Goal: Task Accomplishment & Management: Manage account settings

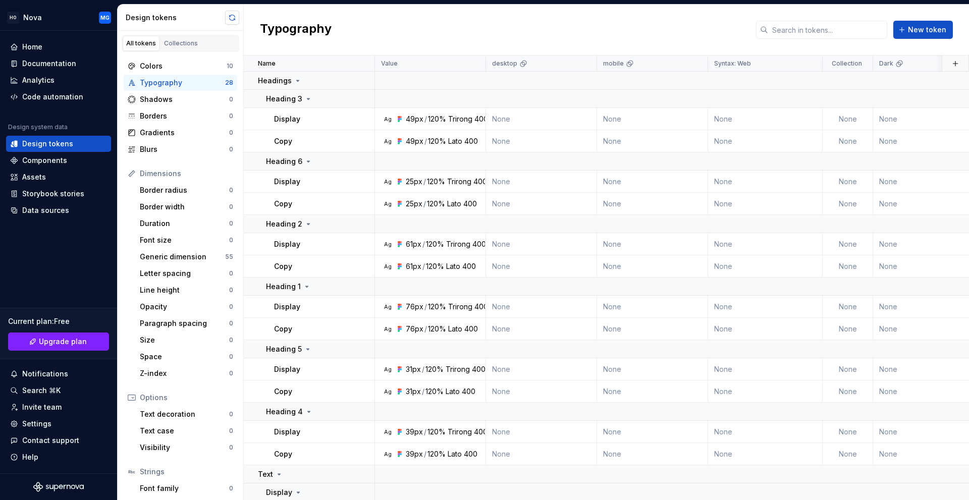
click at [231, 19] on button "button" at bounding box center [232, 18] width 14 height 14
click at [228, 19] on button "button" at bounding box center [232, 18] width 14 height 14
click at [176, 250] on div "Generic dimension 55" at bounding box center [186, 257] width 101 height 16
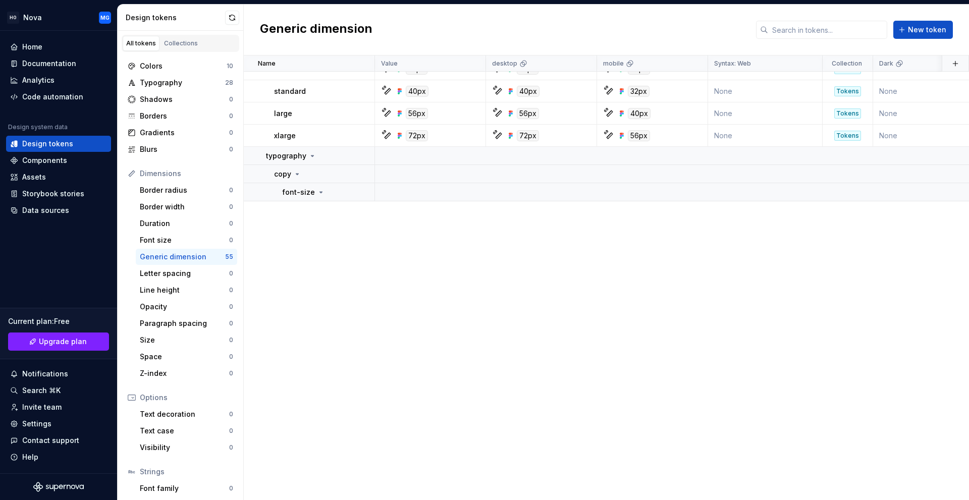
scroll to position [467, 0]
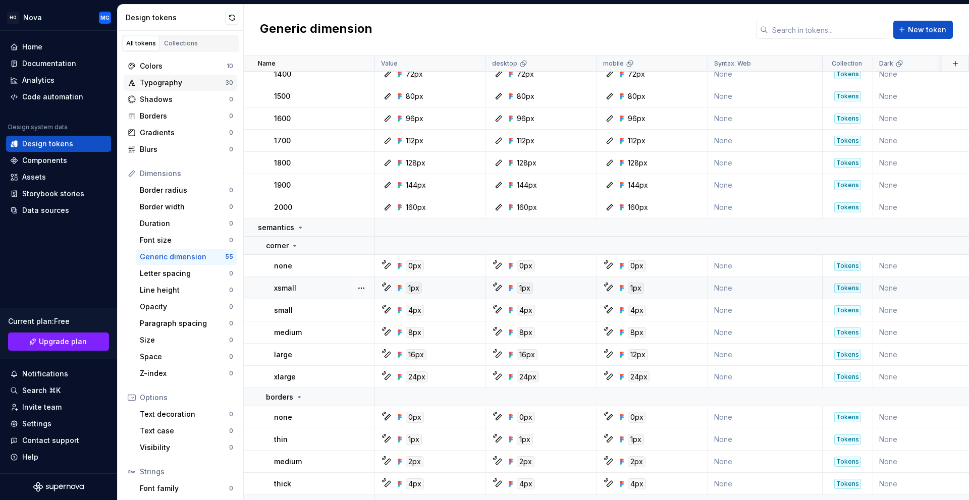
click at [188, 85] on div "Typography" at bounding box center [182, 83] width 85 height 10
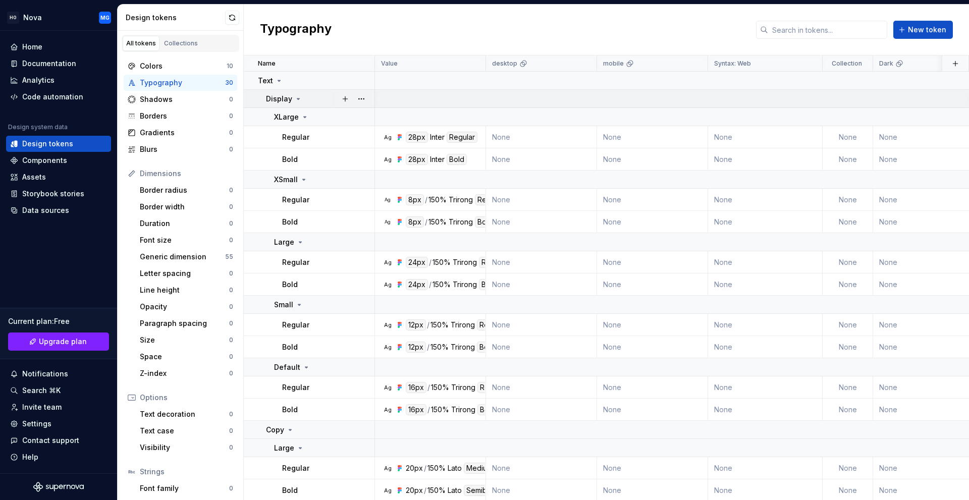
click at [294, 97] on icon at bounding box center [298, 99] width 8 height 8
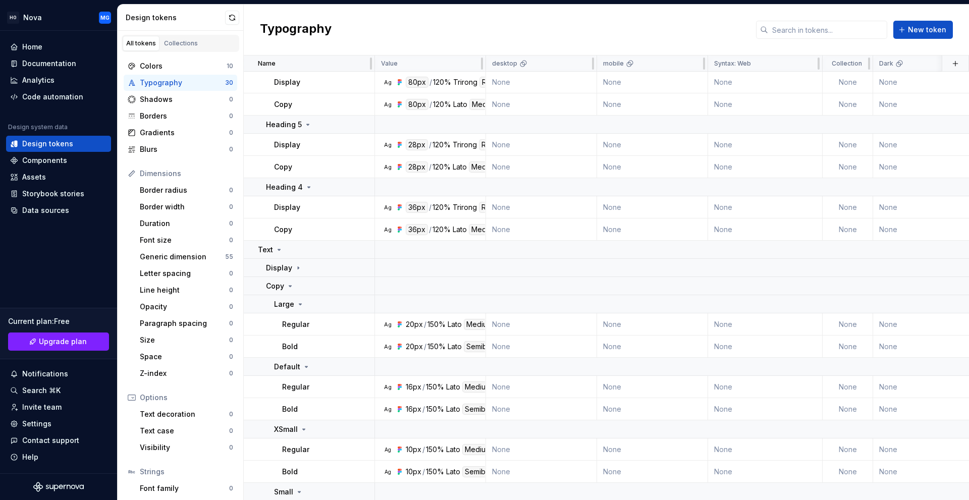
scroll to position [23, 0]
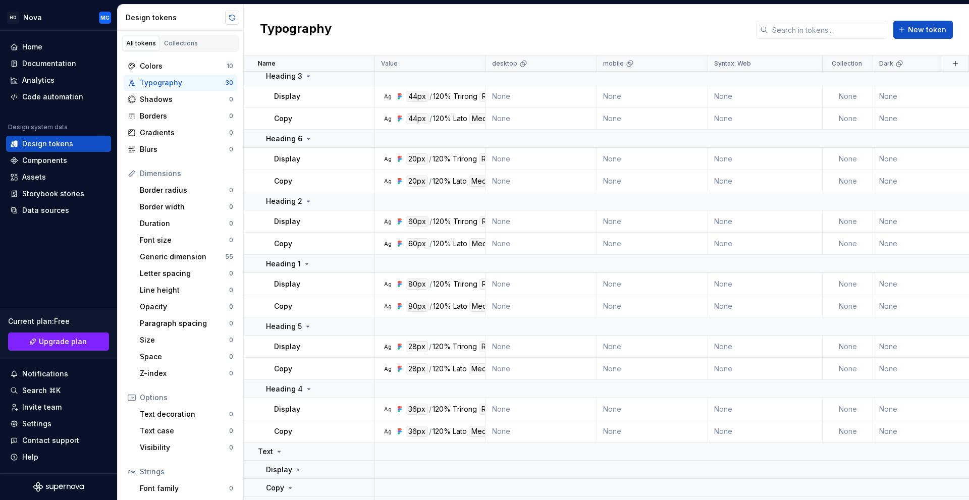
click at [237, 21] on button "button" at bounding box center [232, 18] width 14 height 14
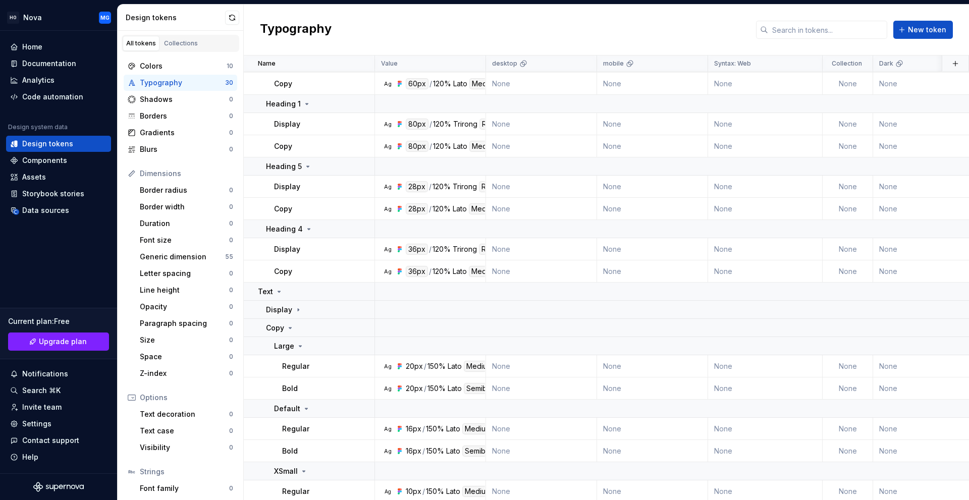
scroll to position [271, 0]
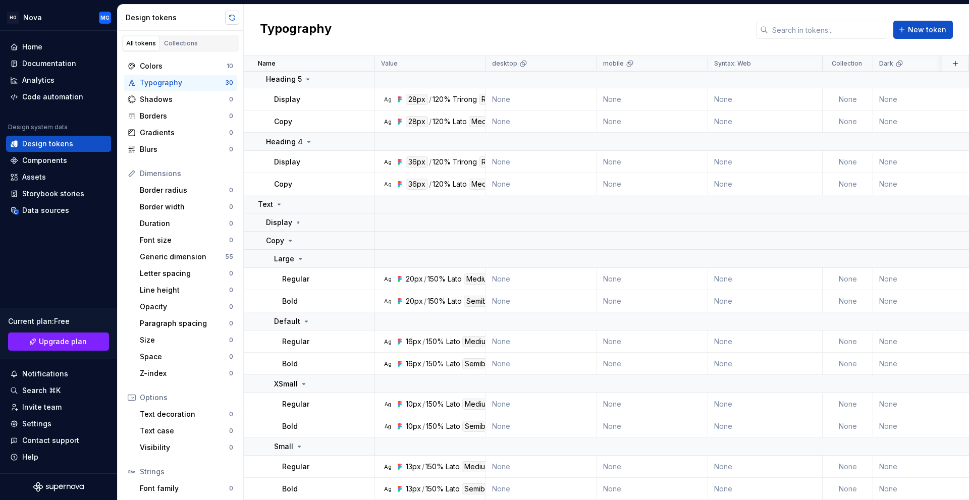
click at [230, 18] on button "button" at bounding box center [232, 18] width 14 height 14
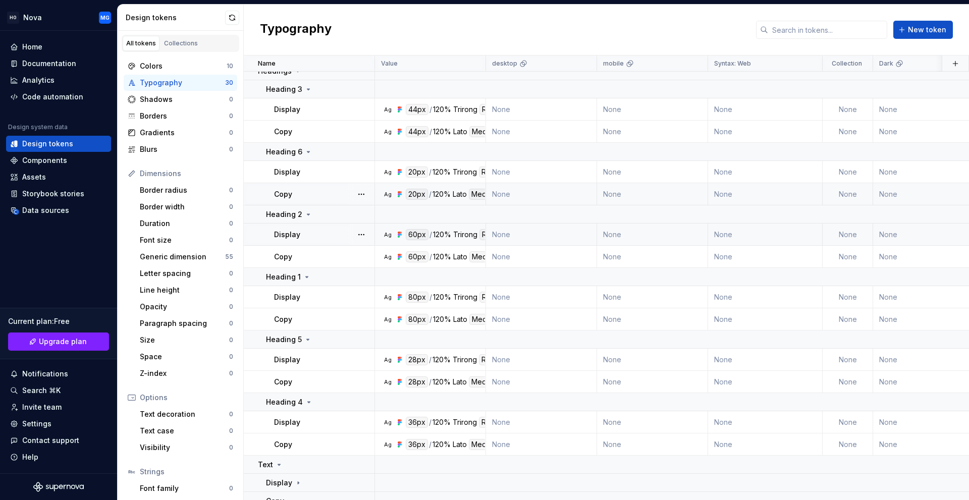
scroll to position [0, 0]
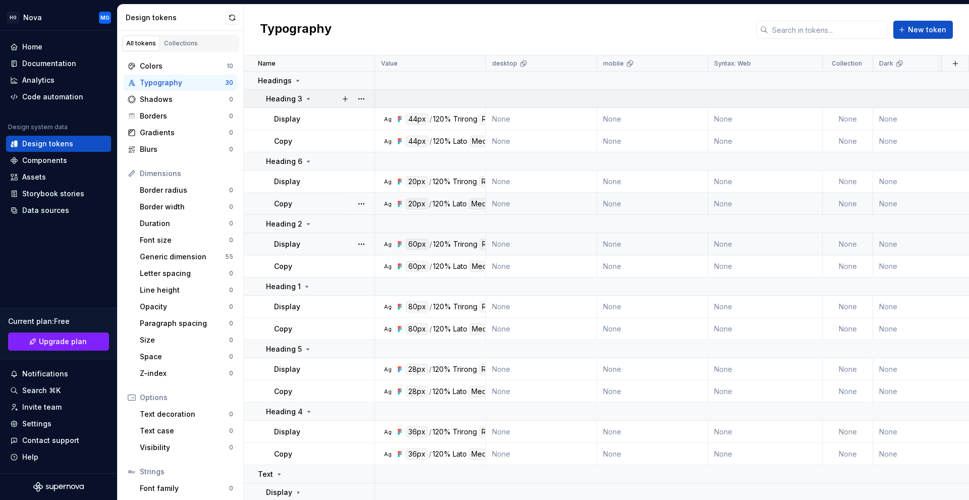
click at [292, 99] on p "Heading 3" at bounding box center [284, 99] width 36 height 10
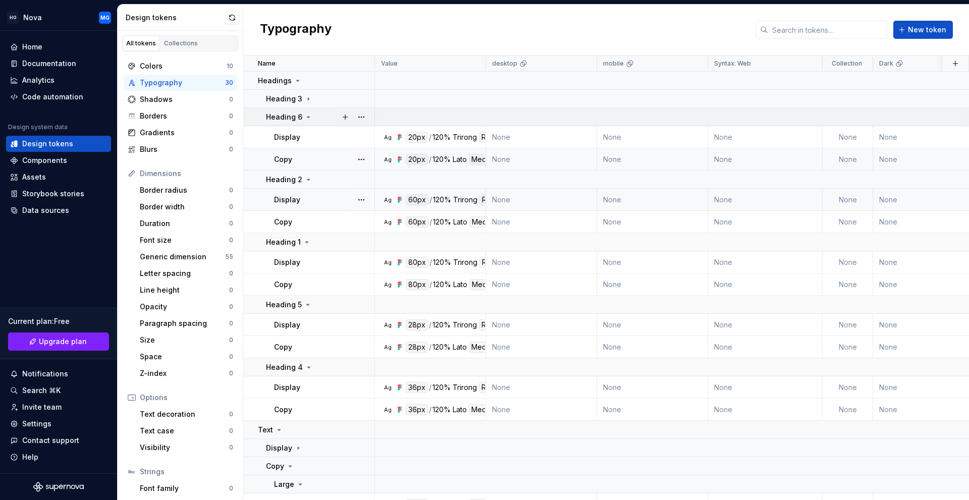
click at [295, 114] on p "Heading 6" at bounding box center [284, 117] width 36 height 10
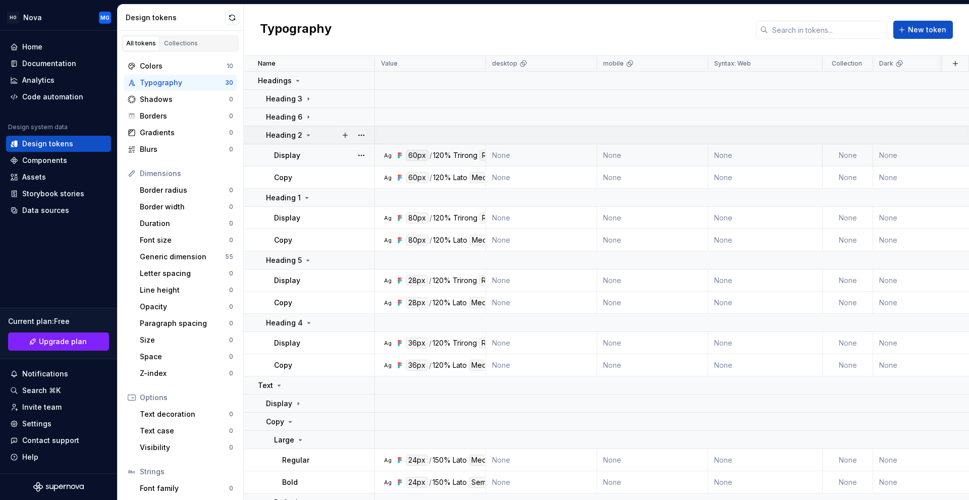
click at [300, 139] on p "Heading 2" at bounding box center [284, 135] width 36 height 10
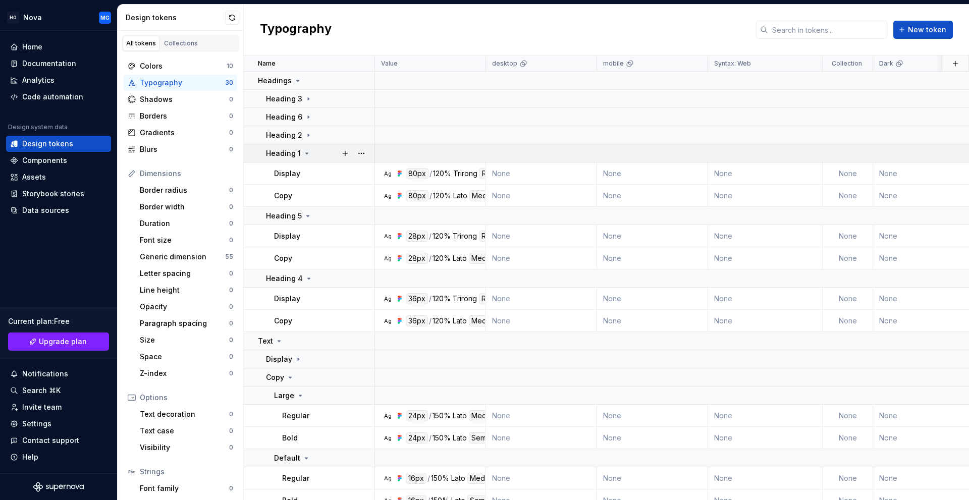
click at [297, 157] on p "Heading 1" at bounding box center [283, 153] width 35 height 10
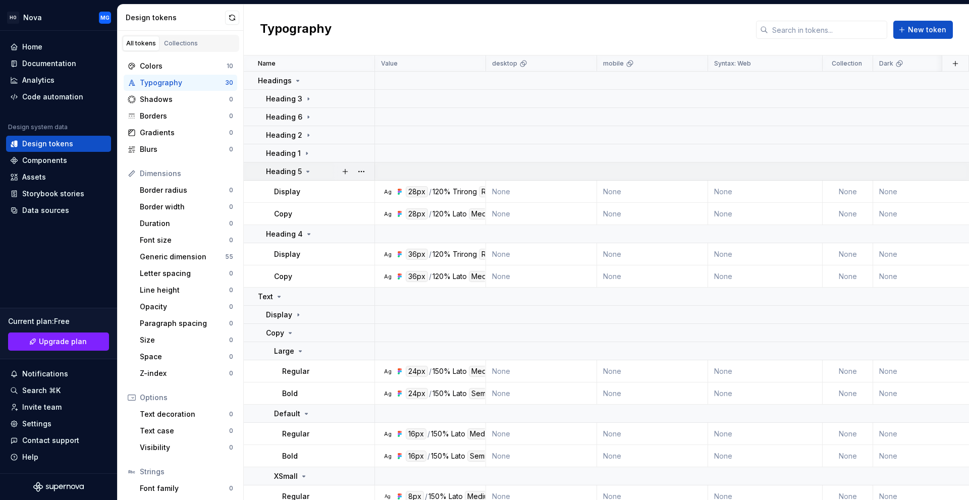
click at [298, 176] on p "Heading 5" at bounding box center [284, 172] width 36 height 10
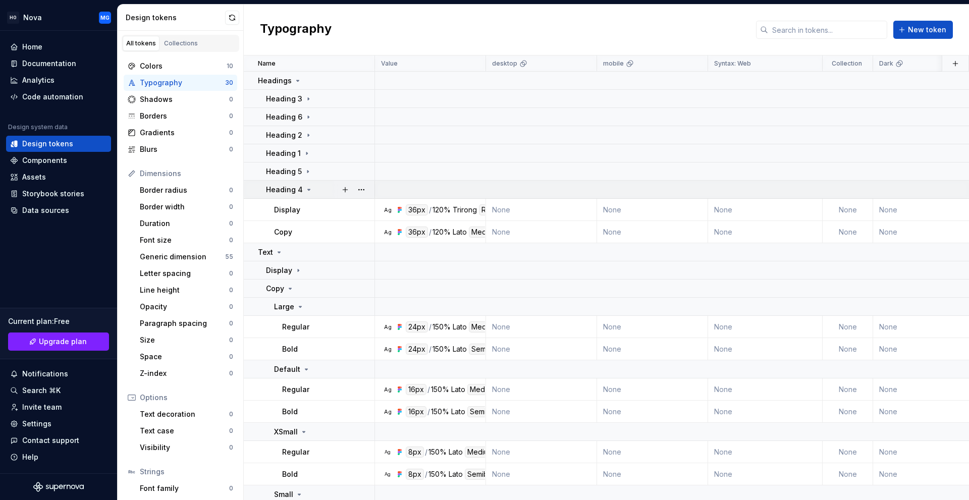
click at [293, 190] on p "Heading 4" at bounding box center [284, 190] width 37 height 10
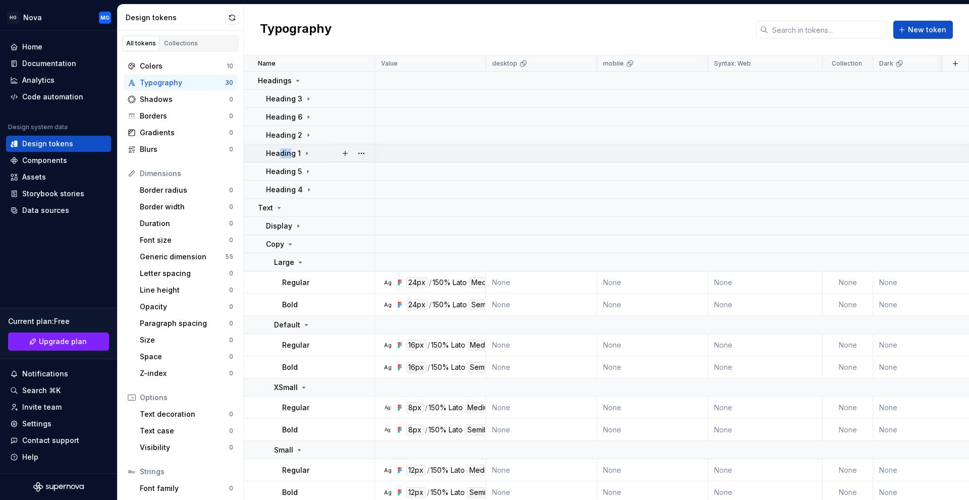
drag, startPoint x: 289, startPoint y: 153, endPoint x: 295, endPoint y: 155, distance: 6.4
click at [282, 155] on p "Heading 1" at bounding box center [283, 153] width 35 height 10
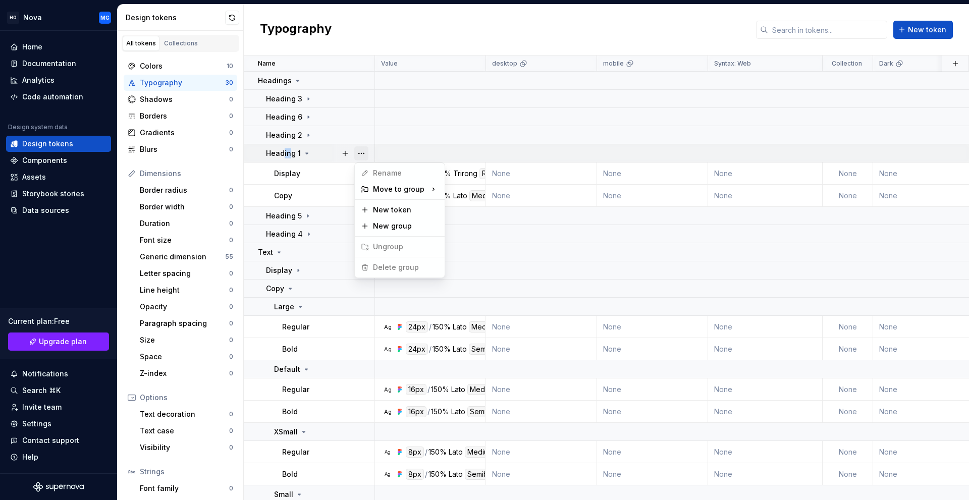
click at [356, 141] on html "HO Nova MG Home Documentation Analytics Code automation Design system data Desi…" at bounding box center [484, 250] width 969 height 500
click at [260, 157] on html "HO Nova MG Home Documentation Analytics Code automation Design system data Desi…" at bounding box center [484, 250] width 969 height 500
click at [275, 150] on p "Heading 1" at bounding box center [283, 153] width 35 height 10
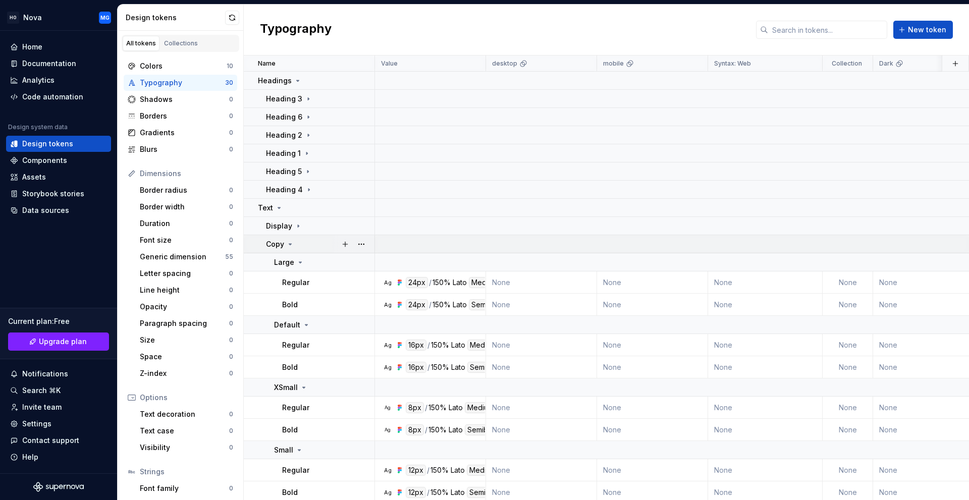
click at [282, 244] on p "Copy" at bounding box center [275, 244] width 18 height 10
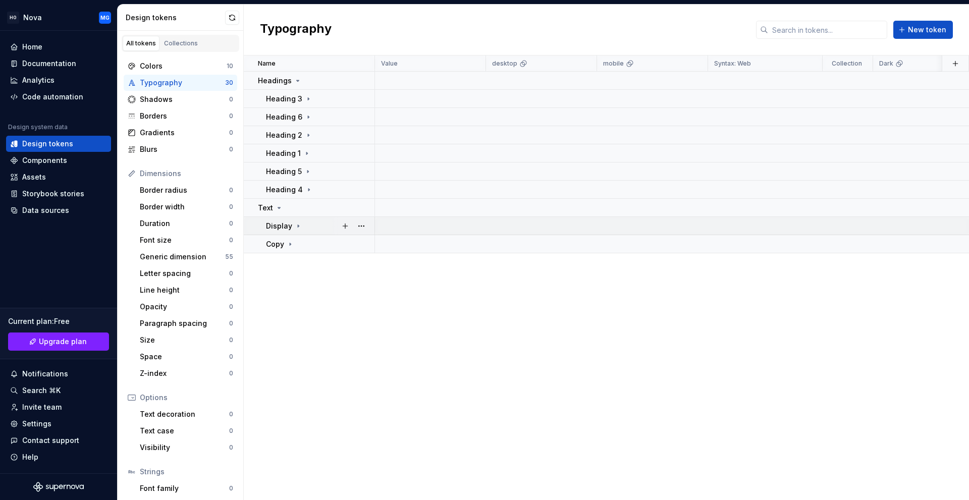
click at [283, 226] on p "Display" at bounding box center [279, 226] width 26 height 10
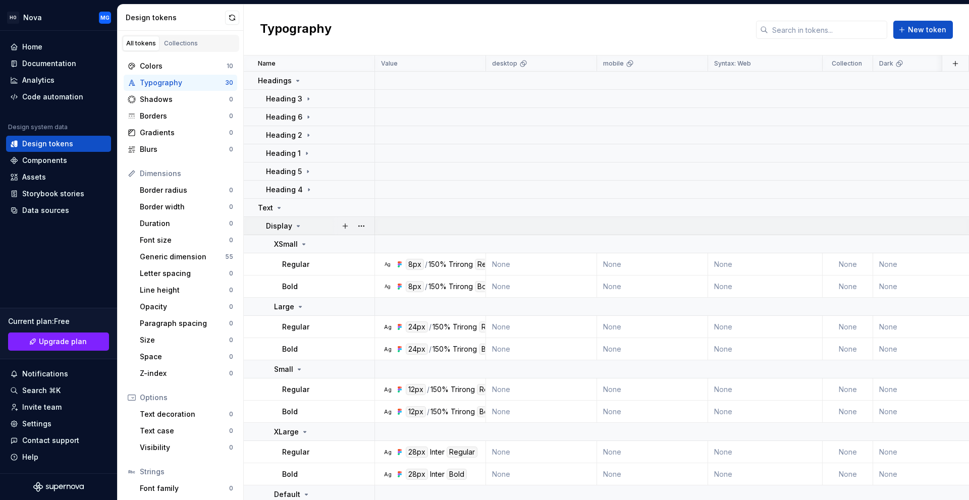
click at [291, 226] on p "Display" at bounding box center [279, 226] width 26 height 10
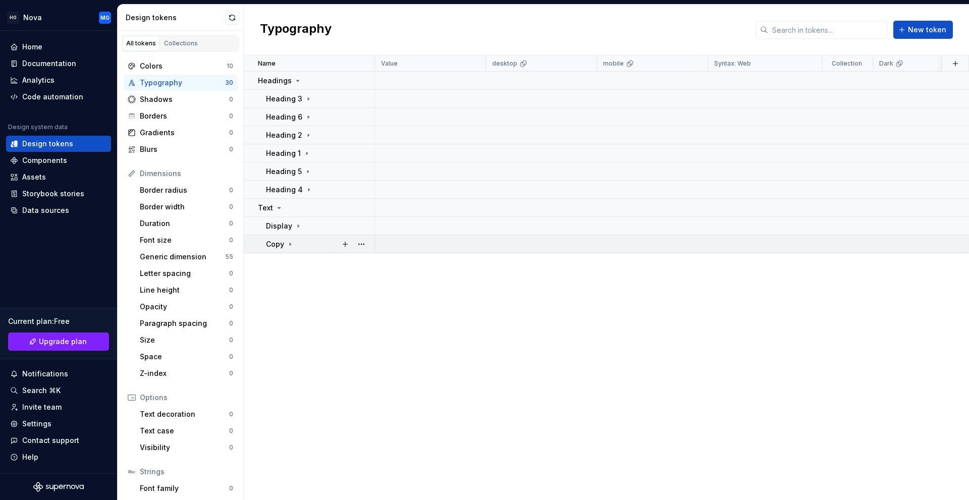
click at [288, 244] on icon at bounding box center [290, 244] width 8 height 8
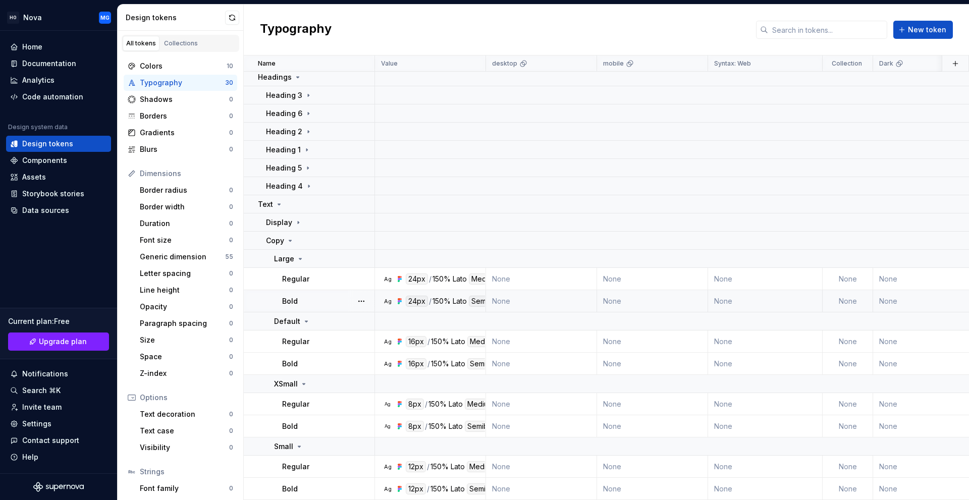
scroll to position [9, 0]
click at [293, 254] on div "Large" at bounding box center [289, 259] width 30 height 10
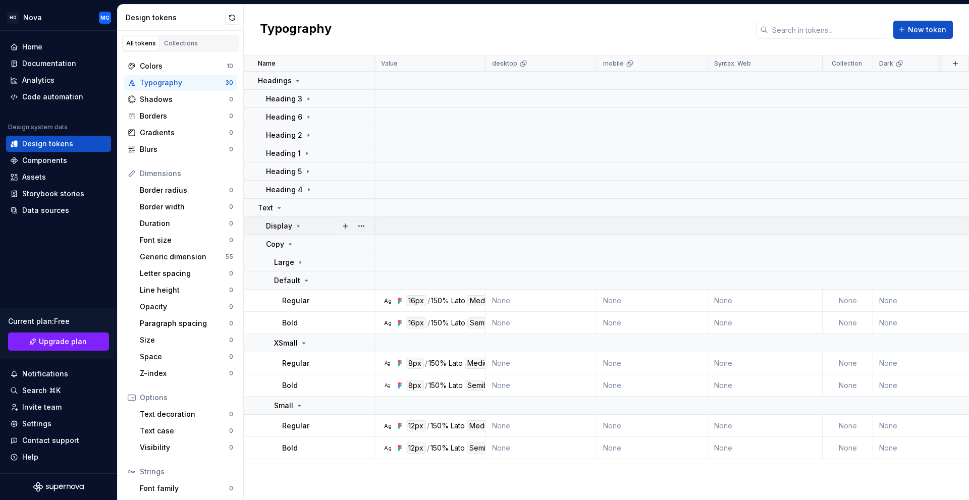
click at [286, 225] on p "Display" at bounding box center [279, 226] width 26 height 10
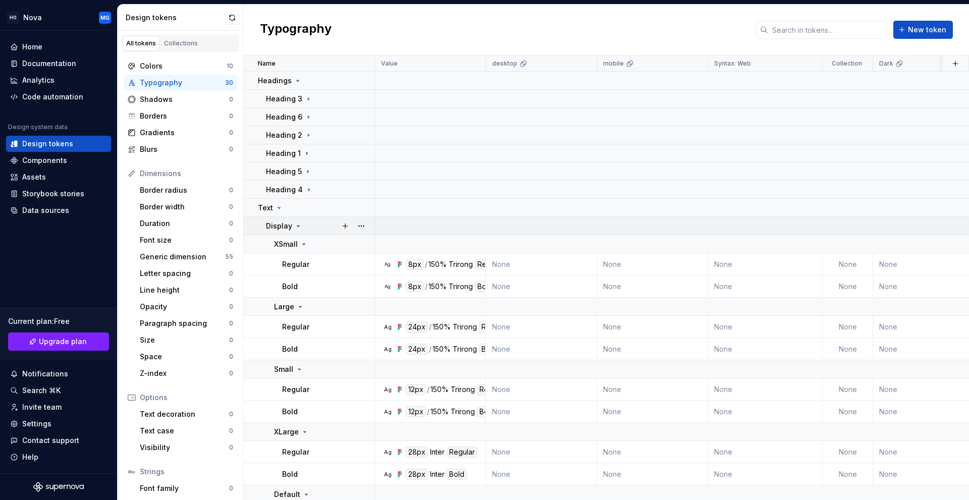
click at [286, 225] on p "Display" at bounding box center [279, 226] width 26 height 10
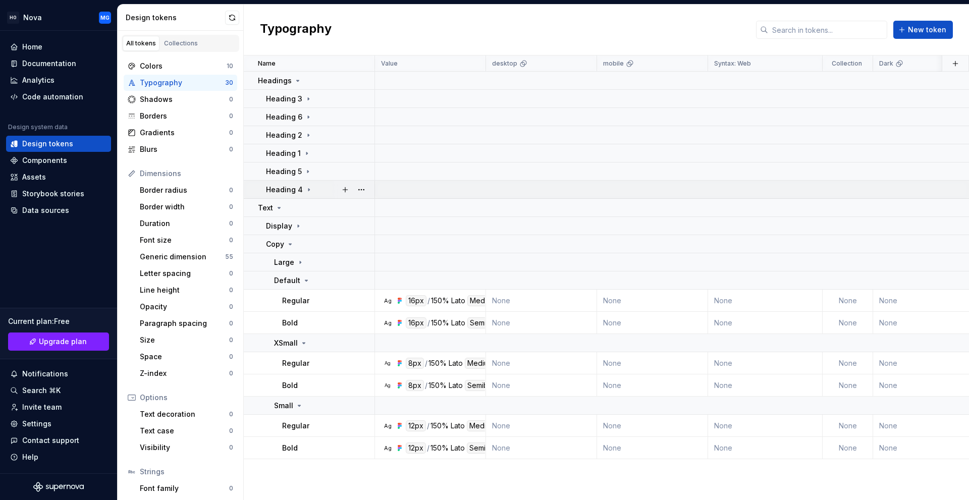
click at [279, 189] on p "Heading 4" at bounding box center [284, 190] width 37 height 10
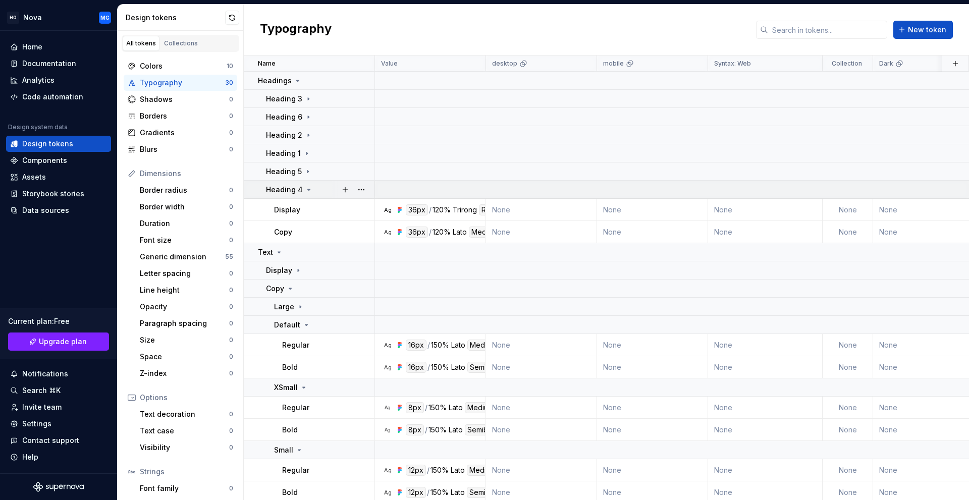
click at [279, 189] on p "Heading 4" at bounding box center [284, 190] width 37 height 10
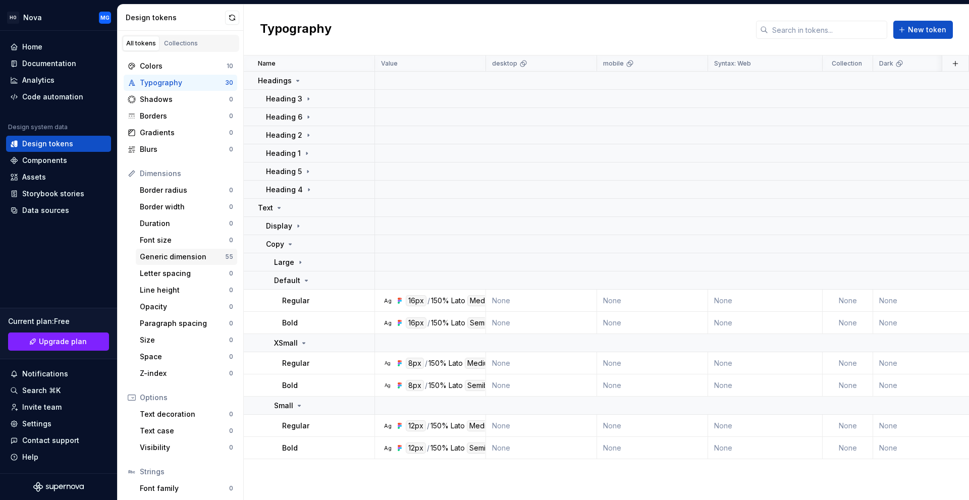
click at [190, 258] on div "Generic dimension" at bounding box center [182, 257] width 85 height 10
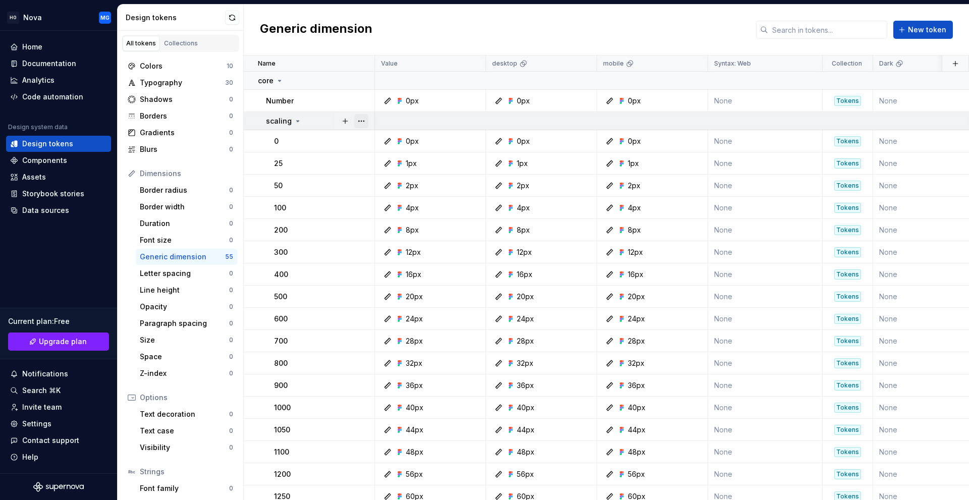
click at [364, 122] on button "button" at bounding box center [361, 121] width 14 height 14
click at [347, 22] on html "HO Nova MG Home Documentation Analytics Code automation Design system data Desi…" at bounding box center [484, 250] width 969 height 500
click at [174, 189] on div "Border radius" at bounding box center [184, 190] width 89 height 10
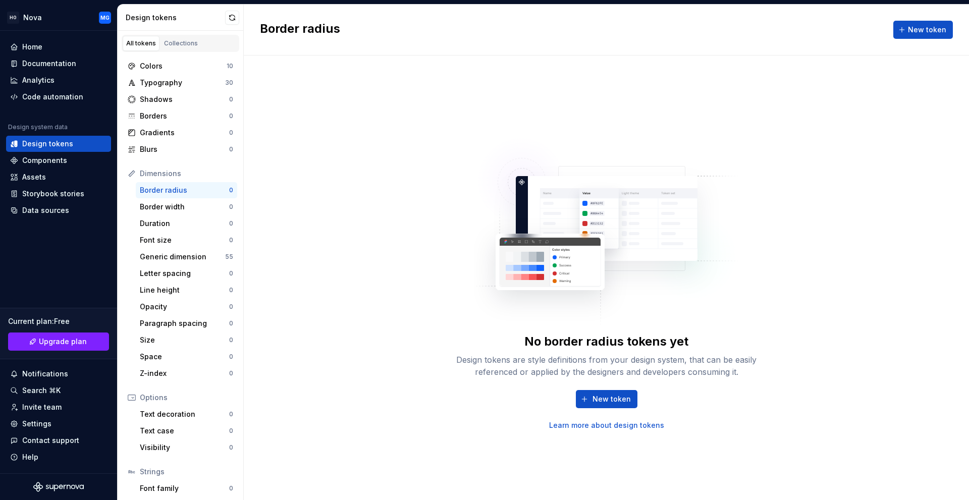
click at [596, 430] on link "Learn more about design tokens" at bounding box center [606, 426] width 115 height 10
click at [181, 67] on div "Colors" at bounding box center [183, 66] width 87 height 10
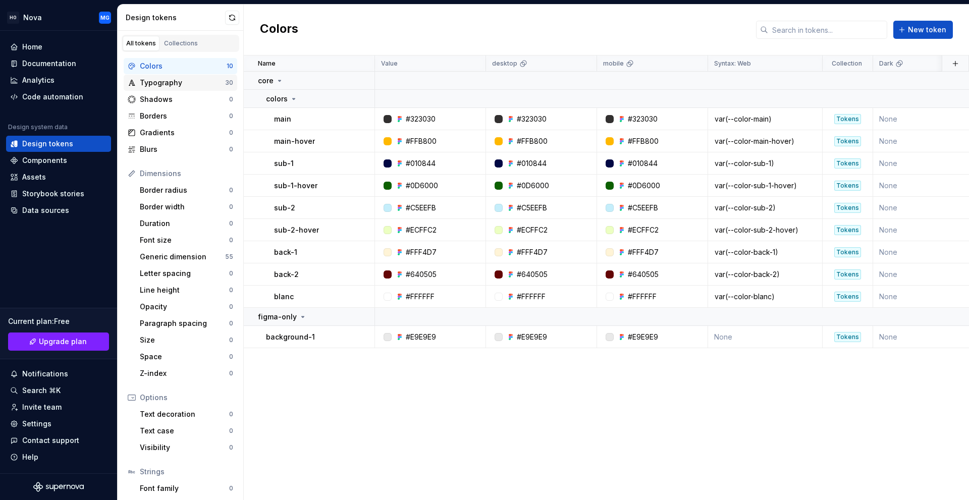
click at [166, 85] on div "Typography" at bounding box center [182, 83] width 85 height 10
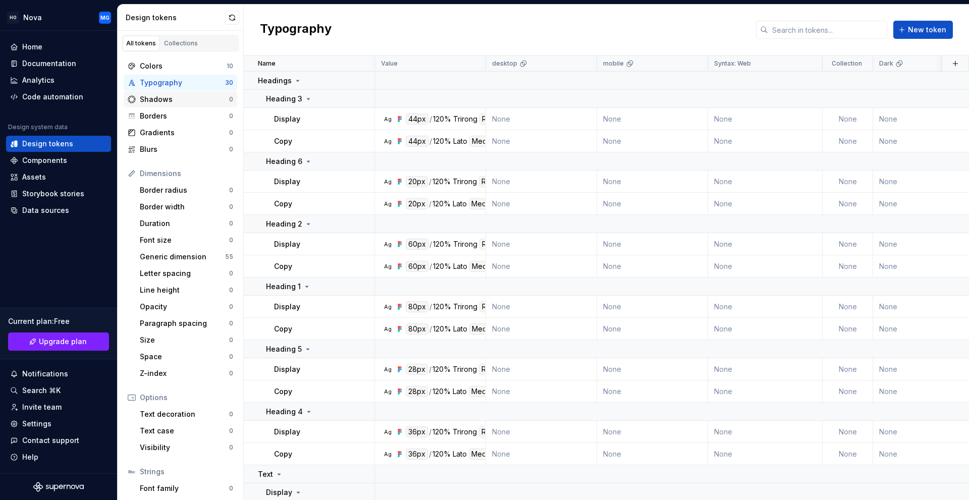
click at [165, 101] on div "Shadows" at bounding box center [184, 99] width 89 height 10
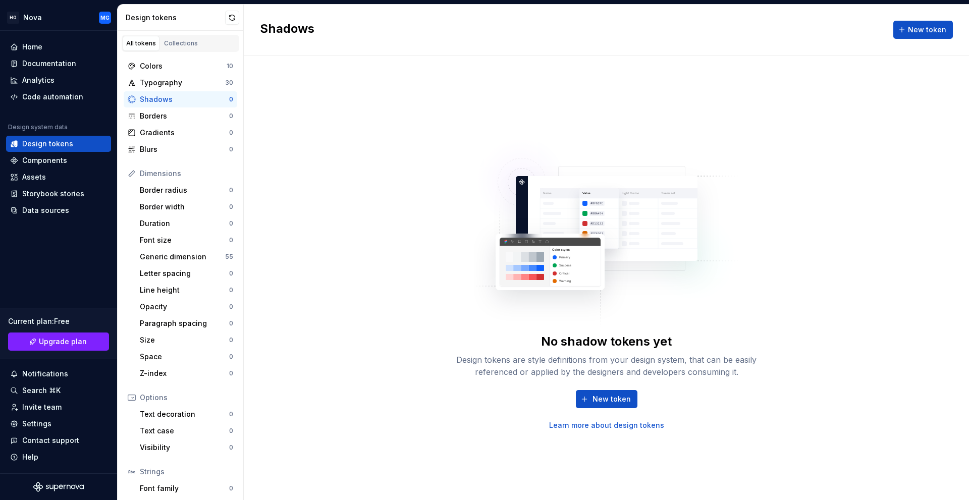
click at [165, 124] on div "Colors 10 Typography 30 Shadows 0 Borders 0 Gradients 0 Blurs 0" at bounding box center [181, 107] width 114 height 99
click at [167, 120] on div "Borders" at bounding box center [184, 116] width 89 height 10
click at [167, 130] on div "Gradients" at bounding box center [184, 133] width 89 height 10
click at [165, 148] on div "Blurs" at bounding box center [184, 149] width 89 height 10
click at [231, 16] on button "button" at bounding box center [232, 18] width 14 height 14
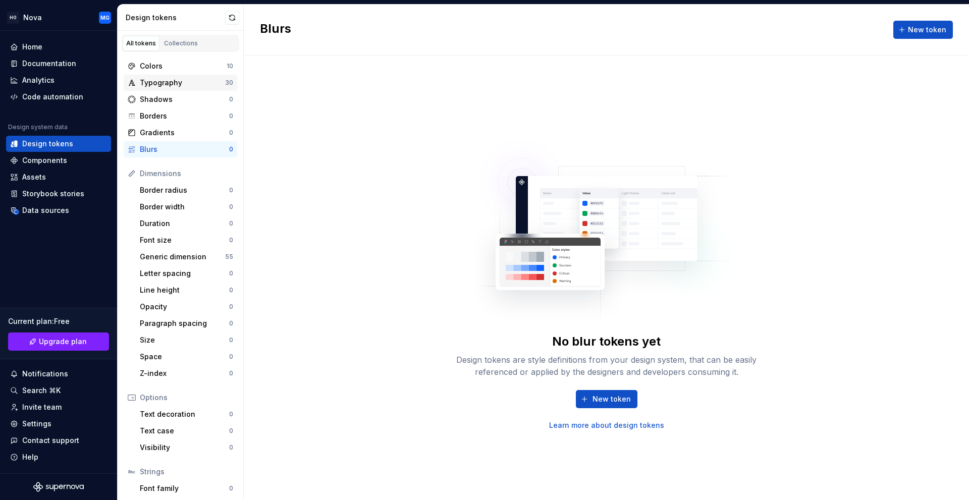
click at [215, 87] on div "Typography" at bounding box center [182, 83] width 85 height 10
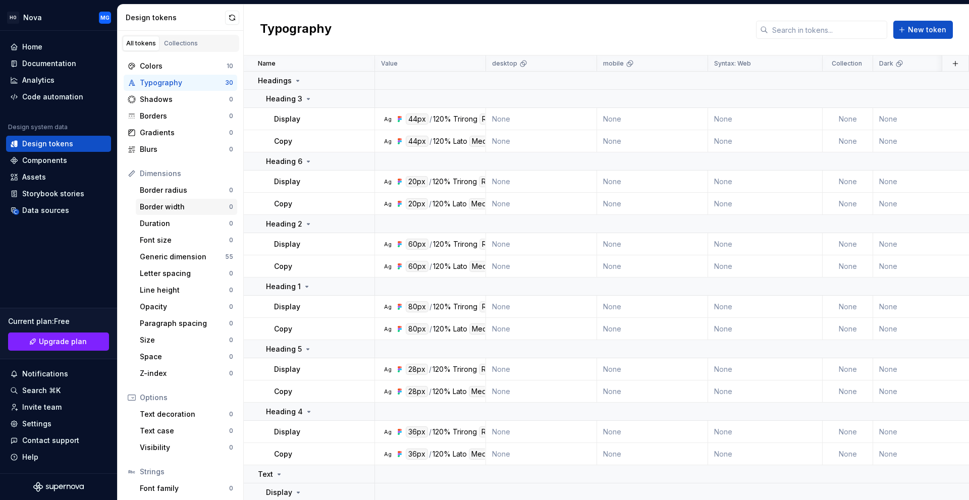
click at [180, 201] on div "Border width 0" at bounding box center [186, 207] width 101 height 16
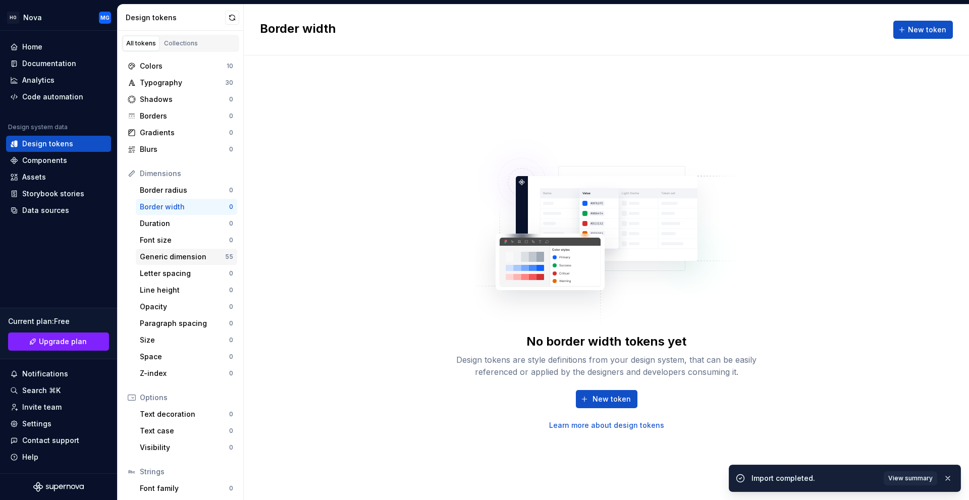
click at [180, 257] on div "Generic dimension" at bounding box center [182, 257] width 85 height 10
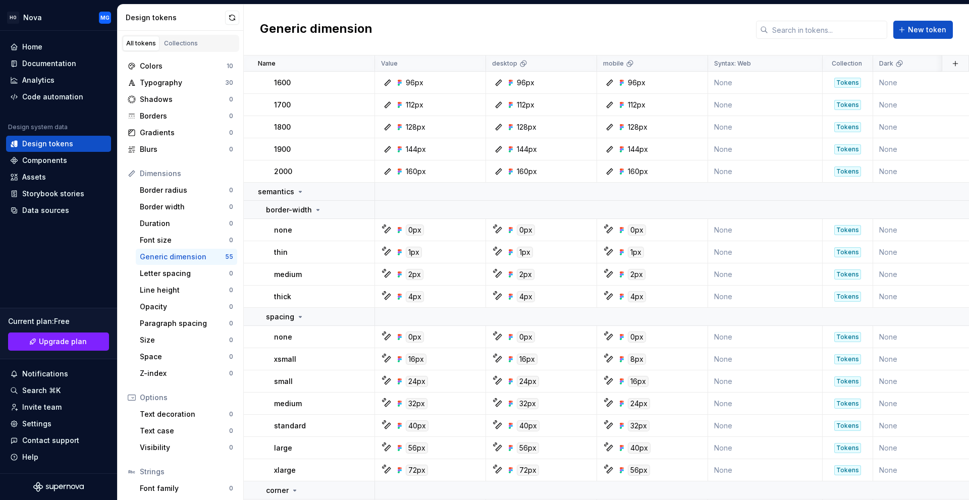
scroll to position [505, 0]
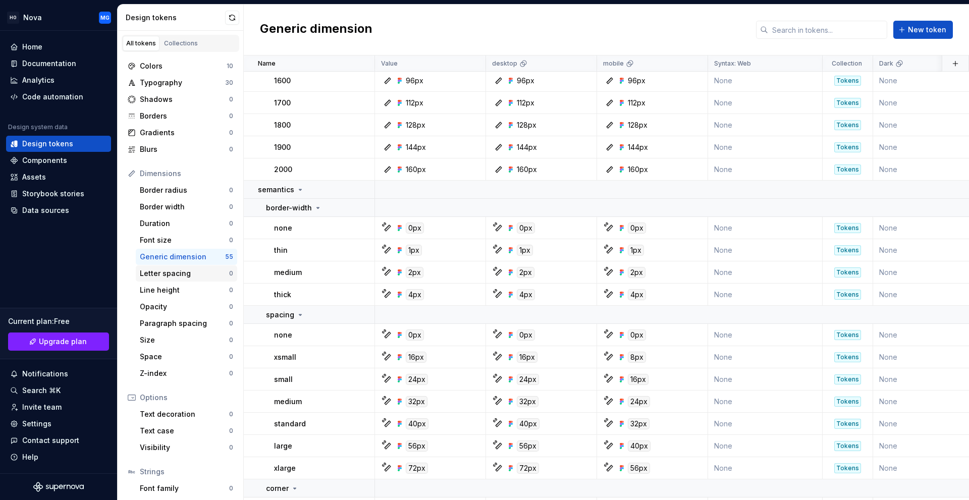
click at [178, 273] on div "Letter spacing" at bounding box center [184, 274] width 89 height 10
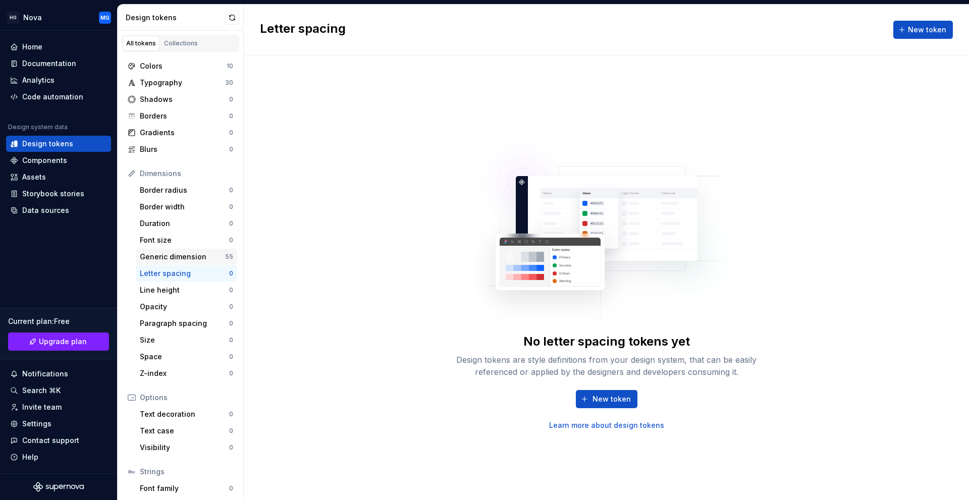
click at [201, 259] on div "Generic dimension" at bounding box center [182, 257] width 85 height 10
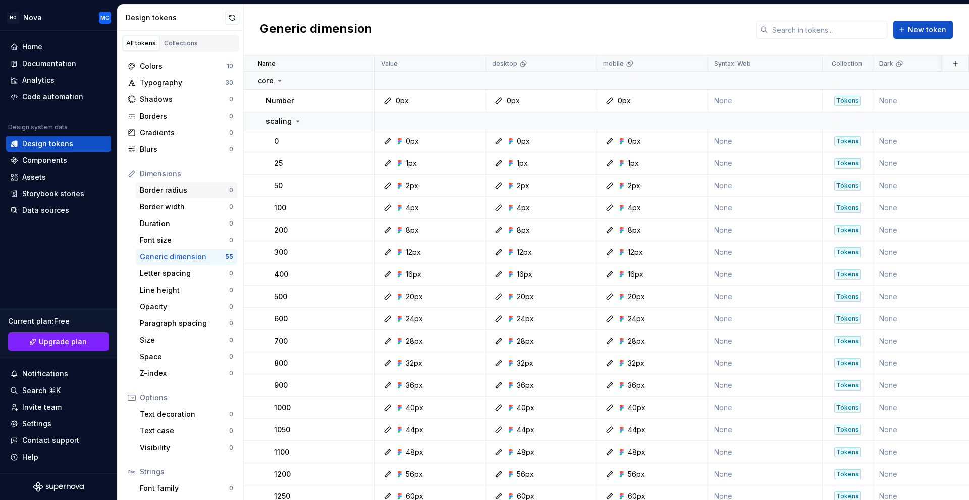
click at [183, 194] on div "Border radius" at bounding box center [184, 190] width 89 height 10
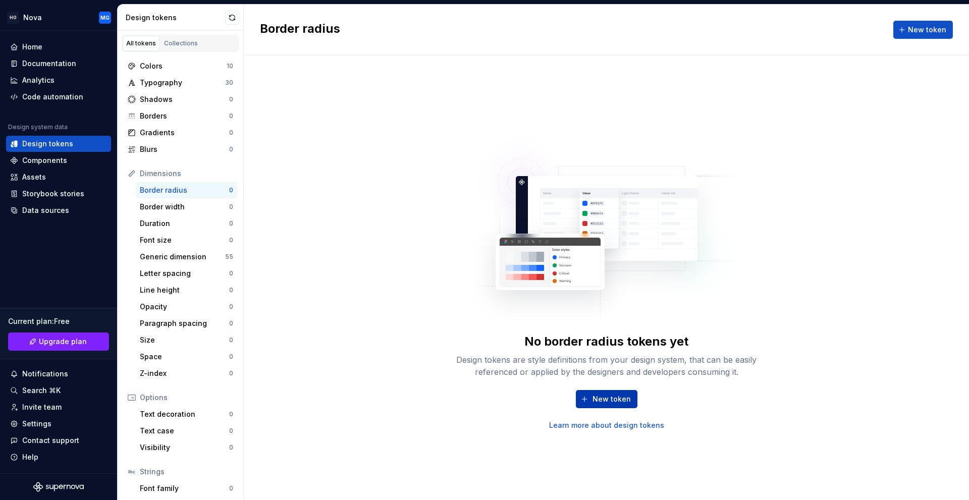
click at [598, 400] on span "New token" at bounding box center [612, 399] width 38 height 10
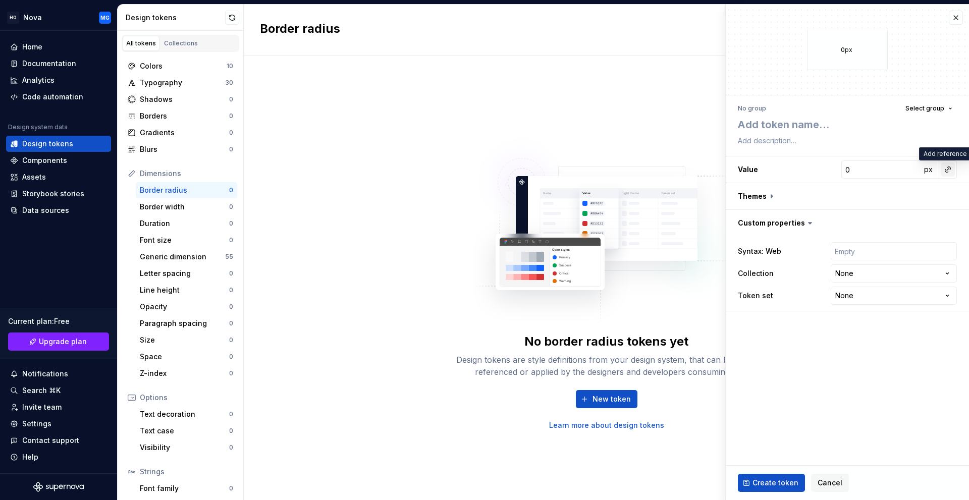
click at [951, 172] on button "button" at bounding box center [948, 170] width 14 height 14
click at [858, 174] on html "HO Nova MG Home Documentation Analytics Code automation Design system data Desi…" at bounding box center [484, 250] width 969 height 500
click at [918, 116] on textarea at bounding box center [845, 125] width 219 height 18
click at [919, 109] on span "Select group" at bounding box center [925, 109] width 39 height 8
click at [918, 108] on span "Select group" at bounding box center [925, 109] width 39 height 8
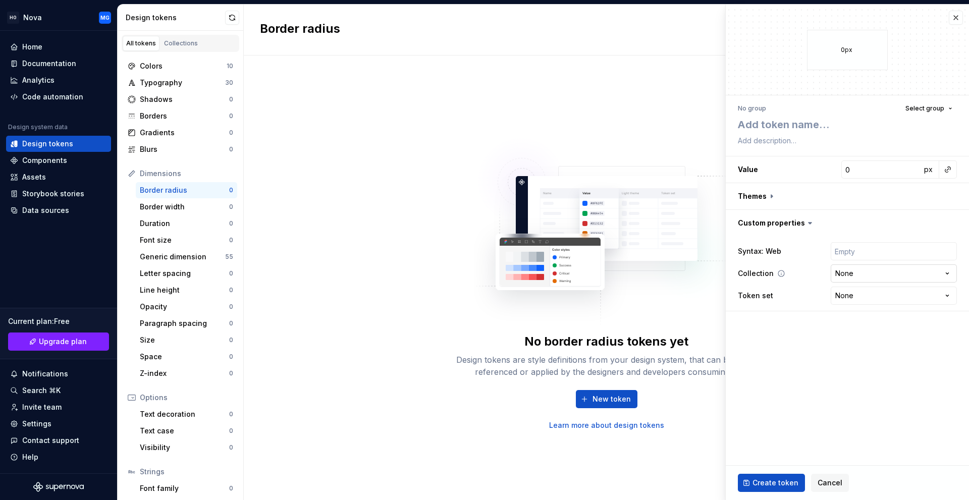
click at [855, 272] on html "HO Nova MG Home Documentation Analytics Code automation Design system data Desi…" at bounding box center [484, 250] width 969 height 500
click at [861, 233] on html "HO Nova MG Home Documentation Analytics Code automation Design system data Desi…" at bounding box center [484, 250] width 969 height 500
click at [280, 228] on div "No border radius tokens yet Design tokens are style definitions from your desig…" at bounding box center [607, 278] width 726 height 445
click at [824, 484] on span "Cancel" at bounding box center [830, 483] width 25 height 10
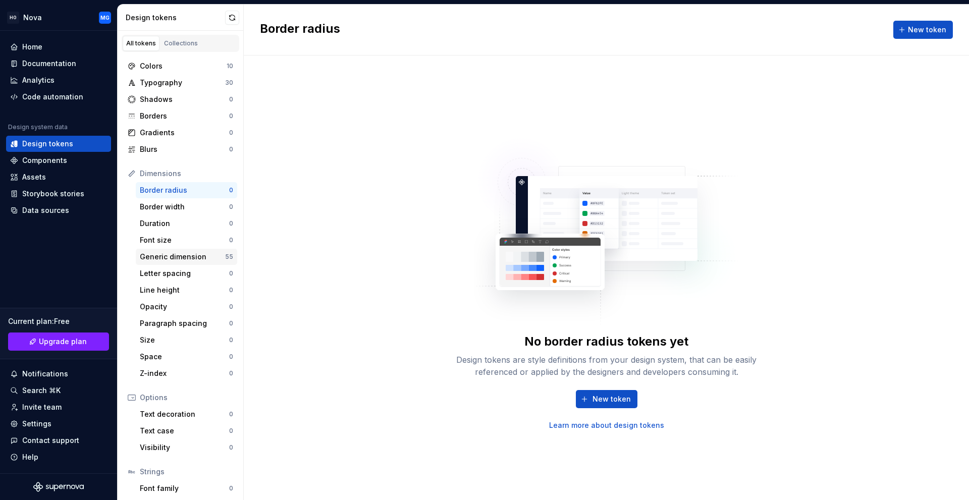
click at [179, 260] on div "Generic dimension" at bounding box center [182, 257] width 85 height 10
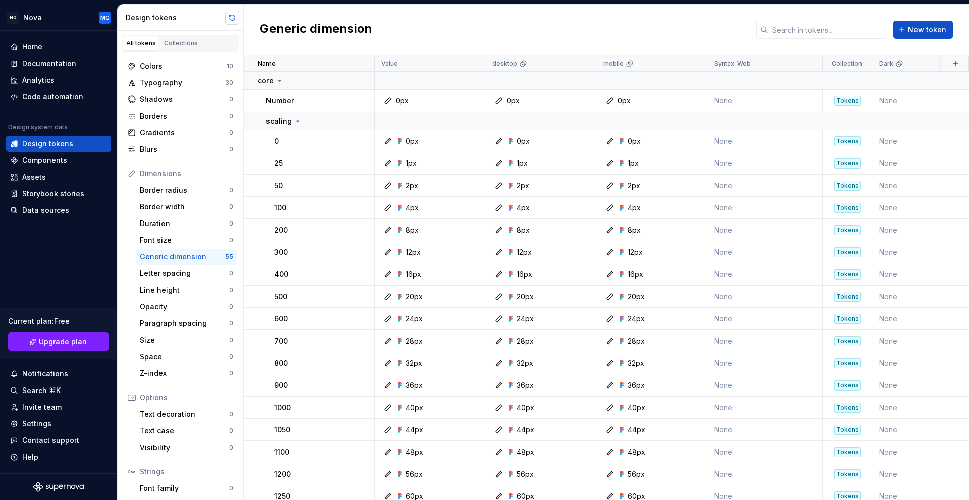
click at [232, 21] on button "button" at bounding box center [232, 18] width 14 height 14
click at [231, 19] on button "button" at bounding box center [232, 18] width 14 height 14
click at [37, 161] on div "Components" at bounding box center [44, 161] width 45 height 10
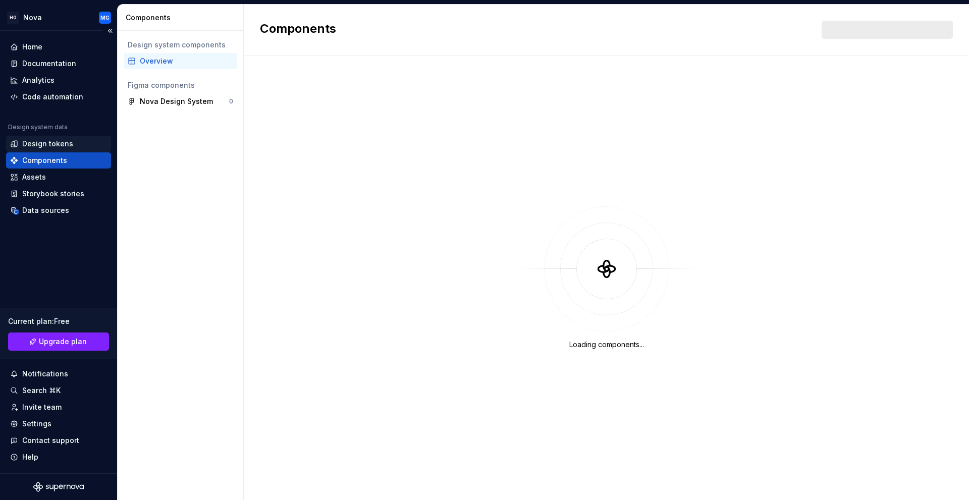
click at [40, 145] on div "Design tokens" at bounding box center [47, 144] width 51 height 10
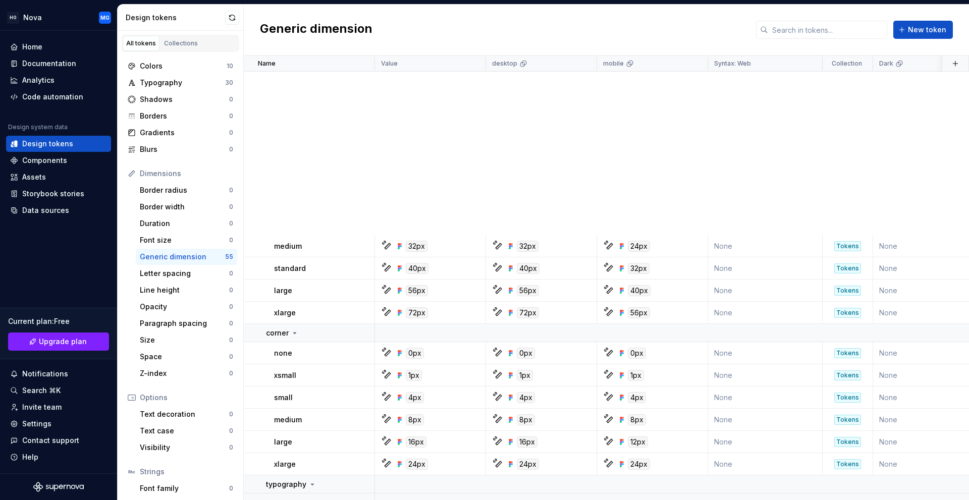
scroll to position [1035, 0]
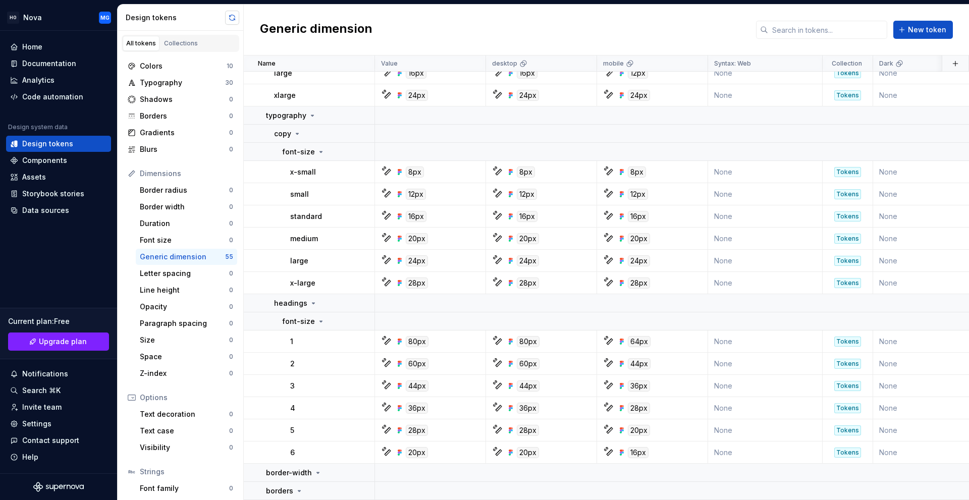
click at [236, 19] on button "button" at bounding box center [232, 18] width 14 height 14
click at [231, 17] on button "button" at bounding box center [232, 18] width 14 height 14
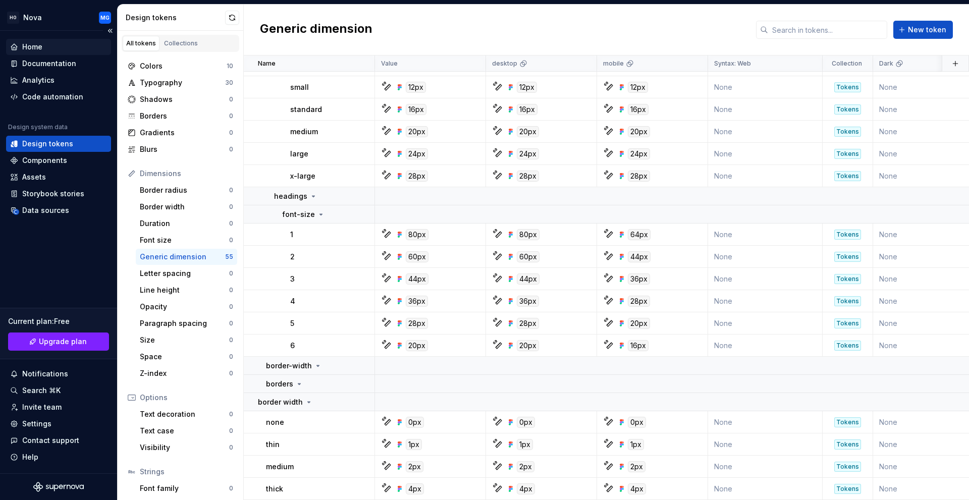
scroll to position [928, 0]
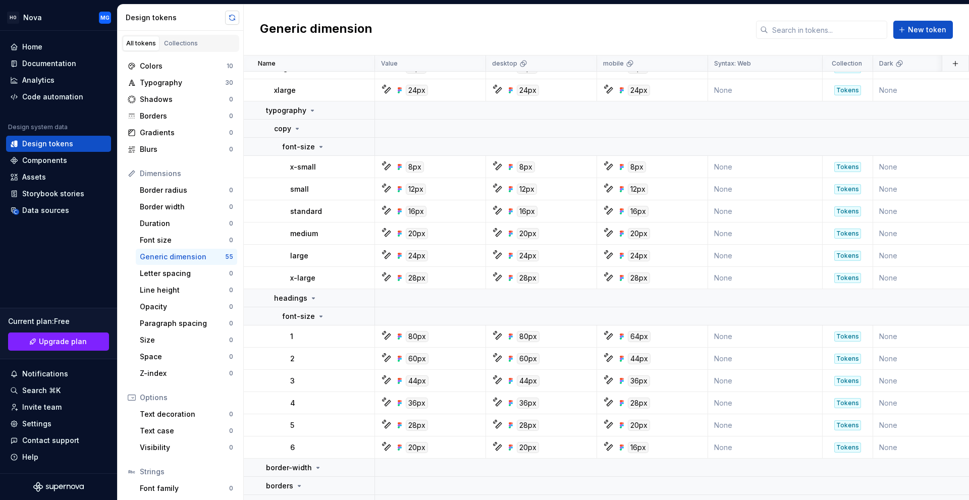
click at [228, 14] on button "button" at bounding box center [232, 18] width 14 height 14
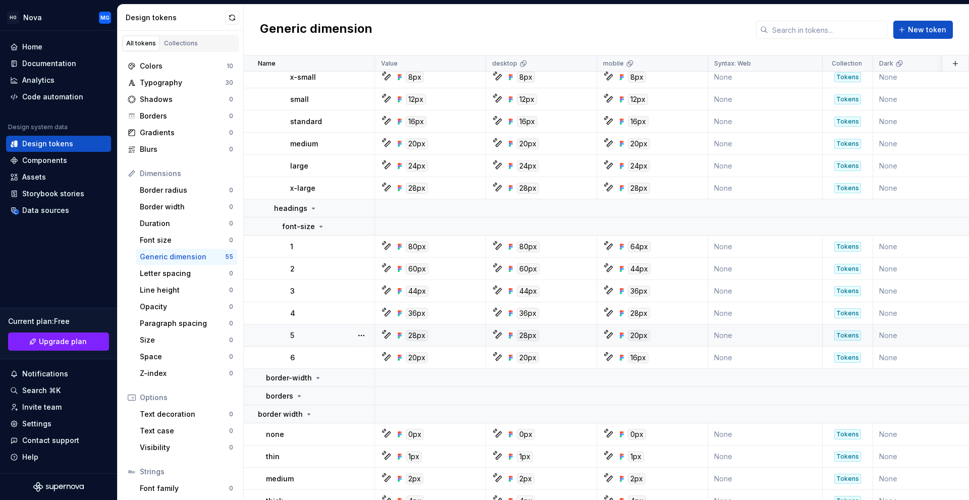
scroll to position [1035, 0]
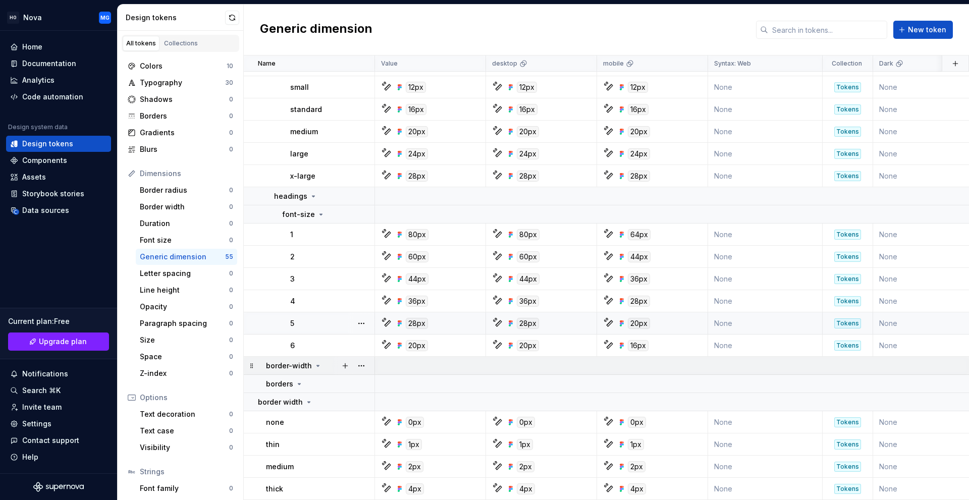
click at [295, 361] on p "border-width" at bounding box center [289, 366] width 46 height 10
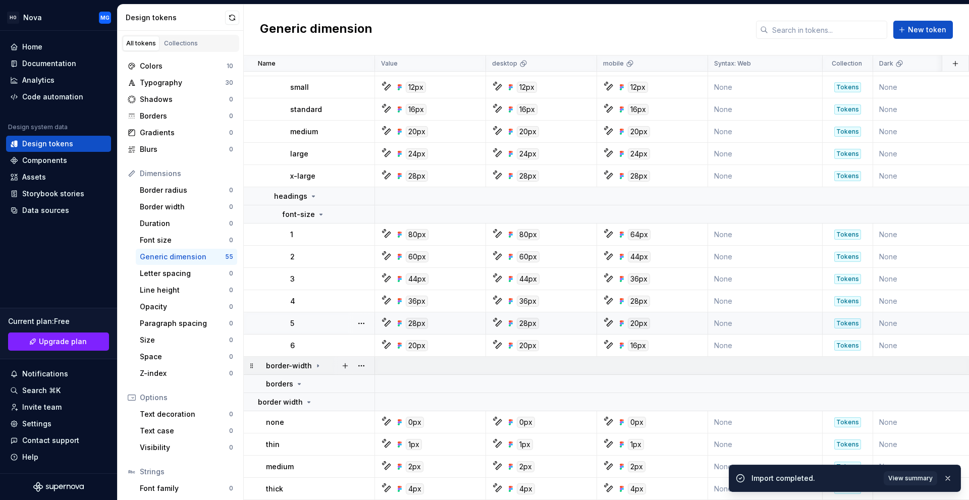
click at [297, 363] on p "border-width" at bounding box center [289, 366] width 46 height 10
click at [298, 363] on p "border-width" at bounding box center [289, 366] width 46 height 10
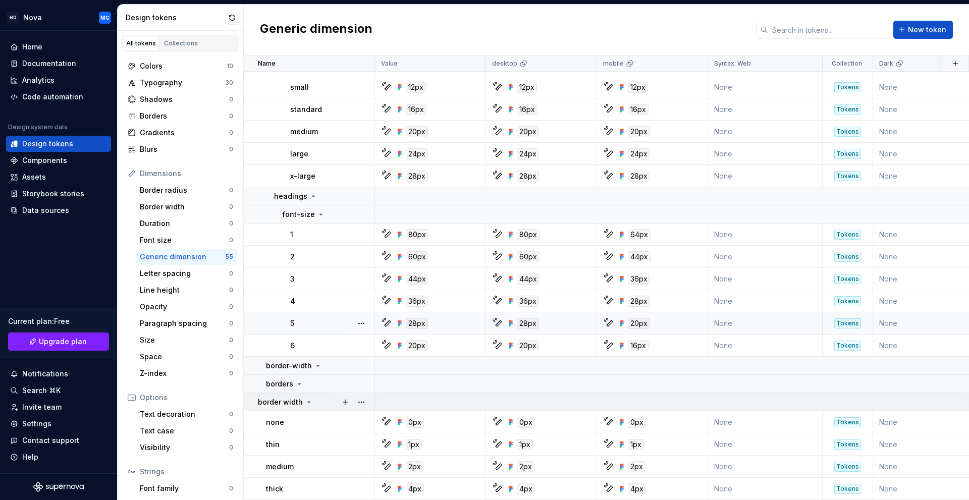
click at [299, 397] on p "border width" at bounding box center [280, 402] width 45 height 10
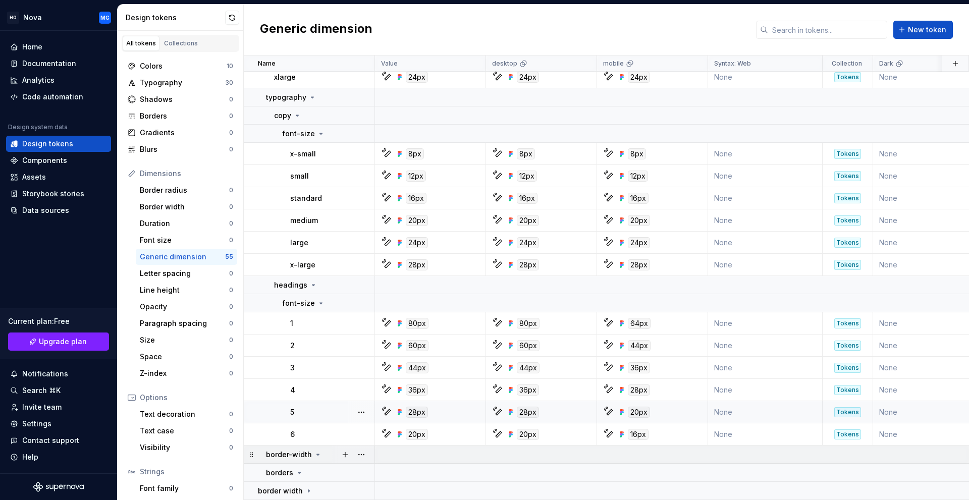
click at [295, 451] on p "border-width" at bounding box center [289, 455] width 46 height 10
click at [273, 486] on p "border width" at bounding box center [280, 491] width 45 height 10
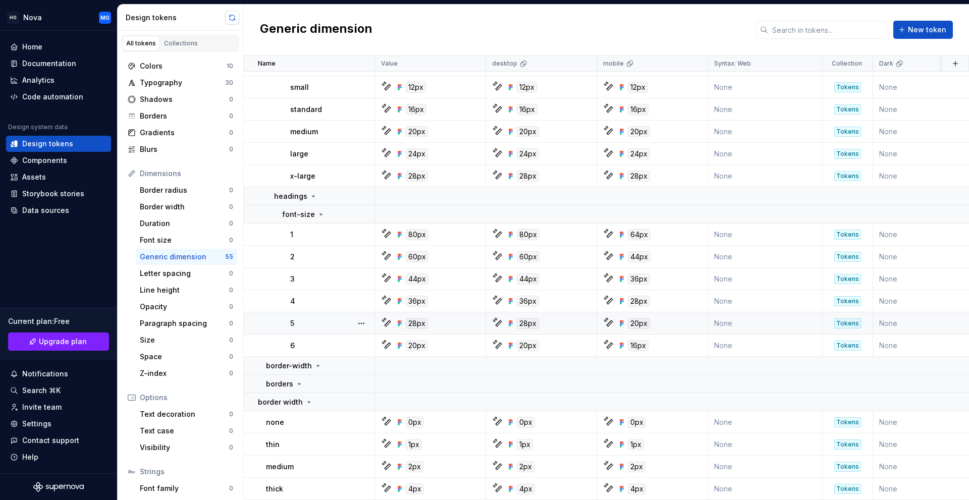
click at [230, 17] on button "button" at bounding box center [232, 18] width 14 height 14
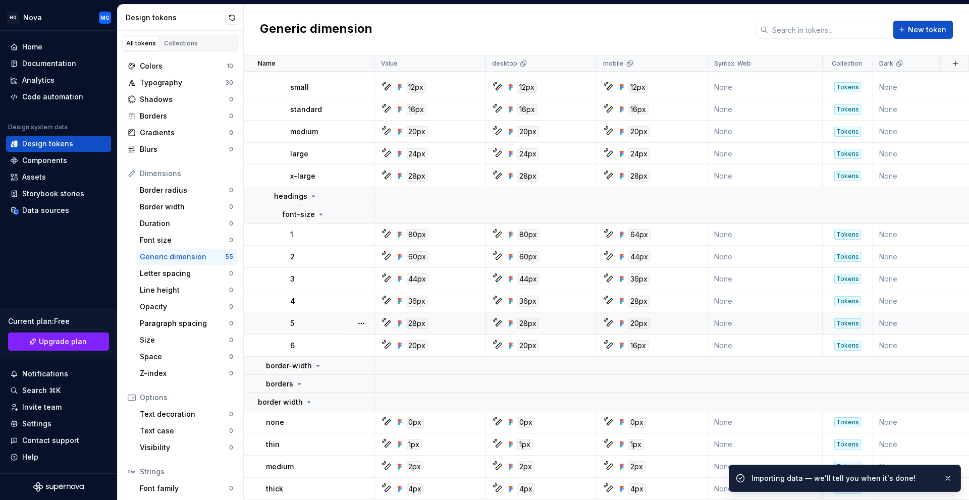
click at [229, 17] on button "button" at bounding box center [232, 18] width 14 height 14
drag, startPoint x: 171, startPoint y: 71, endPoint x: 172, endPoint y: 76, distance: 5.8
click at [171, 71] on div "Colors 10" at bounding box center [181, 66] width 114 height 16
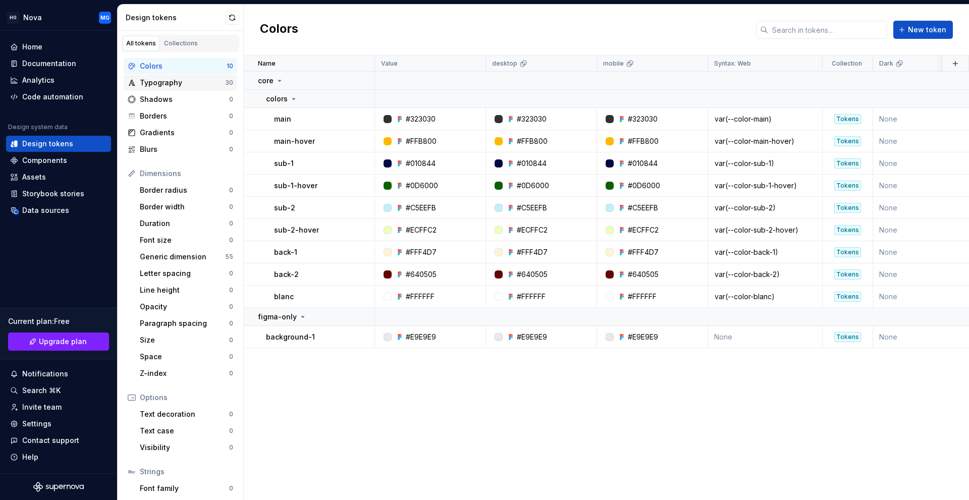
click at [172, 82] on div "Typography" at bounding box center [182, 83] width 85 height 10
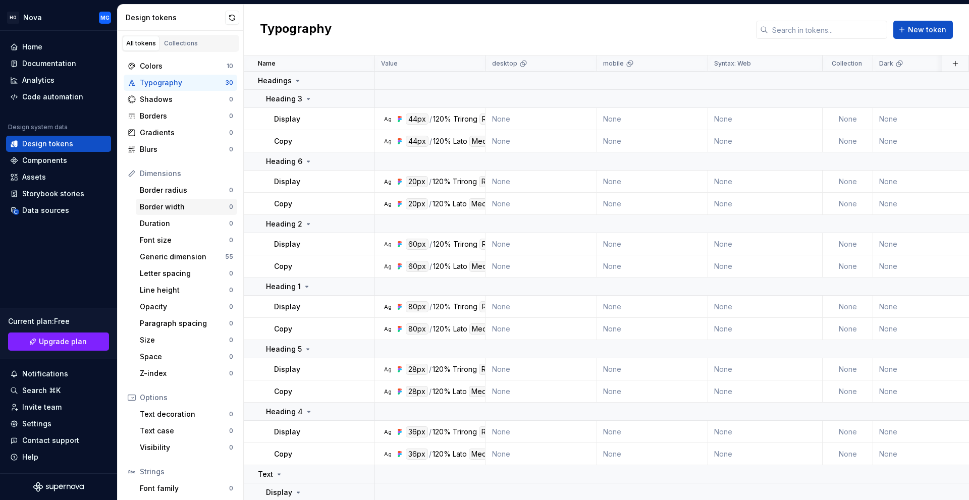
click at [166, 208] on div "Border width" at bounding box center [184, 207] width 89 height 10
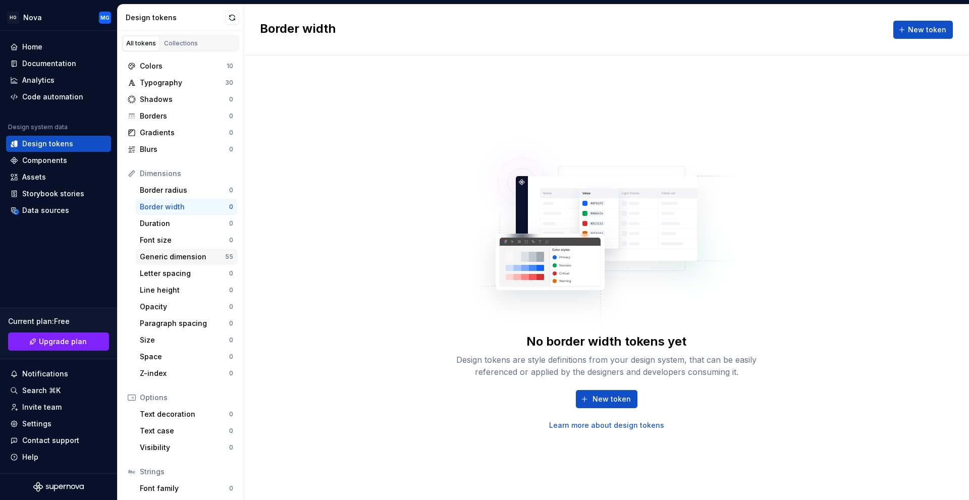
click at [174, 254] on div "Generic dimension" at bounding box center [182, 257] width 85 height 10
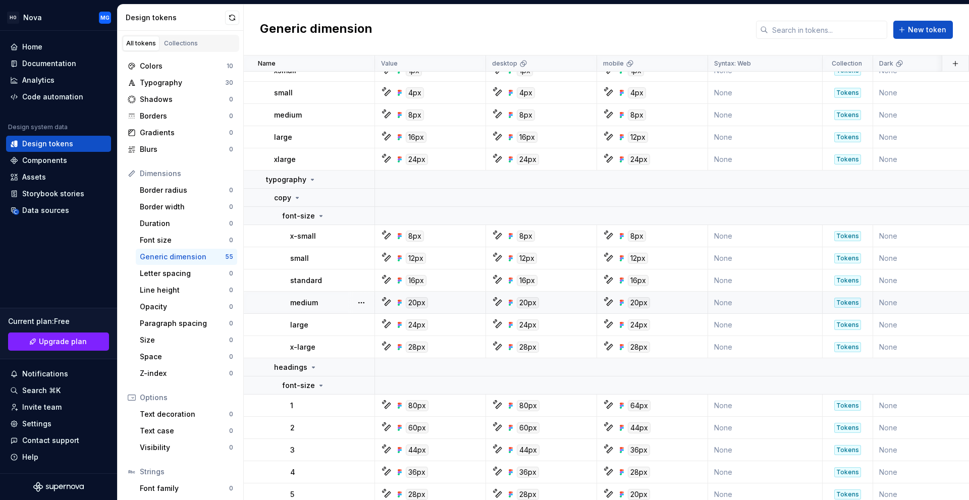
scroll to position [1035, 0]
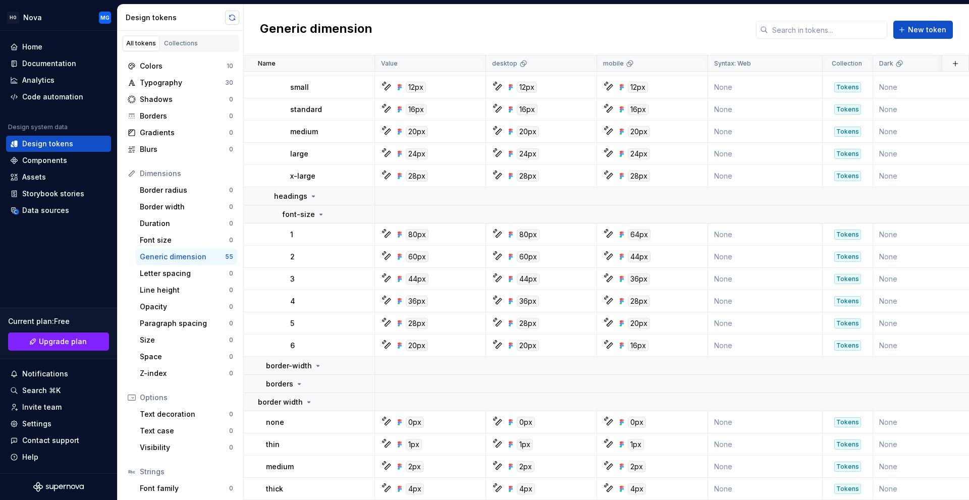
click at [233, 21] on button "button" at bounding box center [232, 18] width 14 height 14
click at [290, 383] on p "borders" at bounding box center [279, 384] width 27 height 10
click at [291, 381] on p "borders" at bounding box center [279, 384] width 27 height 10
click at [293, 400] on p "border width" at bounding box center [280, 402] width 45 height 10
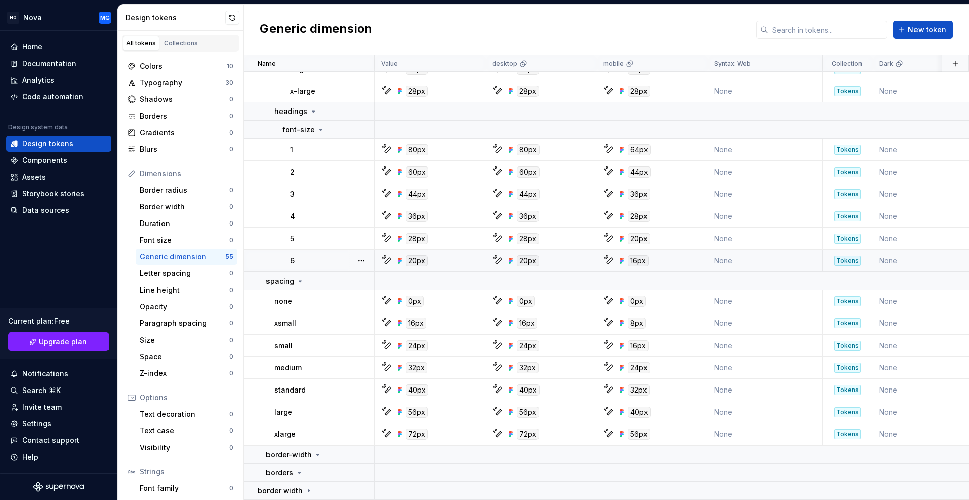
scroll to position [772, 0]
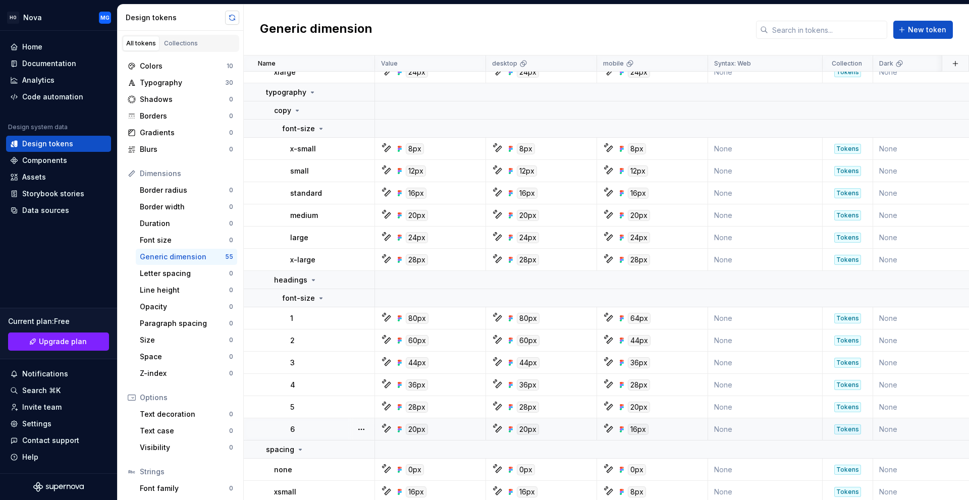
click at [230, 14] on button "button" at bounding box center [232, 18] width 14 height 14
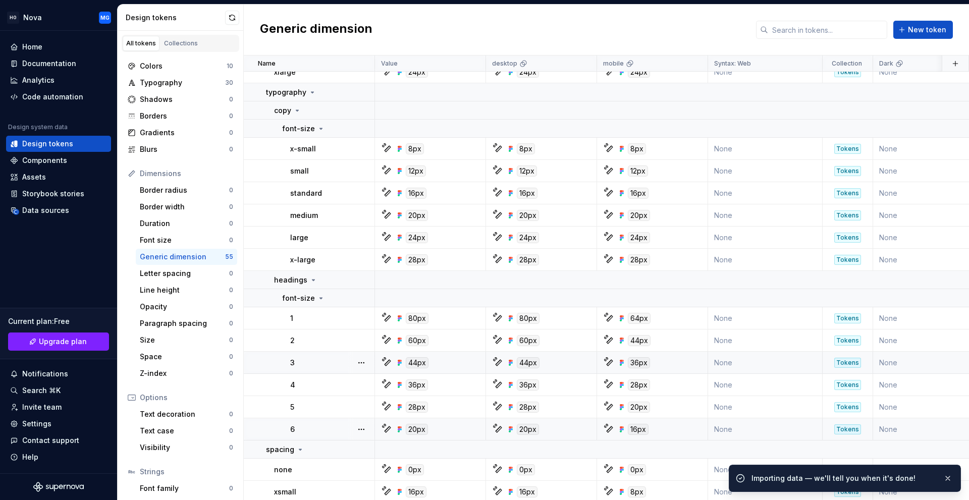
scroll to position [946, 0]
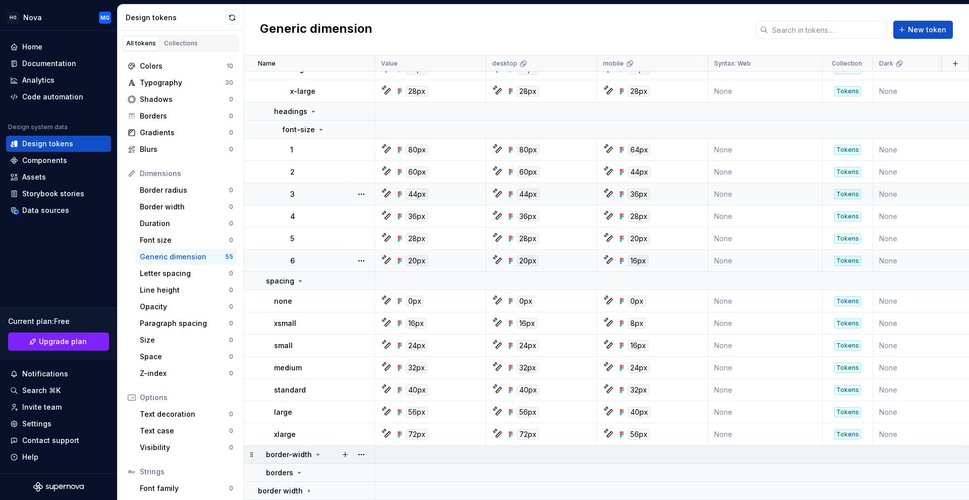
click at [310, 455] on td "border-width" at bounding box center [309, 455] width 131 height 18
click at [299, 487] on p "border width" at bounding box center [280, 491] width 45 height 10
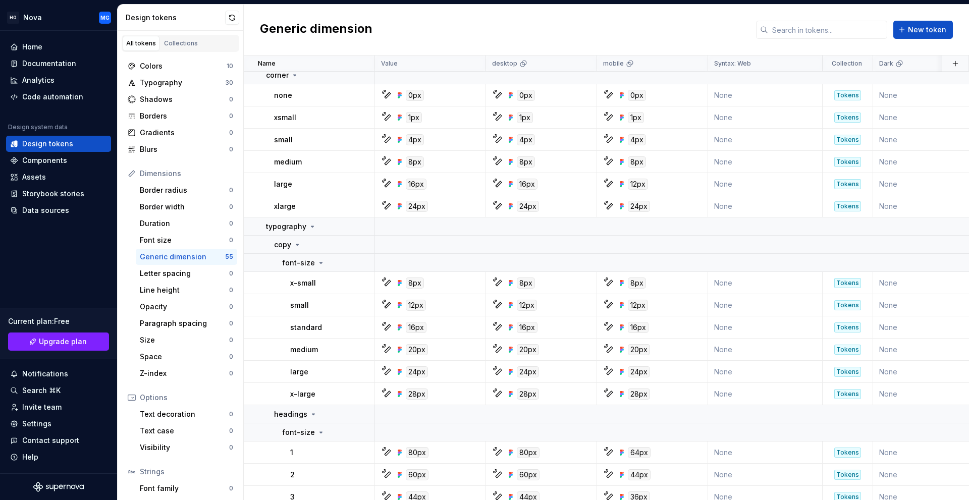
scroll to position [1031, 0]
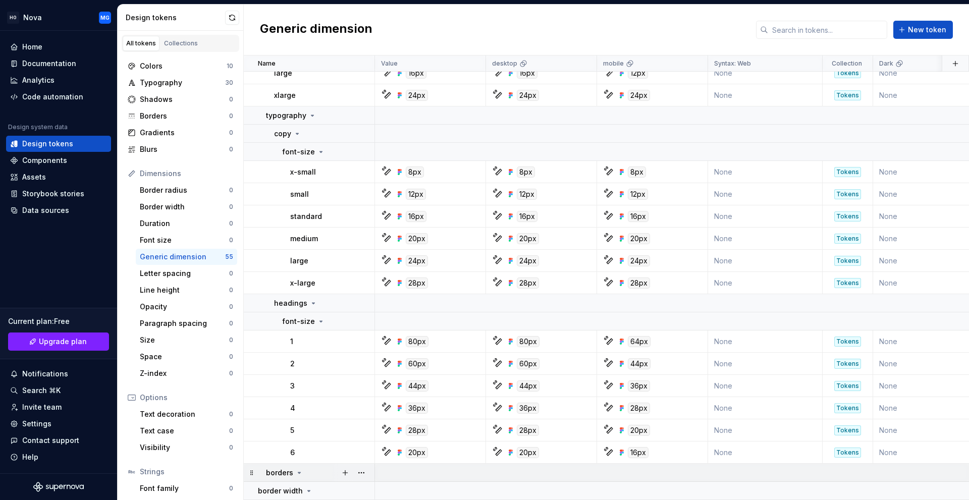
click at [284, 470] on p "borders" at bounding box center [279, 473] width 27 height 10
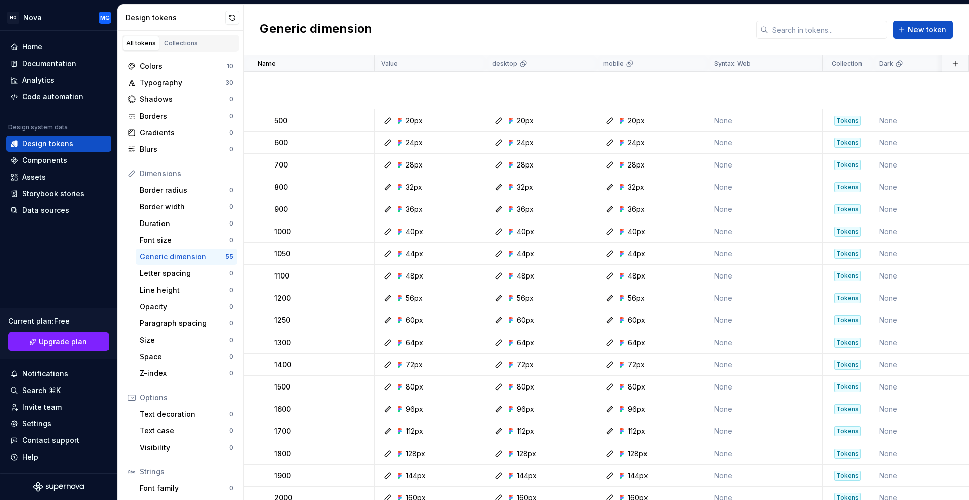
scroll to position [479, 0]
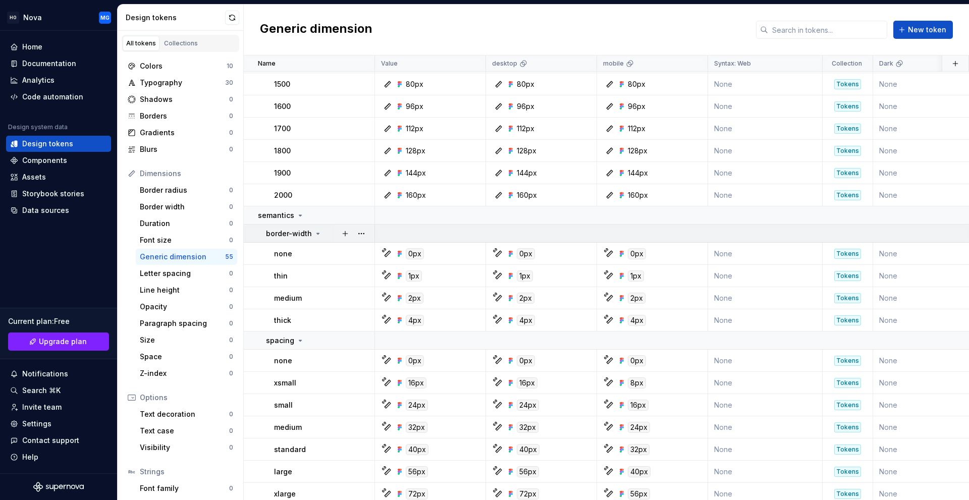
click at [279, 233] on p "border-width" at bounding box center [289, 234] width 46 height 10
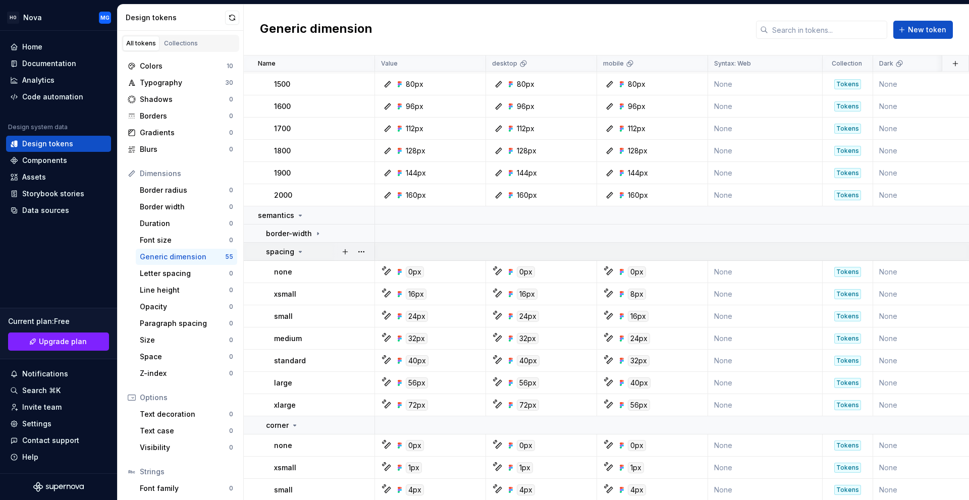
click at [281, 248] on p "spacing" at bounding box center [280, 252] width 28 height 10
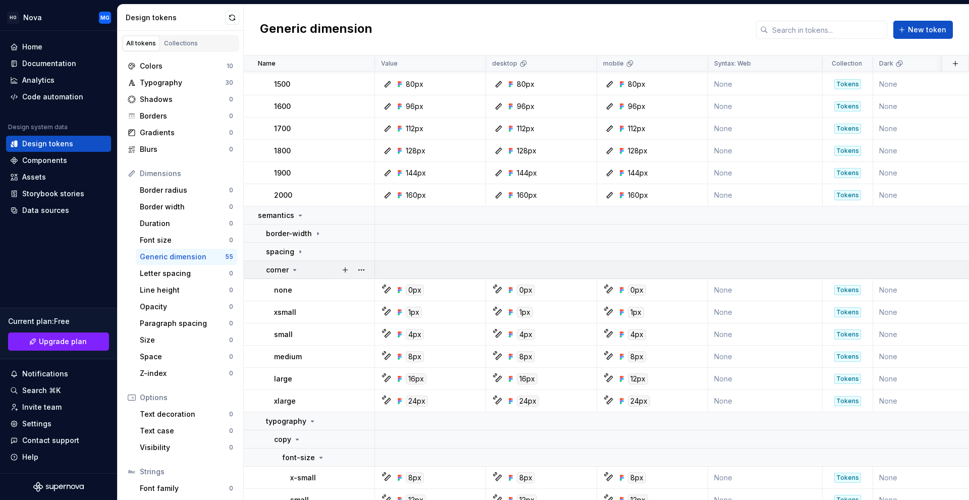
click at [286, 273] on p "corner" at bounding box center [277, 270] width 23 height 10
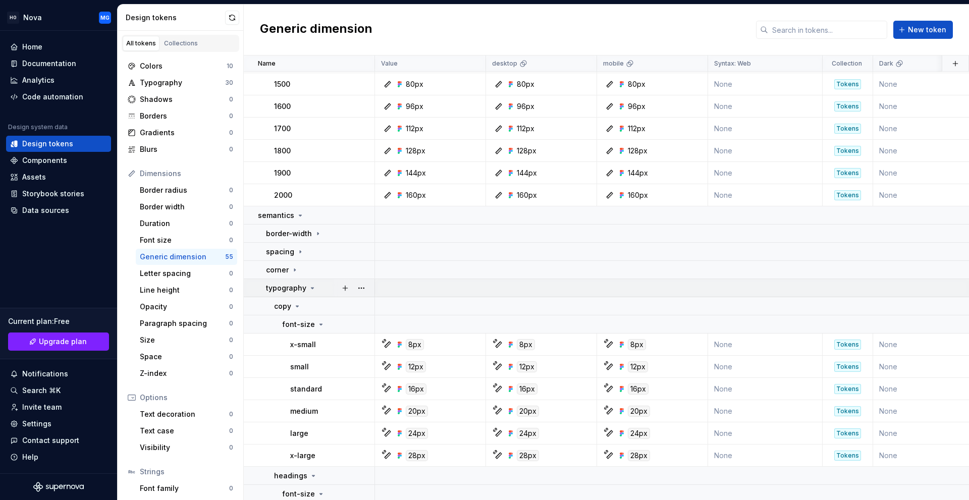
click at [285, 287] on p "typography" at bounding box center [286, 288] width 40 height 10
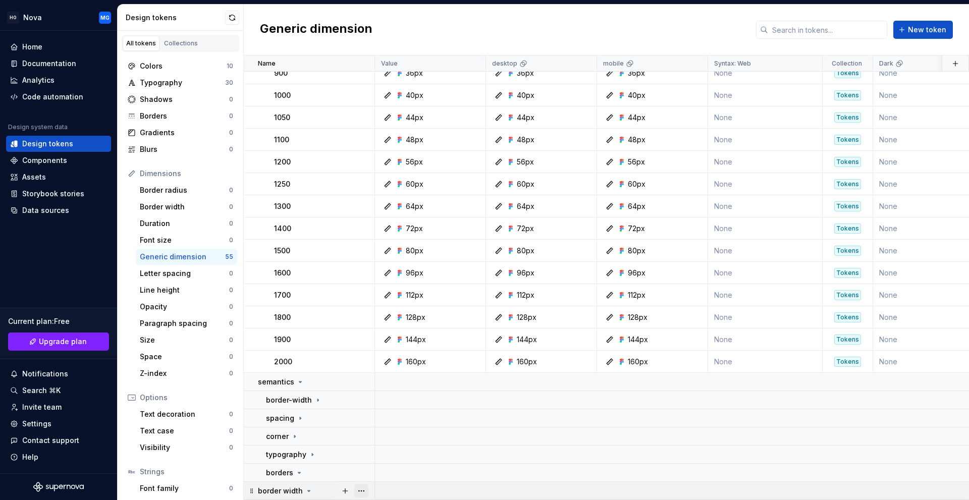
click at [368, 489] on button "button" at bounding box center [361, 491] width 14 height 14
click at [372, 468] on div "Delete group" at bounding box center [400, 466] width 86 height 16
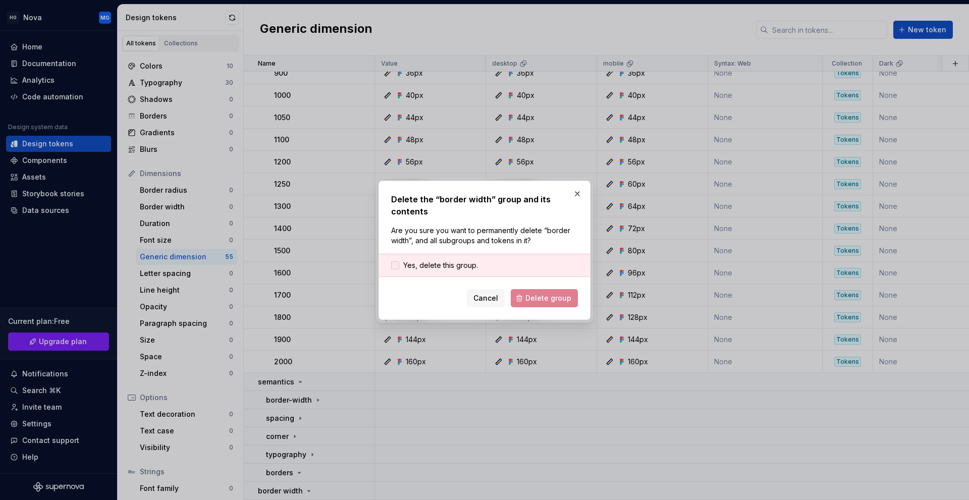
click at [402, 267] on label "Yes, delete this group." at bounding box center [434, 266] width 87 height 10
click at [536, 294] on span "Delete group" at bounding box center [549, 298] width 46 height 10
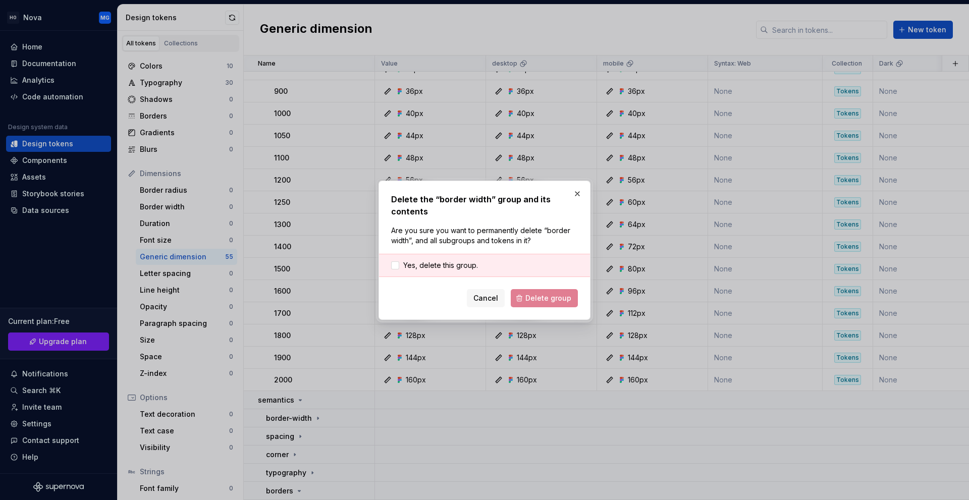
scroll to position [299, 0]
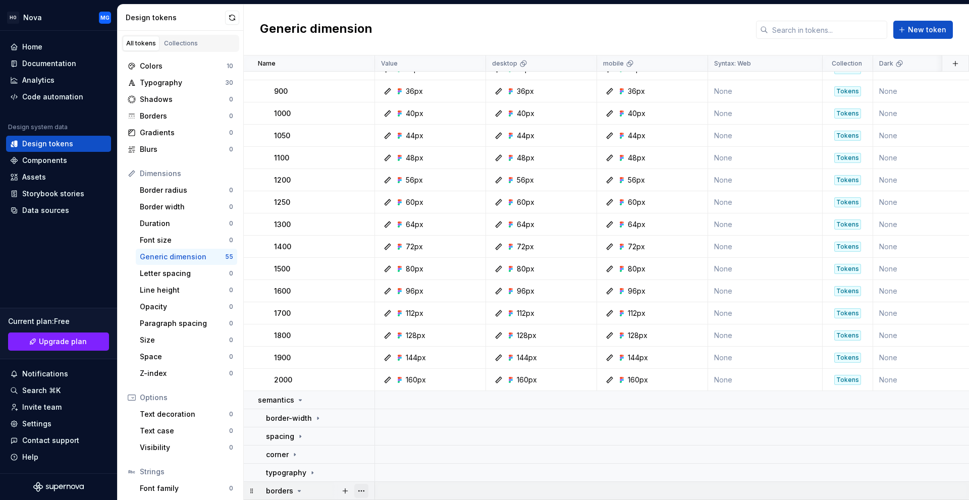
click at [358, 486] on button "button" at bounding box center [361, 491] width 14 height 14
click at [368, 467] on icon at bounding box center [365, 467] width 8 height 8
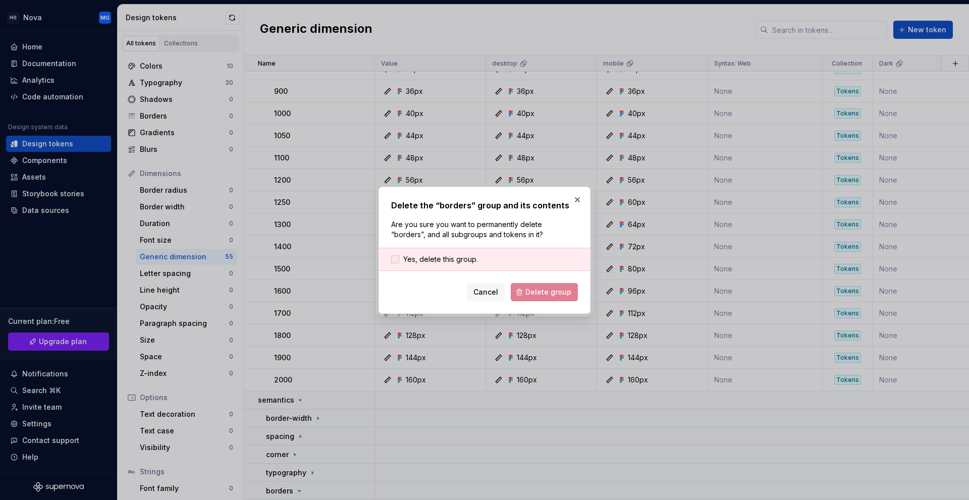
click at [417, 261] on span "Yes, delete this group." at bounding box center [440, 259] width 75 height 10
click at [533, 286] on button "Delete group" at bounding box center [544, 292] width 67 height 18
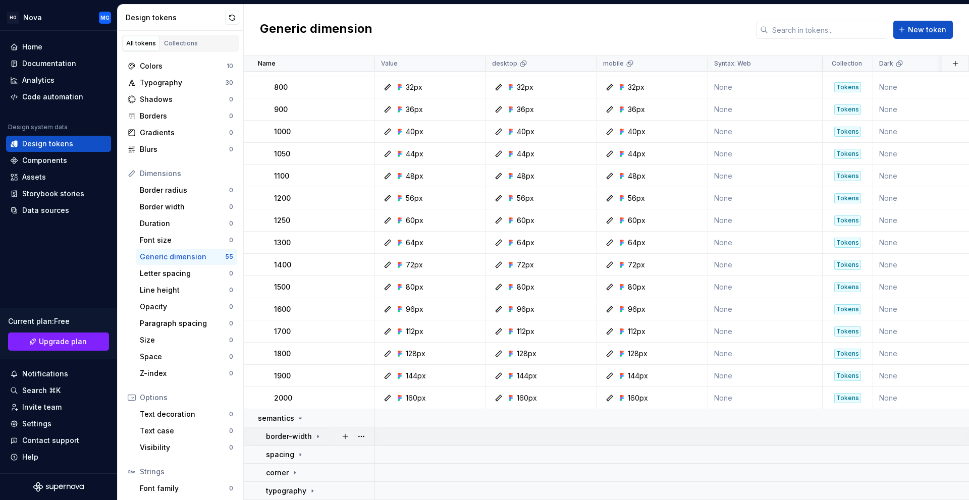
click at [305, 434] on p "border-width" at bounding box center [289, 437] width 46 height 10
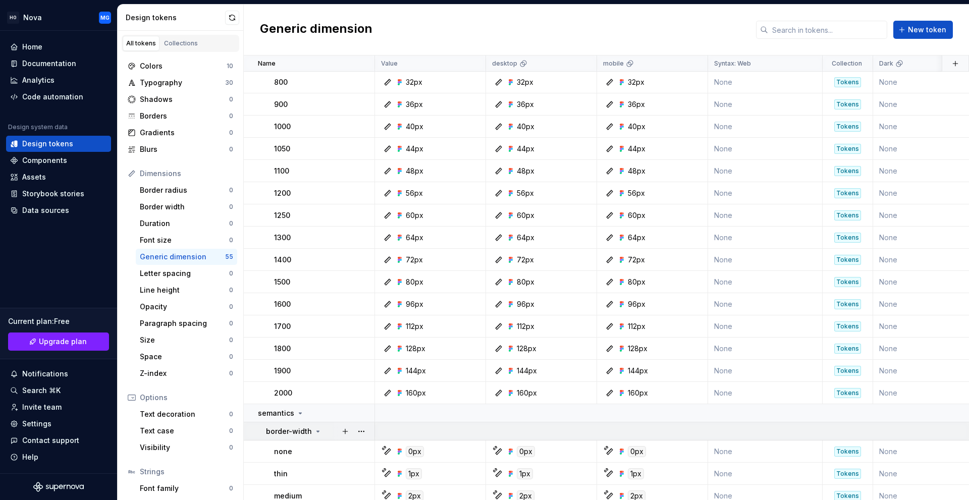
scroll to position [318, 0]
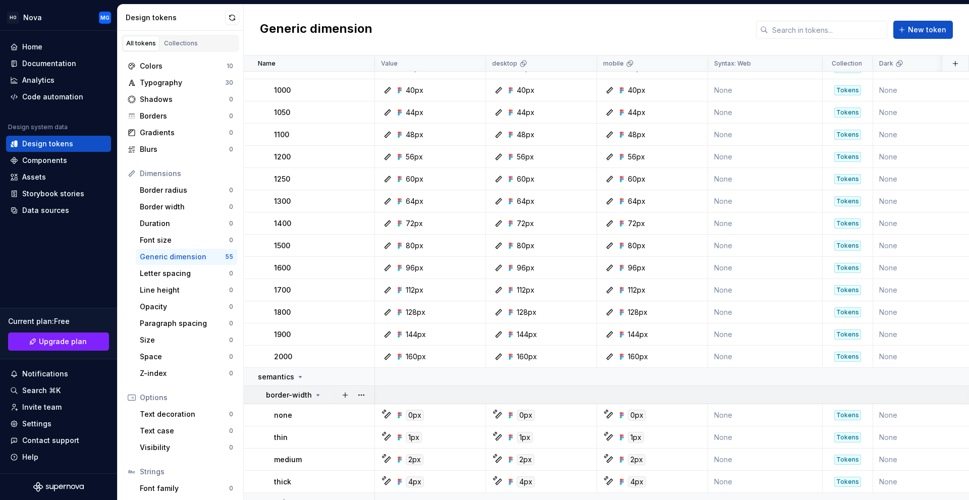
click at [289, 400] on td "border-width" at bounding box center [309, 395] width 131 height 18
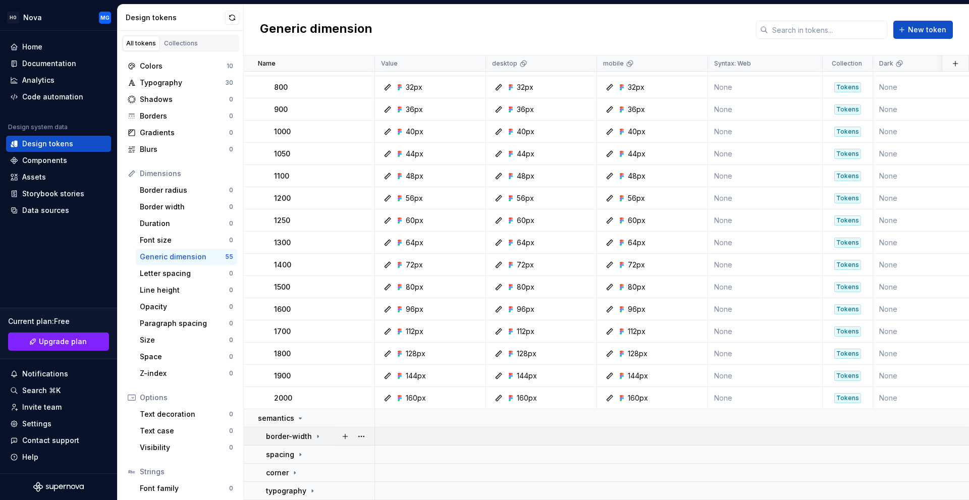
scroll to position [281, 0]
click at [309, 432] on p "border-width" at bounding box center [289, 437] width 46 height 10
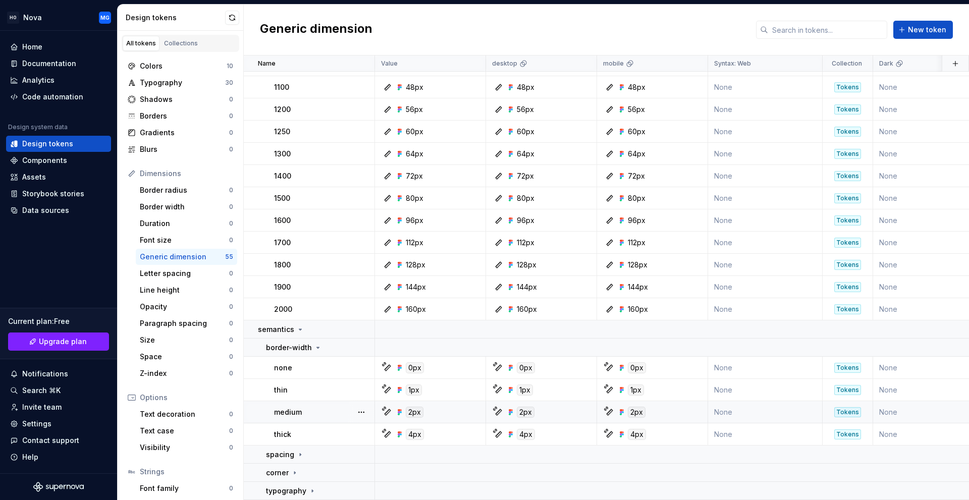
scroll to position [370, 0]
click at [367, 389] on button "button" at bounding box center [361, 390] width 14 height 14
click at [371, 401] on div "Open detail" at bounding box center [400, 405] width 86 height 16
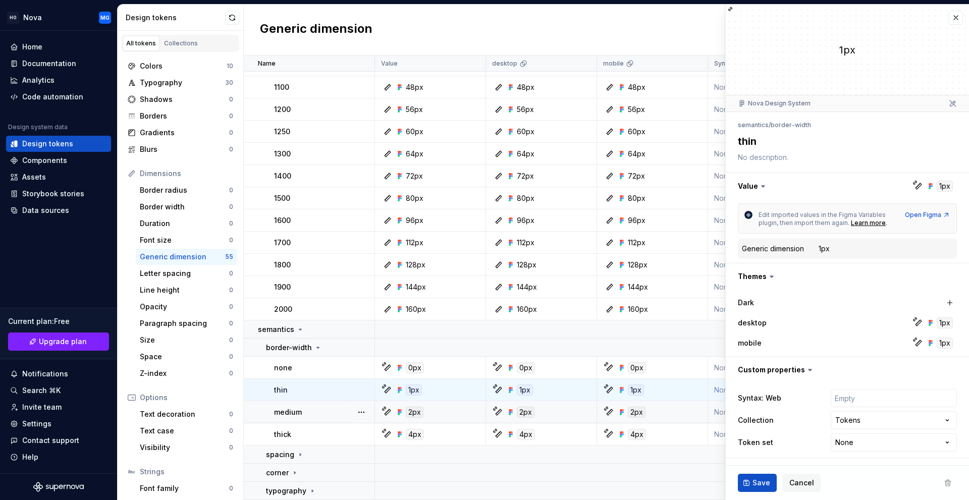
click at [785, 250] on div "Generic dimension" at bounding box center [773, 249] width 62 height 10
drag, startPoint x: 752, startPoint y: 250, endPoint x: 815, endPoint y: 252, distance: 63.1
click at [815, 252] on dt "Generic dimension" at bounding box center [780, 249] width 77 height 10
type textarea "*"
type textarea "border-thin"
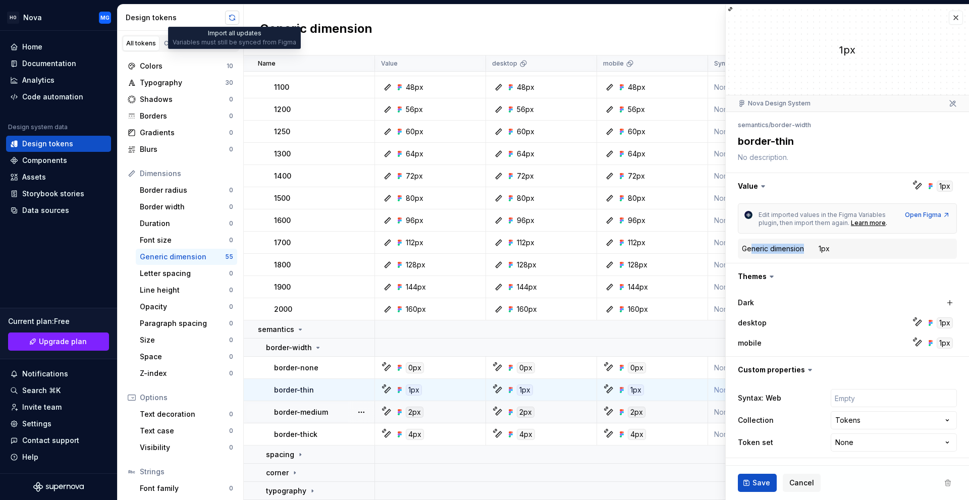
click at [229, 17] on button "button" at bounding box center [232, 18] width 14 height 14
click at [181, 208] on div "Border width" at bounding box center [184, 207] width 89 height 10
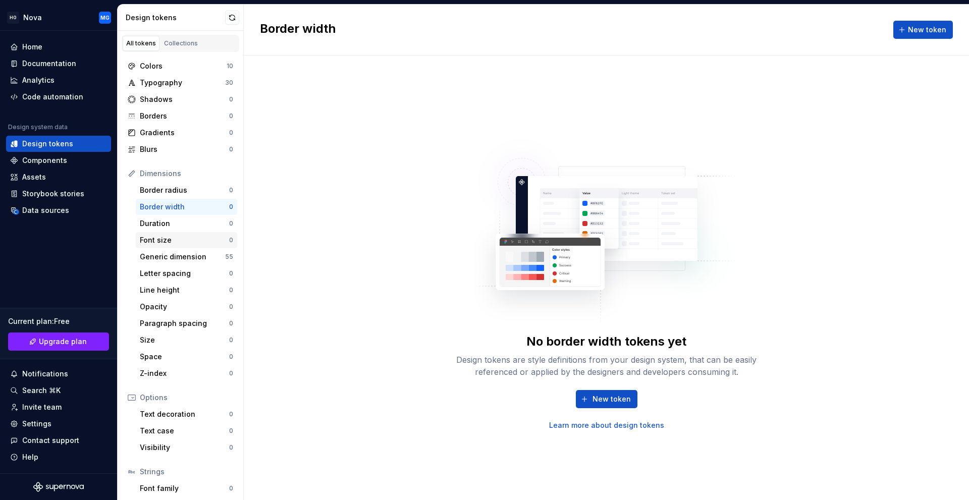
scroll to position [50, 0]
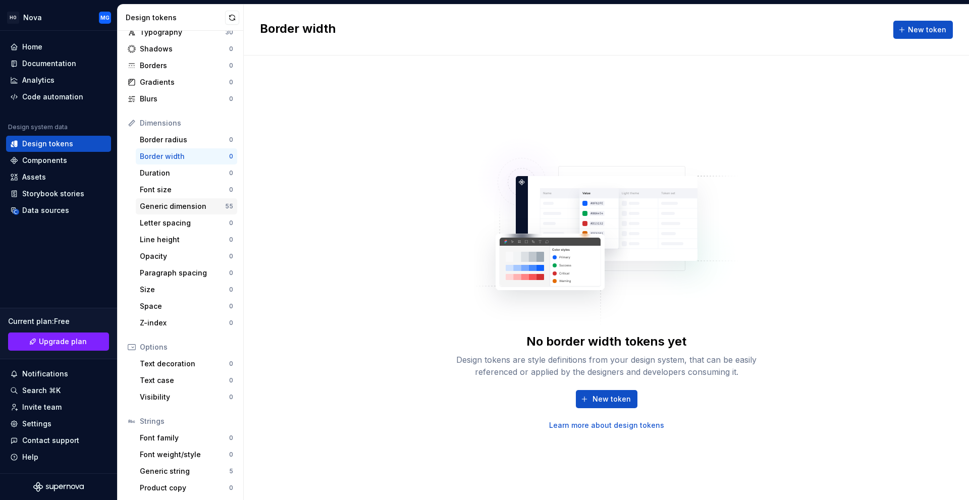
click at [183, 208] on div "Generic dimension" at bounding box center [182, 206] width 85 height 10
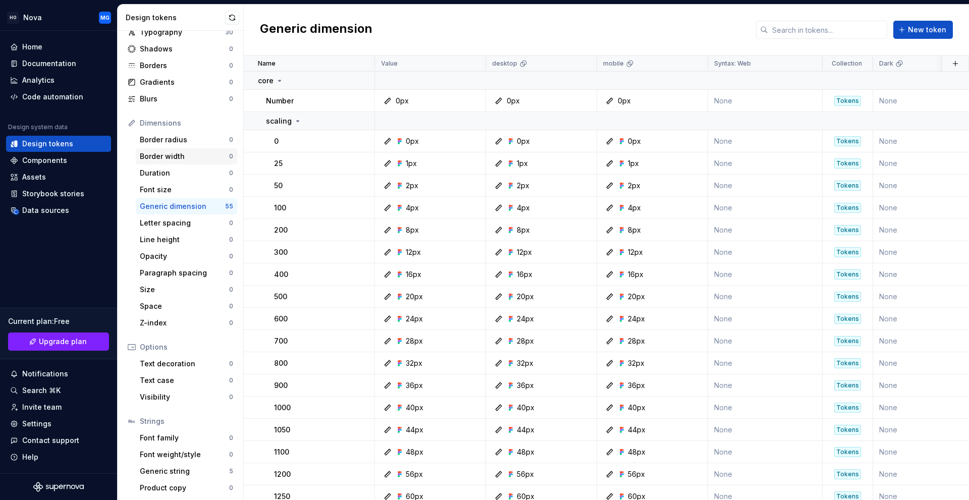
click at [180, 156] on div "Border width" at bounding box center [184, 156] width 89 height 10
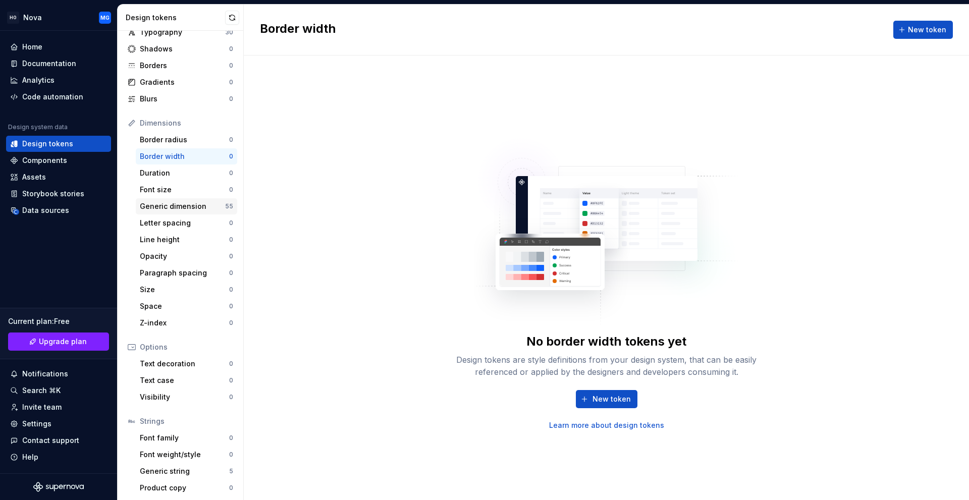
click at [186, 207] on div "Generic dimension" at bounding box center [182, 206] width 85 height 10
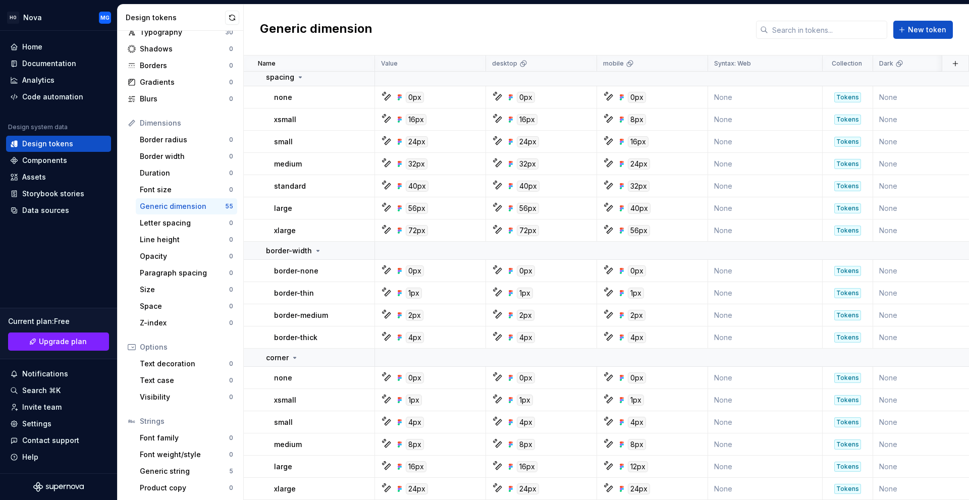
scroll to position [1002, 0]
click at [231, 20] on button "button" at bounding box center [232, 18] width 14 height 14
click at [280, 260] on td "border-none" at bounding box center [309, 271] width 131 height 22
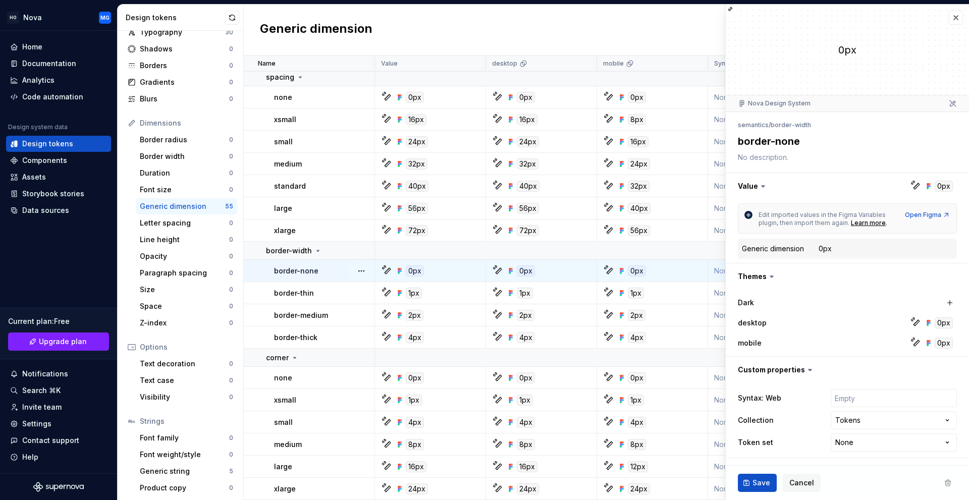
click at [768, 252] on div "Generic dimension" at bounding box center [773, 249] width 62 height 10
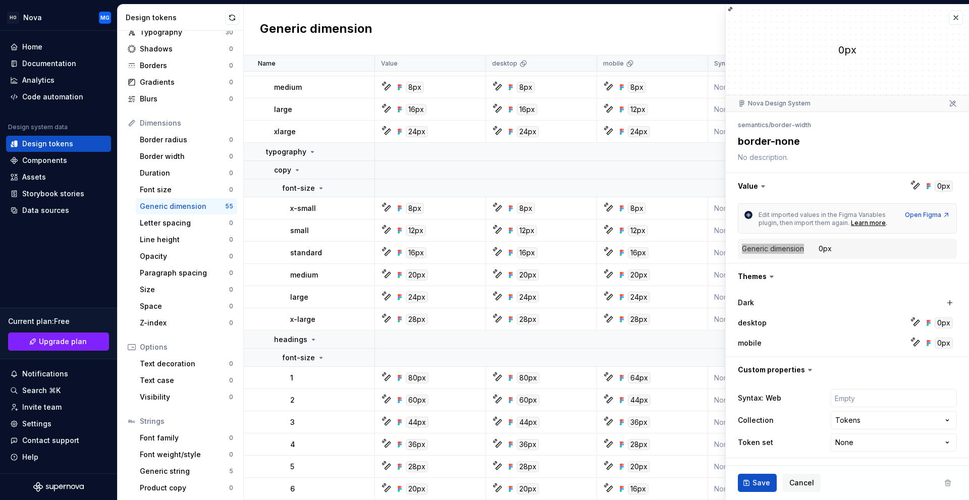
scroll to position [748, 0]
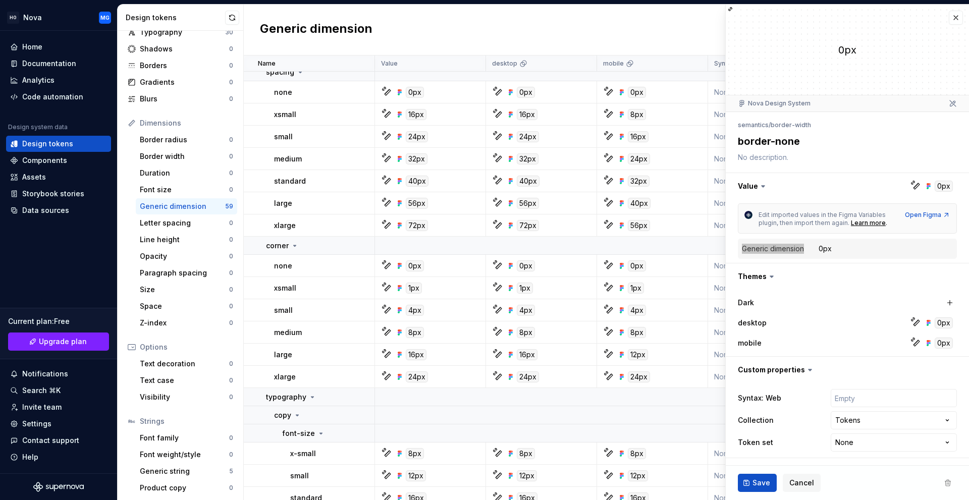
click at [229, 19] on button "button" at bounding box center [232, 18] width 14 height 14
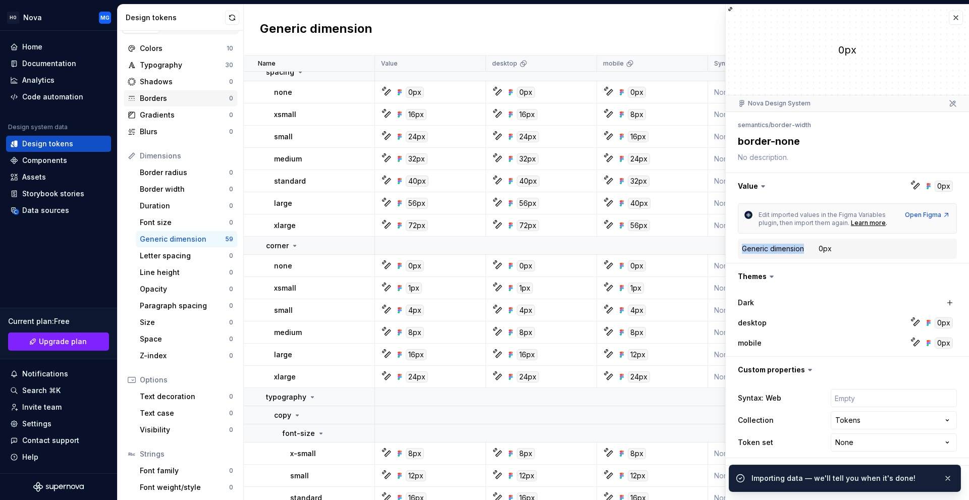
scroll to position [0, 0]
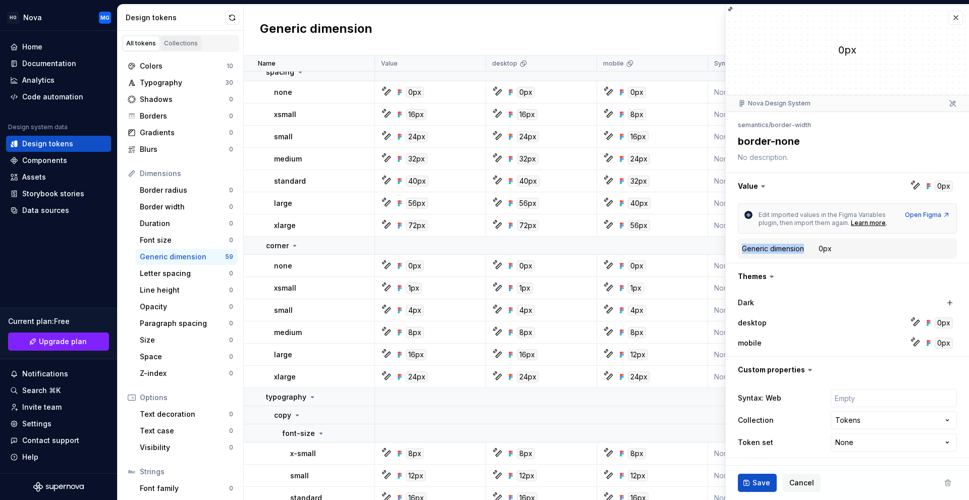
click at [187, 39] on div "Collections" at bounding box center [181, 43] width 34 height 8
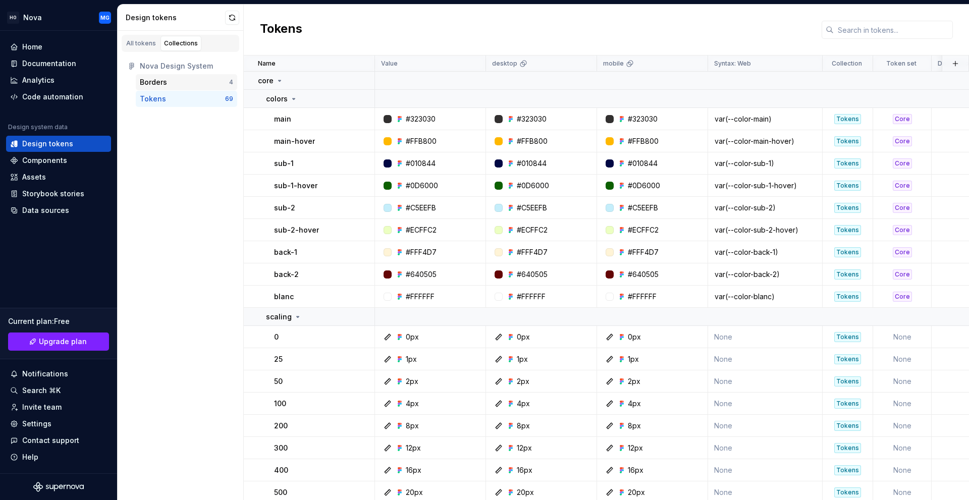
click at [192, 83] on div "Borders" at bounding box center [184, 82] width 89 height 10
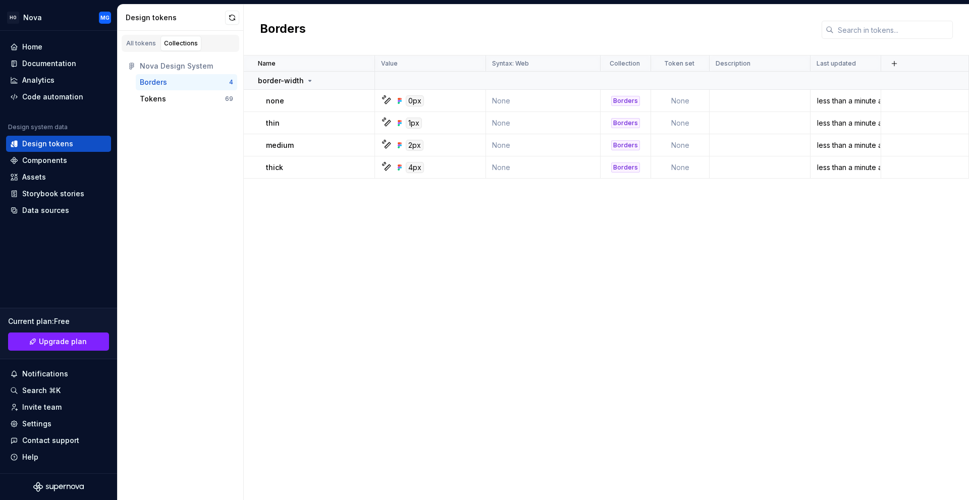
click at [187, 94] on div "Tokens" at bounding box center [182, 99] width 85 height 10
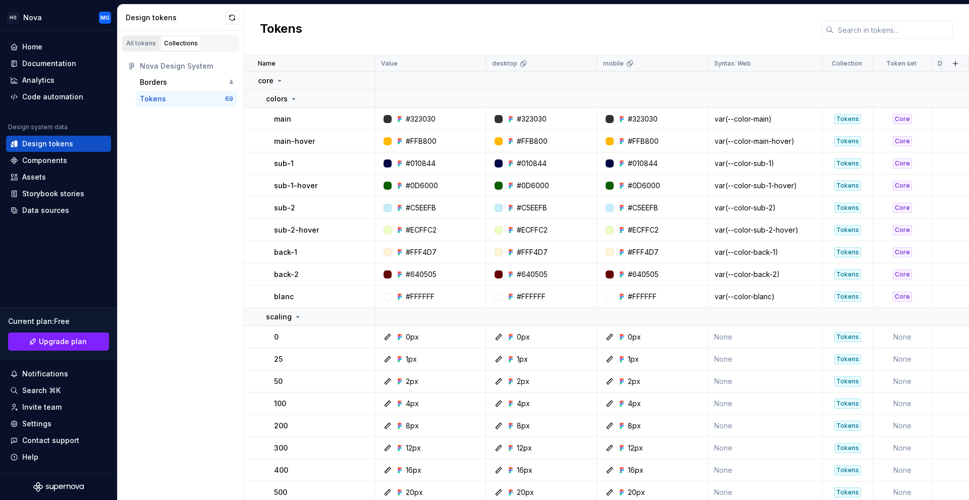
click at [148, 44] on div "All tokens" at bounding box center [141, 43] width 30 height 8
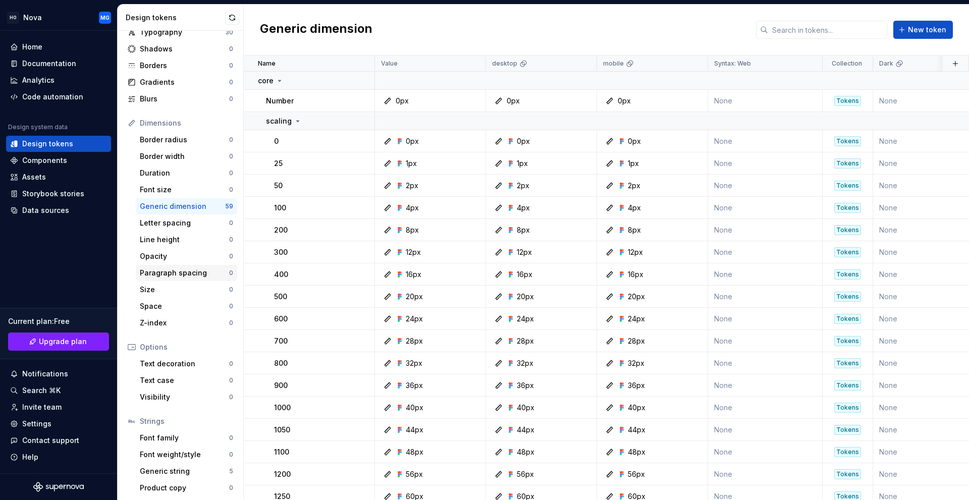
scroll to position [53, 0]
click at [194, 204] on div "Generic dimension" at bounding box center [182, 204] width 85 height 10
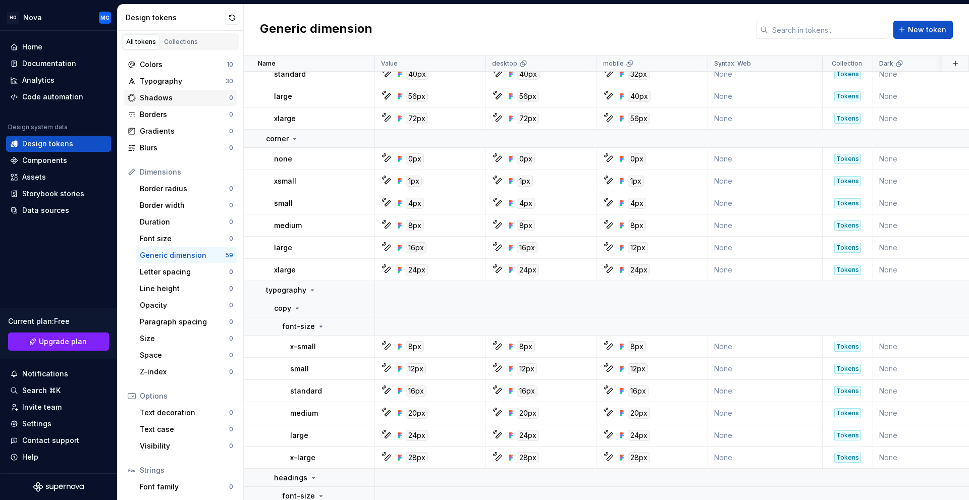
scroll to position [0, 0]
click at [232, 17] on button "button" at bounding box center [232, 18] width 14 height 14
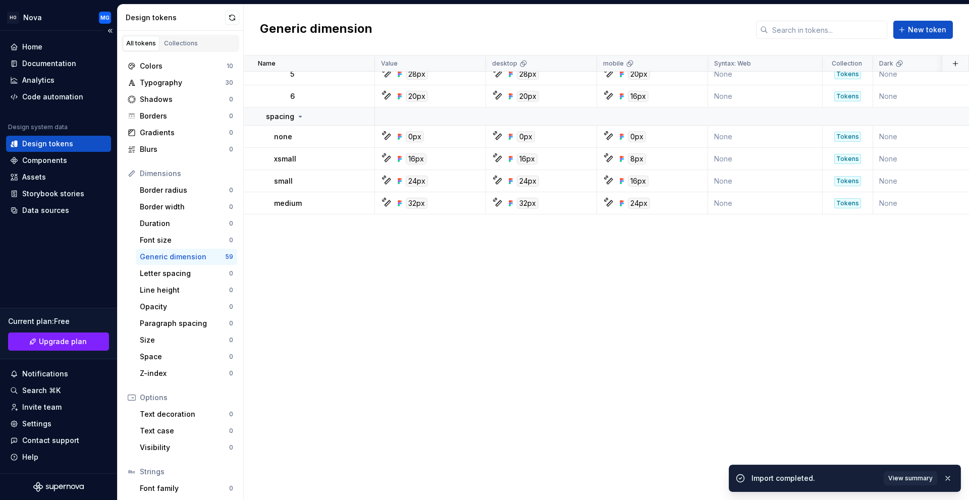
scroll to position [423, 0]
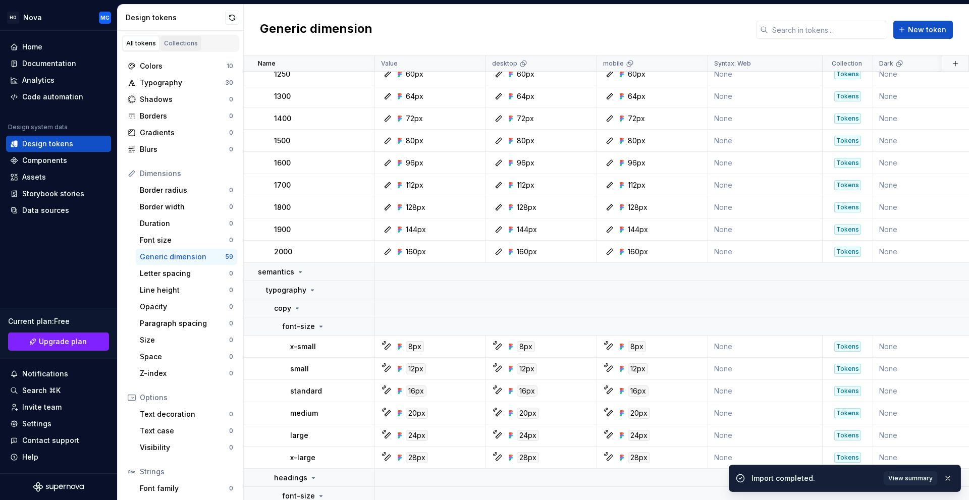
click at [198, 46] on div "All tokens Collections" at bounding box center [181, 43] width 118 height 17
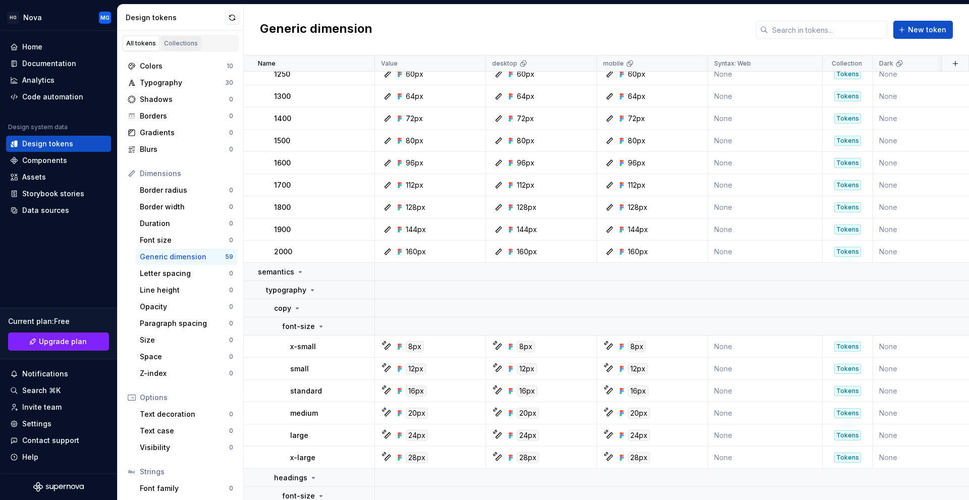
click at [190, 41] on div "Collections" at bounding box center [181, 43] width 34 height 8
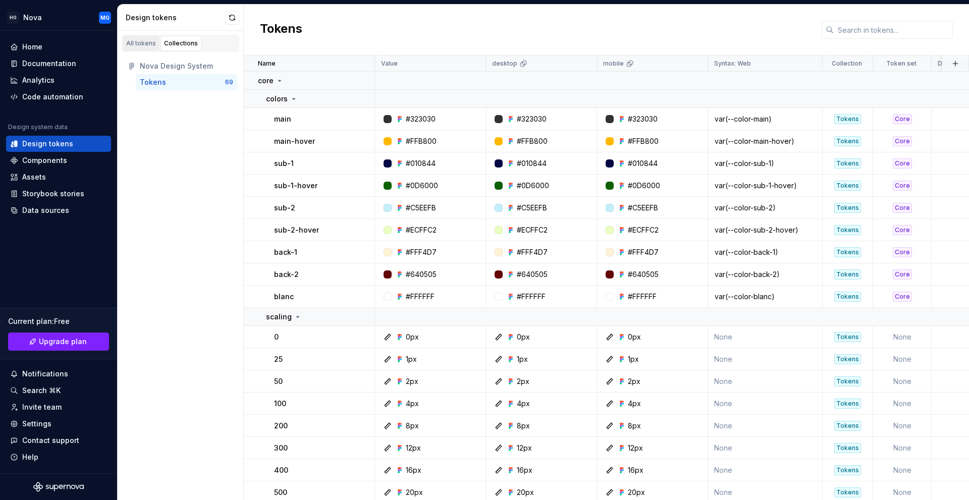
click at [146, 48] on link "All tokens" at bounding box center [141, 43] width 37 height 15
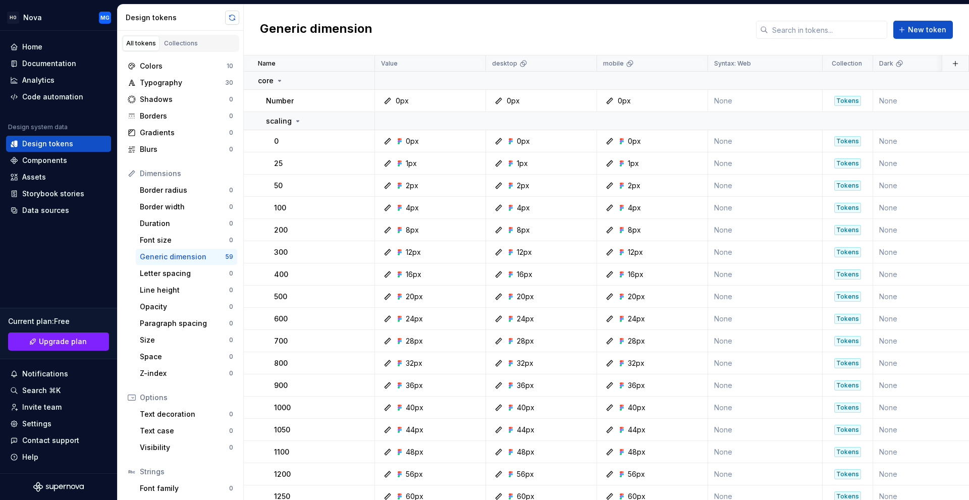
click at [236, 19] on button "button" at bounding box center [232, 18] width 14 height 14
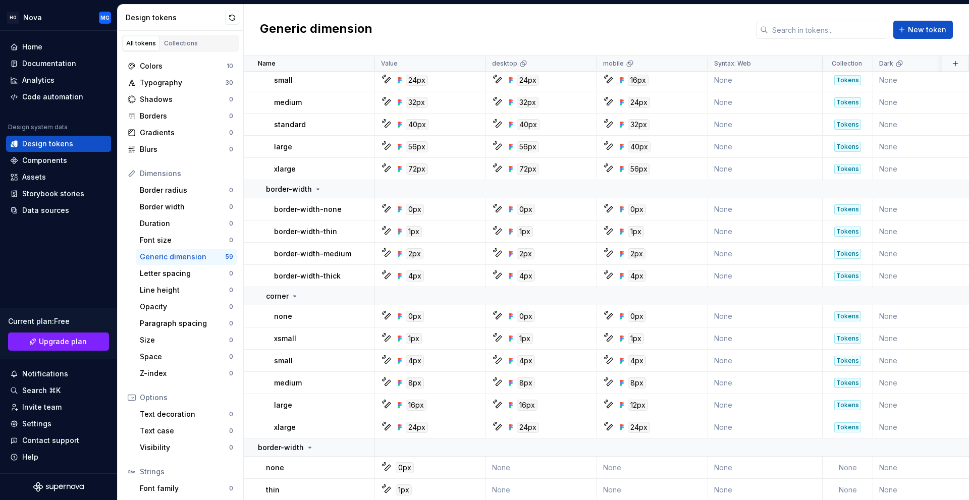
scroll to position [1105, 0]
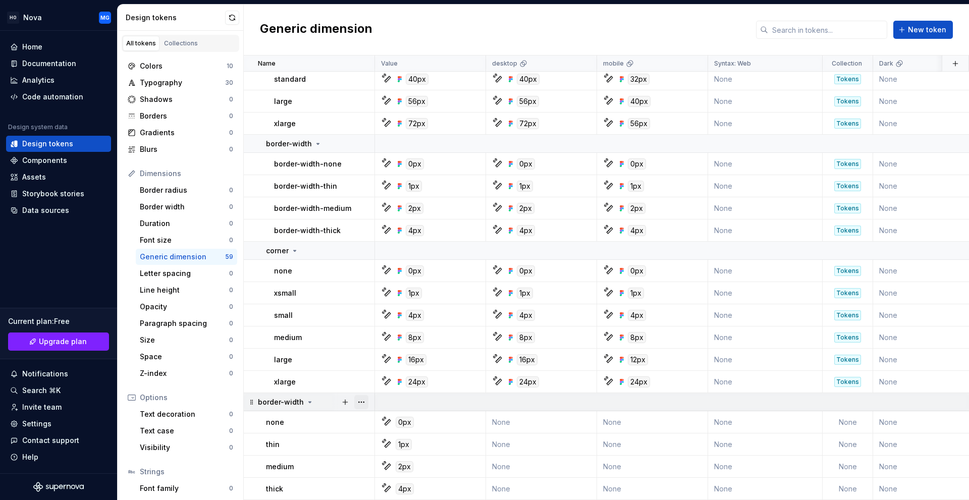
click at [366, 397] on button "button" at bounding box center [361, 402] width 14 height 14
click at [372, 383] on div "Delete group" at bounding box center [400, 378] width 86 height 16
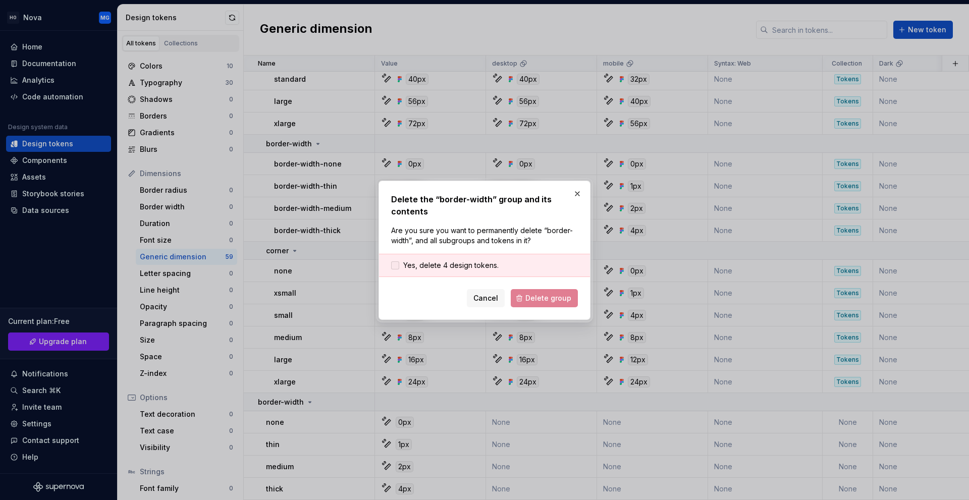
click at [422, 264] on span "Yes, delete 4 design tokens." at bounding box center [450, 266] width 95 height 10
click at [537, 298] on span "Delete group" at bounding box center [549, 298] width 46 height 10
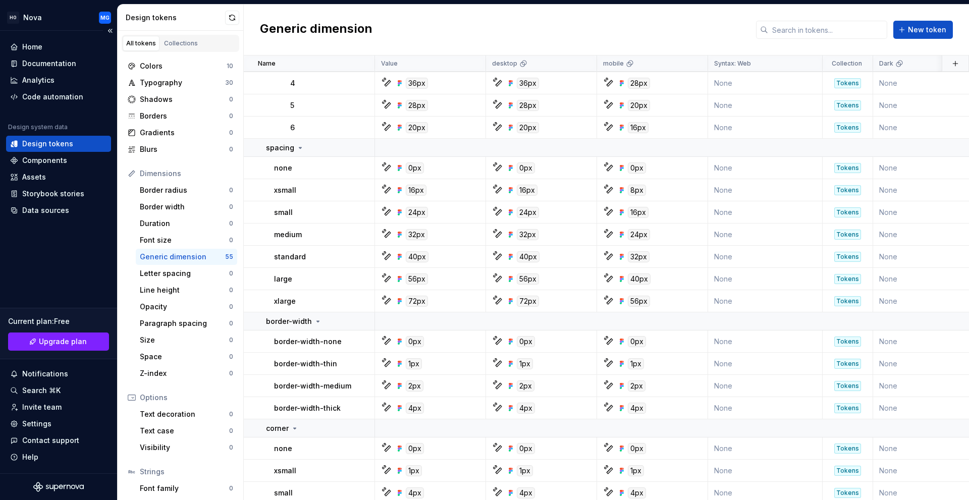
scroll to position [897, 0]
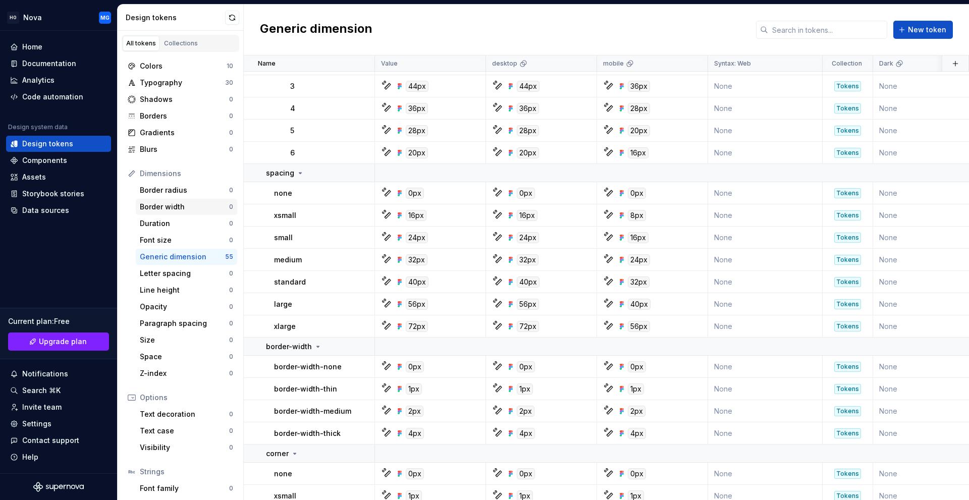
click at [183, 213] on div "Border width 0" at bounding box center [186, 207] width 101 height 16
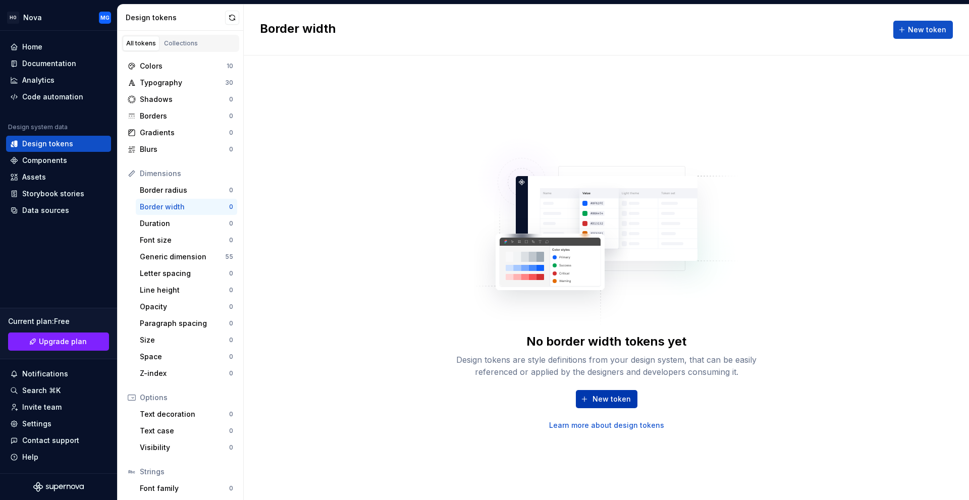
click at [605, 401] on span "New token" at bounding box center [612, 399] width 38 height 10
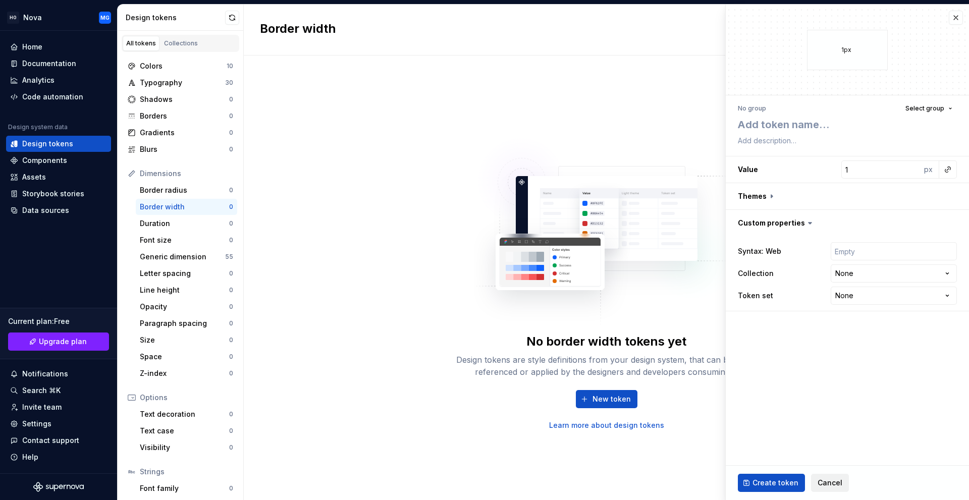
click at [820, 486] on span "Cancel" at bounding box center [830, 483] width 25 height 10
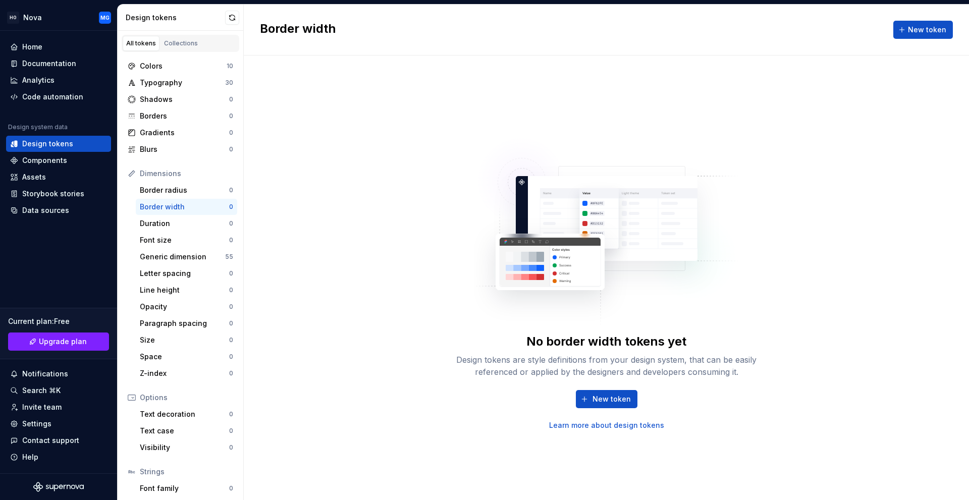
click at [306, 335] on div "No border width tokens yet Design tokens are style definitions from your design…" at bounding box center [607, 278] width 726 height 445
click at [159, 173] on div "Dimensions" at bounding box center [186, 174] width 93 height 10
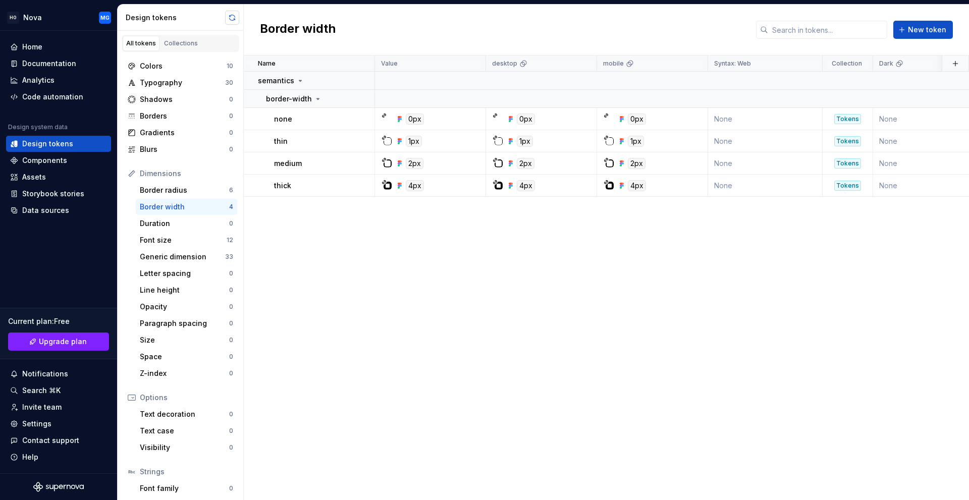
click at [230, 19] on button "button" at bounding box center [232, 18] width 14 height 14
click at [175, 258] on div "Generic dimension" at bounding box center [182, 257] width 85 height 10
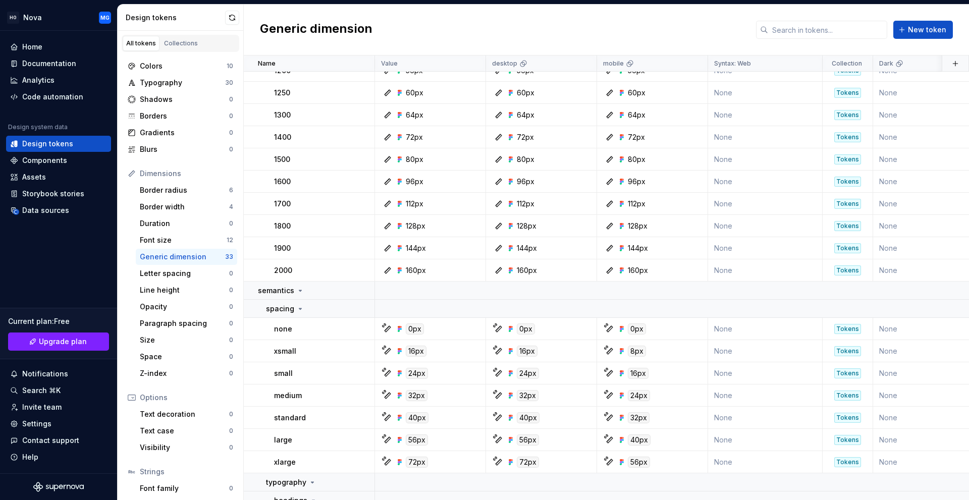
scroll to position [509, 0]
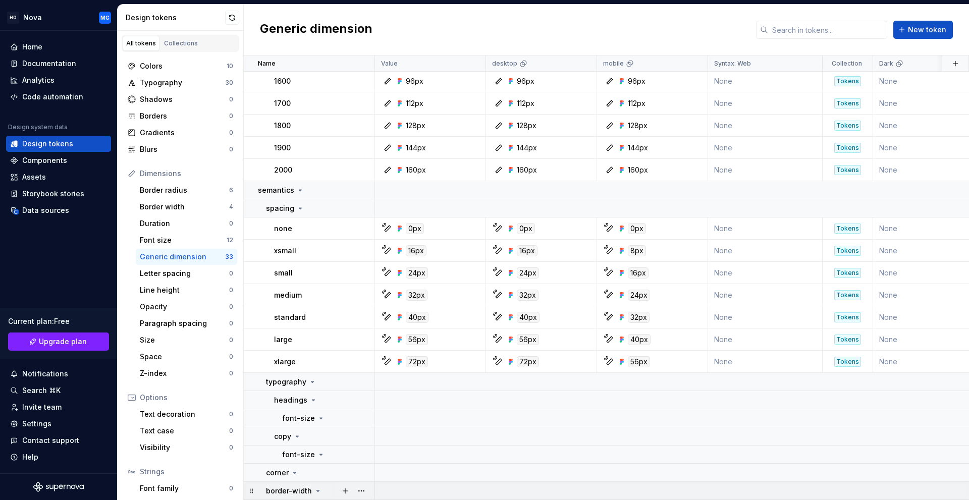
click at [312, 486] on div "border-width" at bounding box center [294, 491] width 56 height 10
click at [311, 486] on div "border-width" at bounding box center [294, 491] width 56 height 10
click at [362, 484] on button "button" at bounding box center [361, 491] width 14 height 14
click at [370, 467] on div "Delete group" at bounding box center [400, 466] width 86 height 16
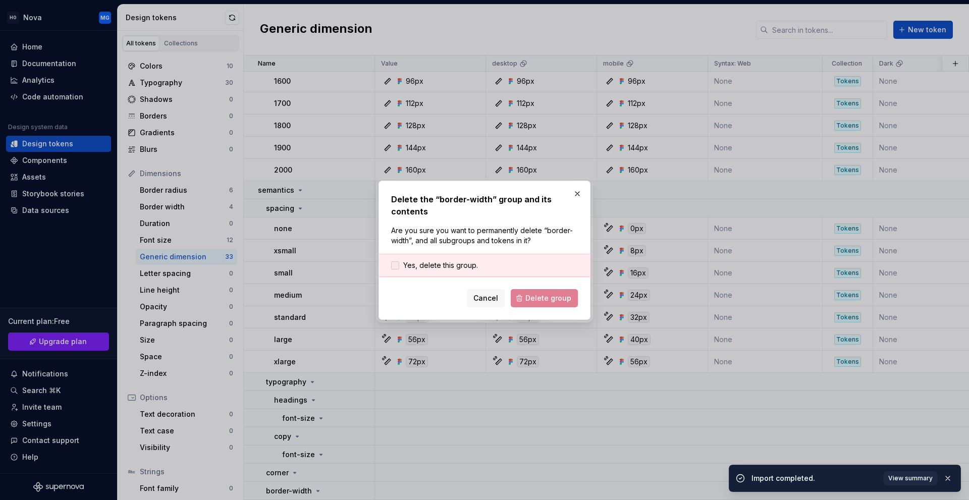
click at [448, 266] on span "Yes, delete this group." at bounding box center [440, 266] width 75 height 10
click at [526, 303] on button "Delete group" at bounding box center [544, 298] width 67 height 18
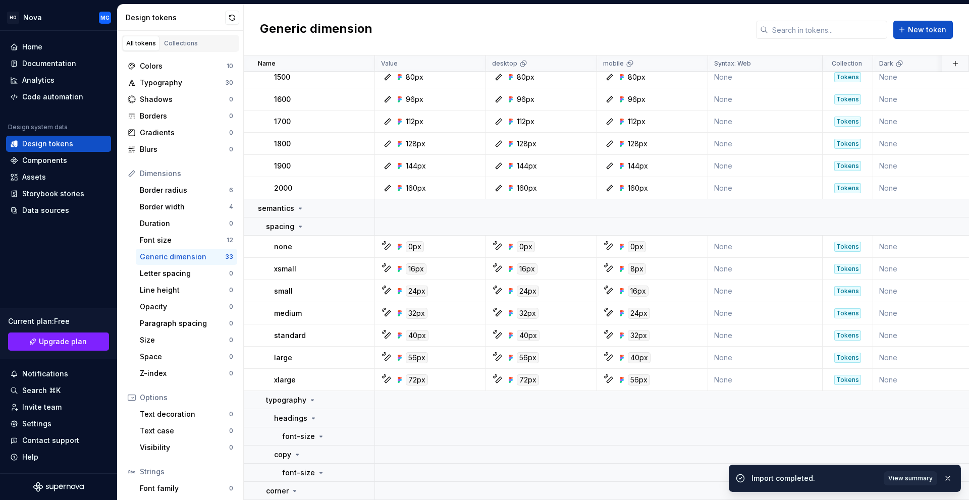
scroll to position [491, 0]
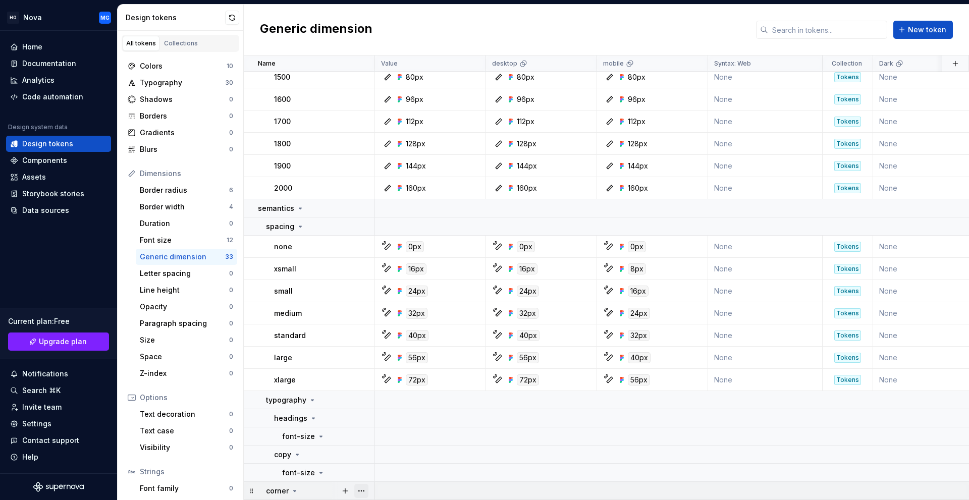
click at [362, 486] on button "button" at bounding box center [361, 491] width 14 height 14
click at [371, 465] on div "Delete group" at bounding box center [400, 466] width 86 height 16
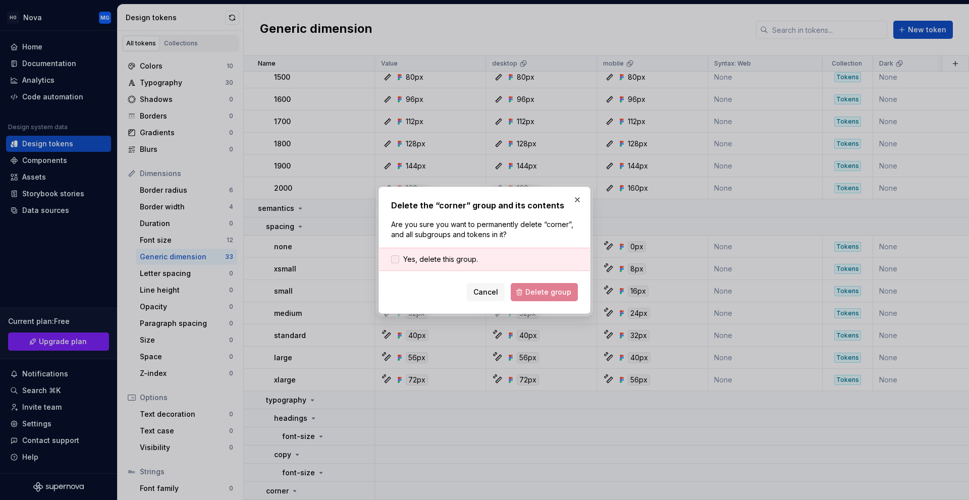
click at [412, 256] on span "Yes, delete this group." at bounding box center [440, 259] width 75 height 10
click at [562, 291] on span "Delete group" at bounding box center [549, 292] width 46 height 10
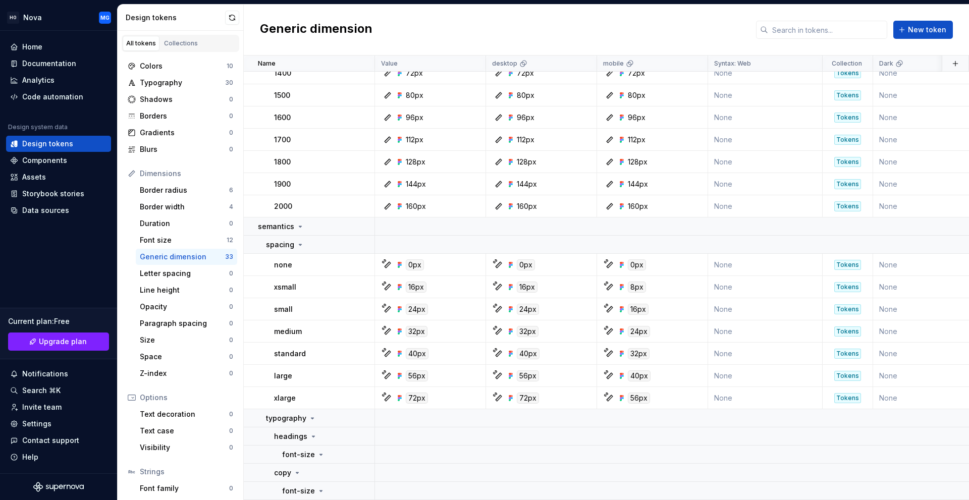
scroll to position [473, 0]
click at [311, 486] on p "font-size" at bounding box center [298, 491] width 33 height 10
click at [312, 486] on p "font-size" at bounding box center [298, 491] width 33 height 10
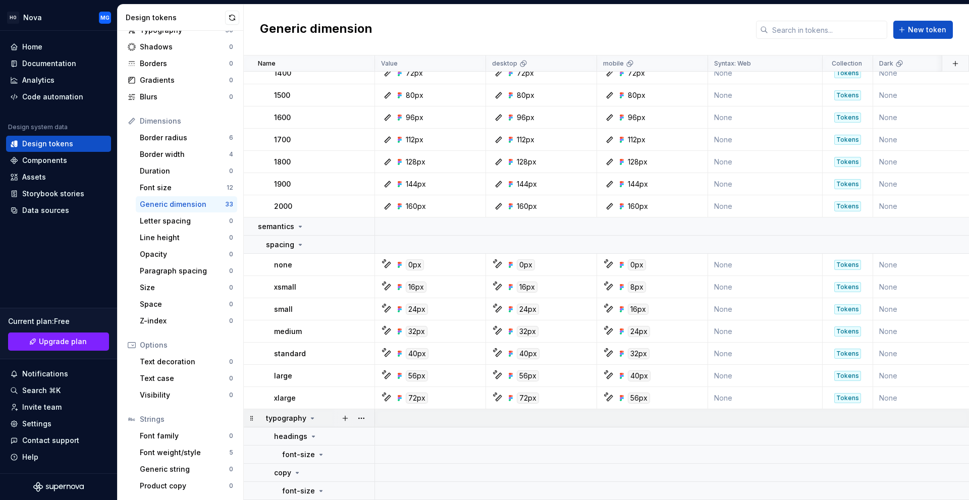
click at [304, 432] on p "headings" at bounding box center [290, 437] width 33 height 10
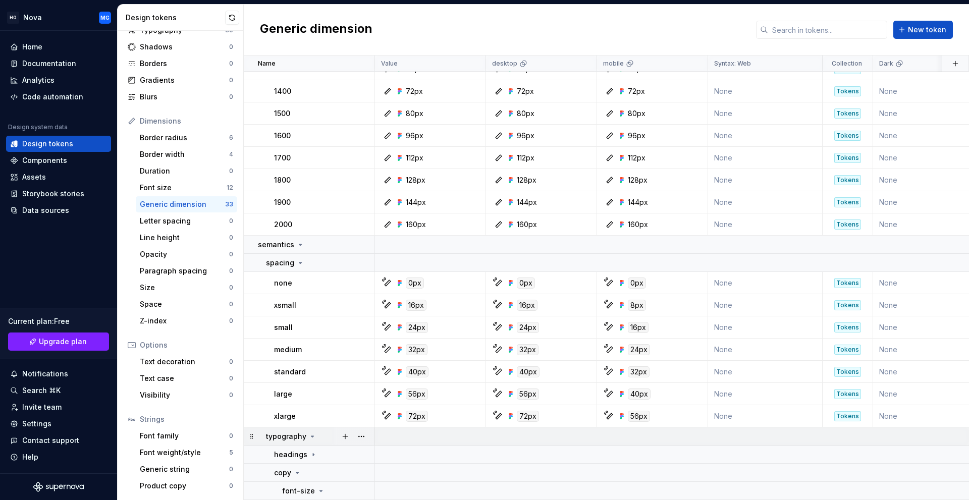
click at [304, 433] on p "typography" at bounding box center [286, 437] width 40 height 10
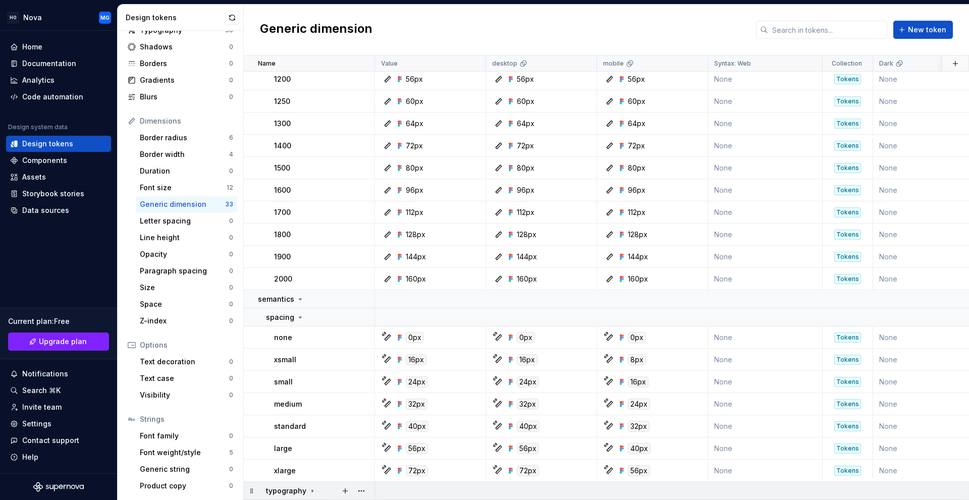
scroll to position [400, 0]
click at [359, 487] on button "button" at bounding box center [361, 491] width 14 height 14
click at [373, 466] on div "Delete group" at bounding box center [406, 466] width 66 height 10
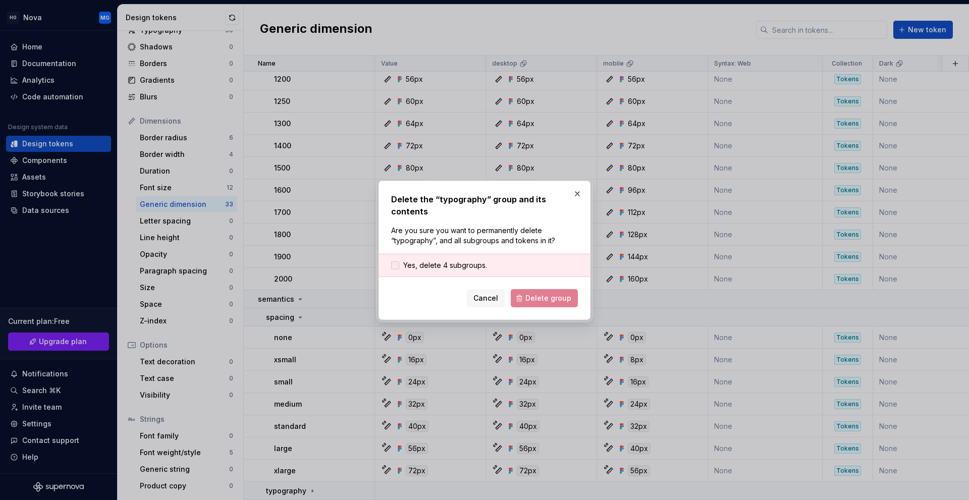
click at [450, 261] on span "Yes, delete 4 subgroups." at bounding box center [445, 266] width 84 height 10
click at [533, 296] on span "Delete group" at bounding box center [549, 298] width 46 height 10
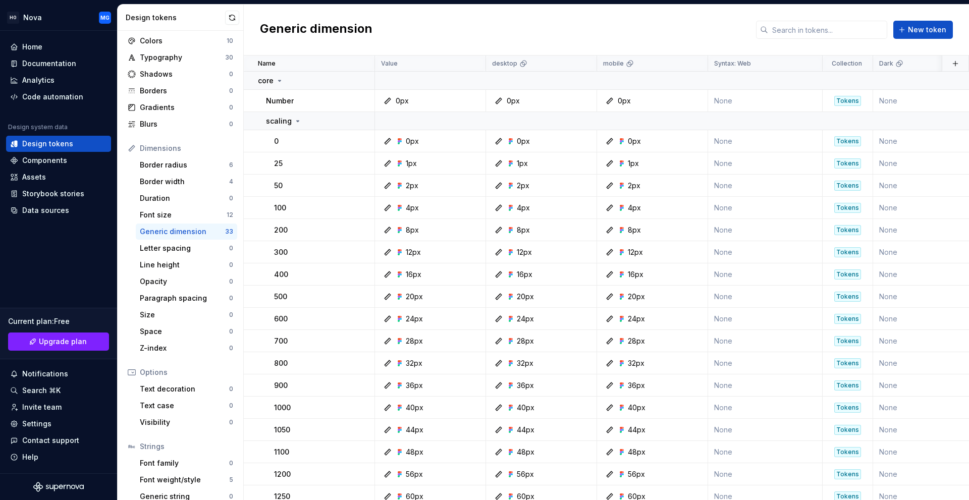
scroll to position [0, 0]
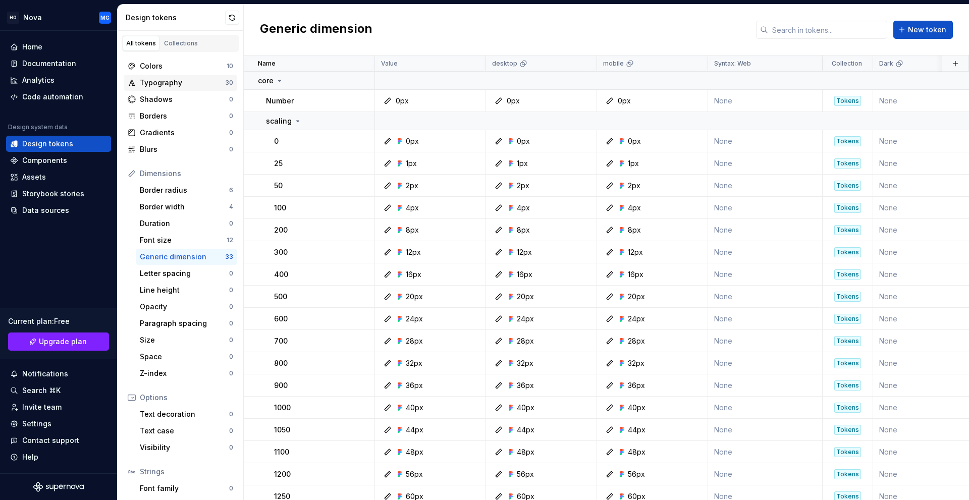
click at [196, 89] on div "Typography 30" at bounding box center [181, 83] width 114 height 16
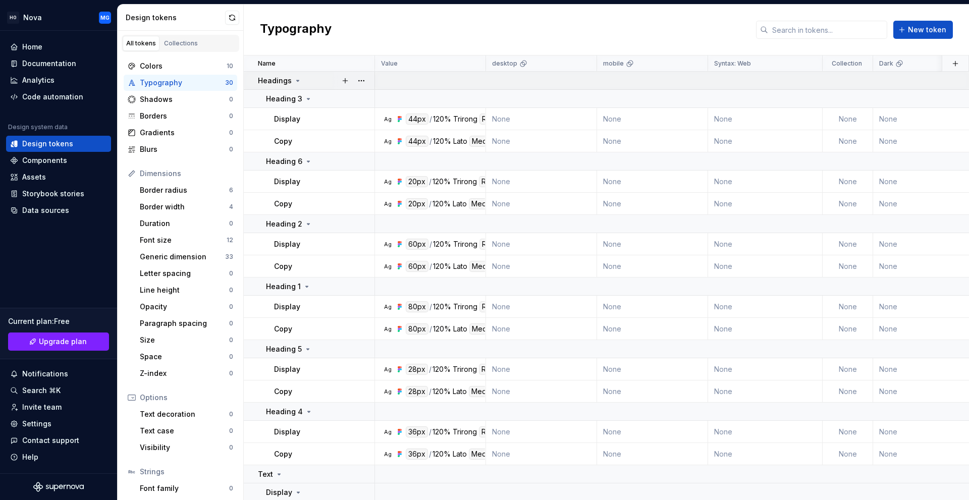
click at [292, 81] on div "Headings" at bounding box center [280, 81] width 44 height 10
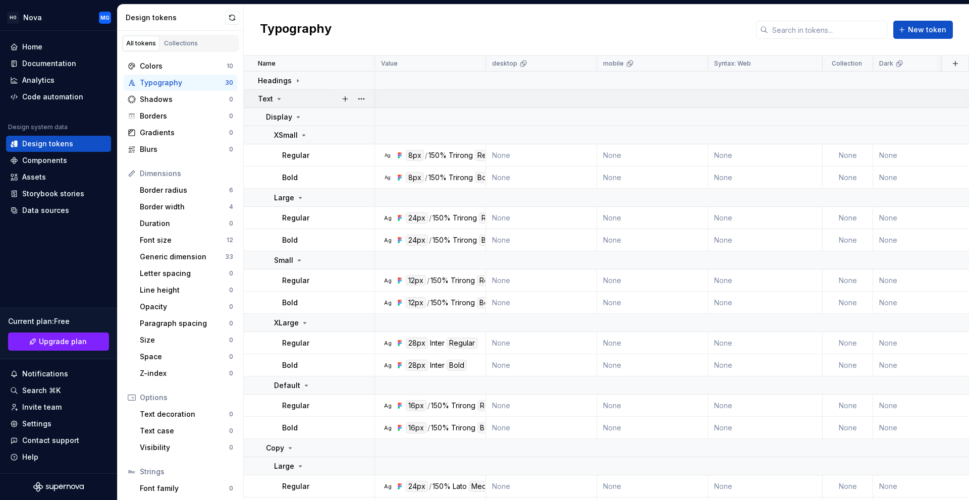
click at [290, 100] on div "Text" at bounding box center [316, 99] width 116 height 10
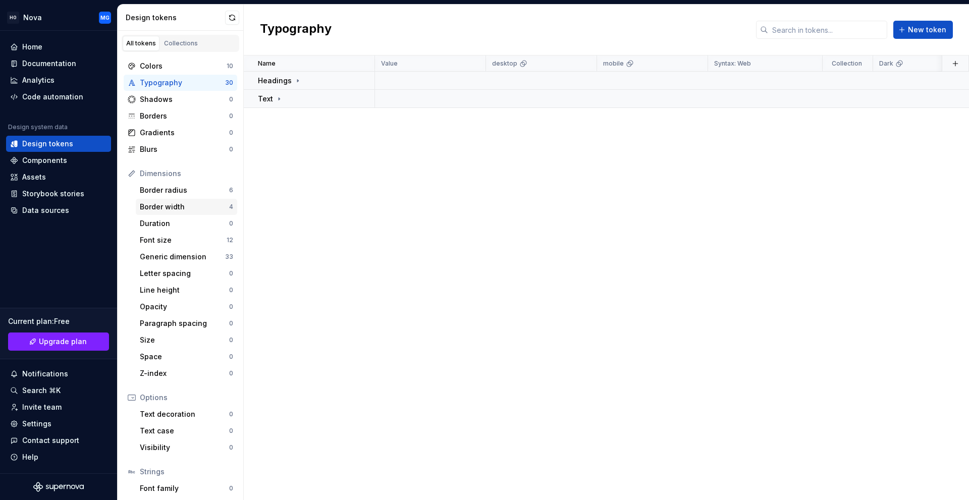
click at [198, 207] on div "Border width" at bounding box center [184, 207] width 89 height 10
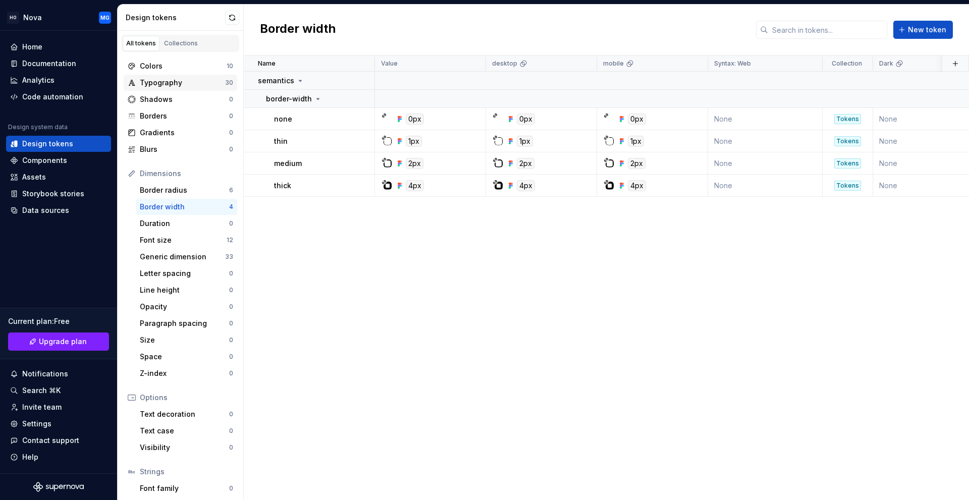
click at [165, 86] on div "Typography" at bounding box center [182, 83] width 85 height 10
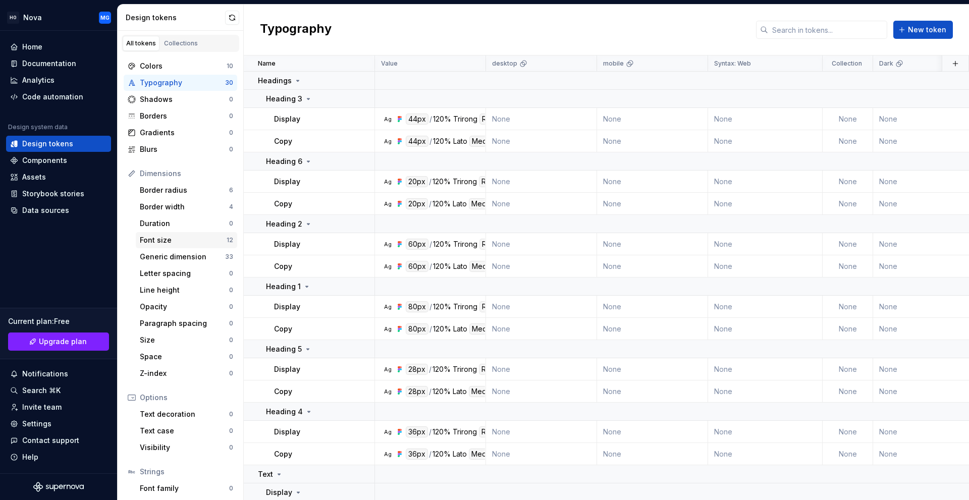
click at [184, 241] on div "Font size" at bounding box center [183, 240] width 87 height 10
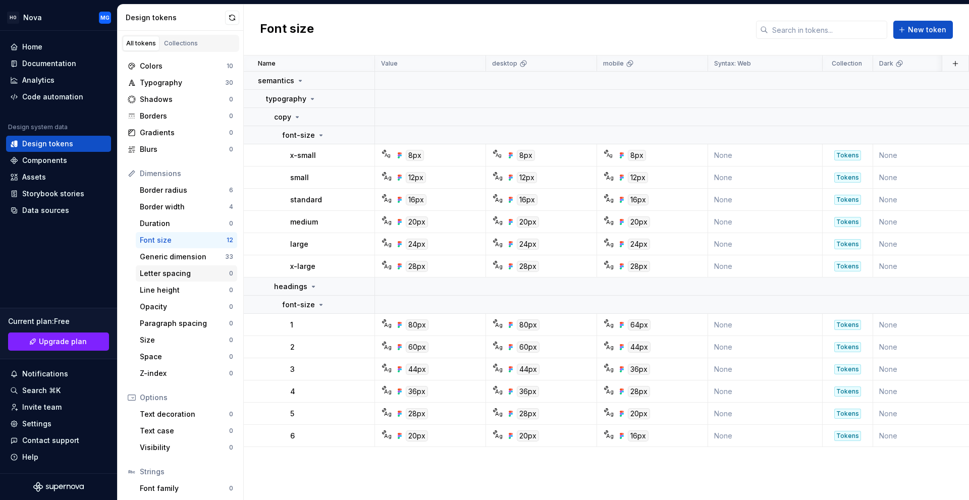
click at [170, 273] on div "Letter spacing" at bounding box center [184, 274] width 89 height 10
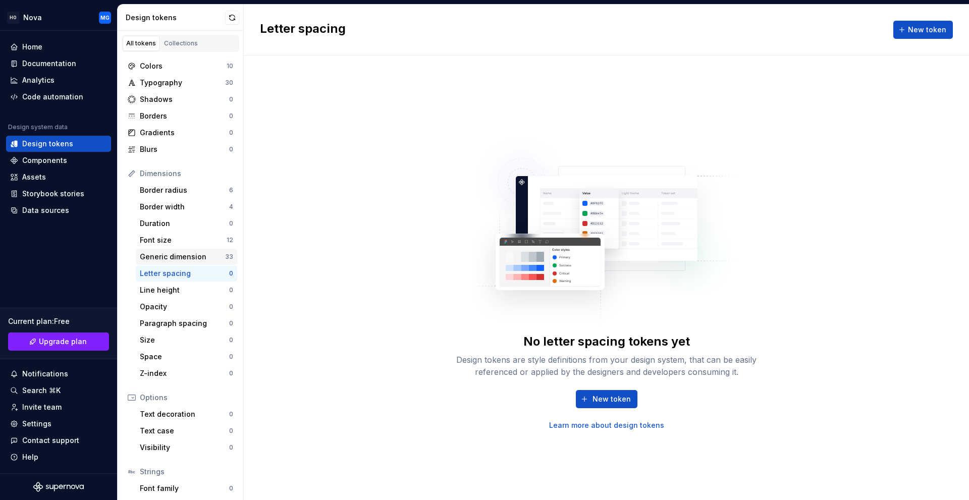
click at [173, 259] on div "Generic dimension" at bounding box center [182, 257] width 85 height 10
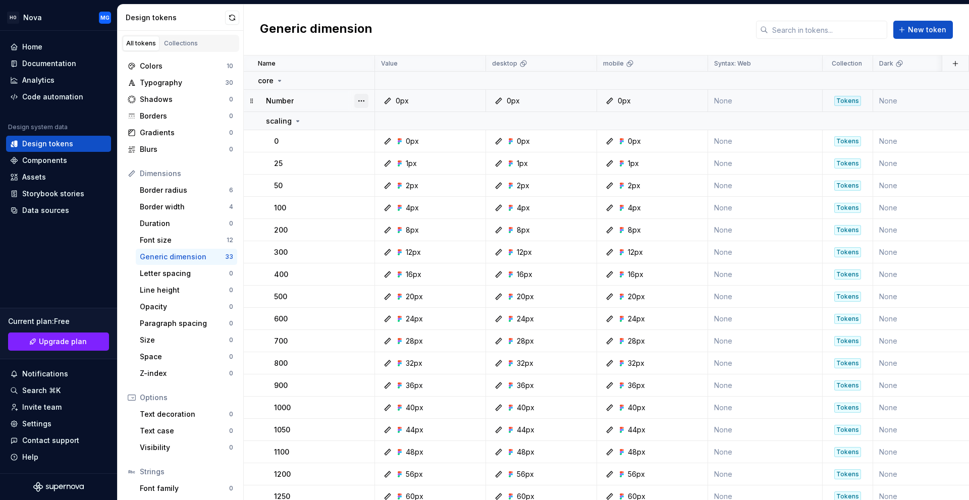
click at [358, 102] on button "button" at bounding box center [361, 101] width 14 height 14
click at [377, 162] on div "Delete token" at bounding box center [406, 157] width 66 height 10
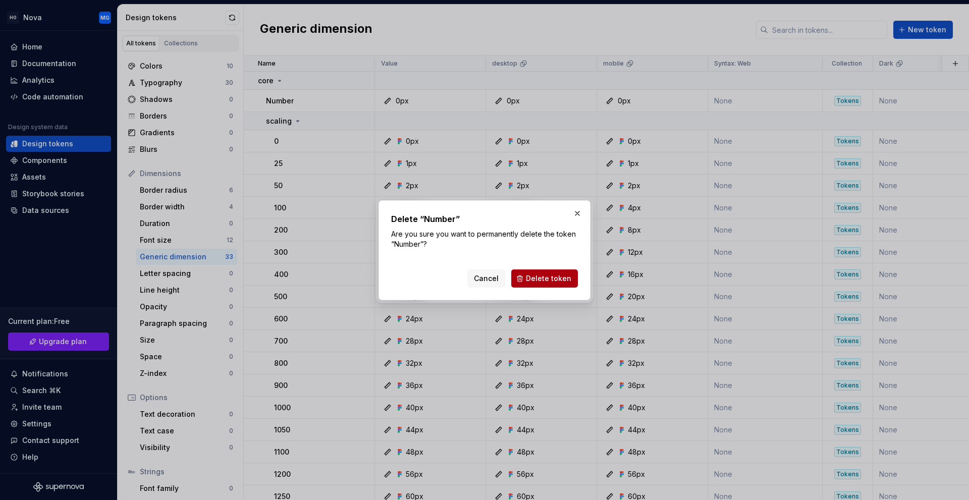
click at [554, 275] on span "Delete token" at bounding box center [548, 279] width 45 height 10
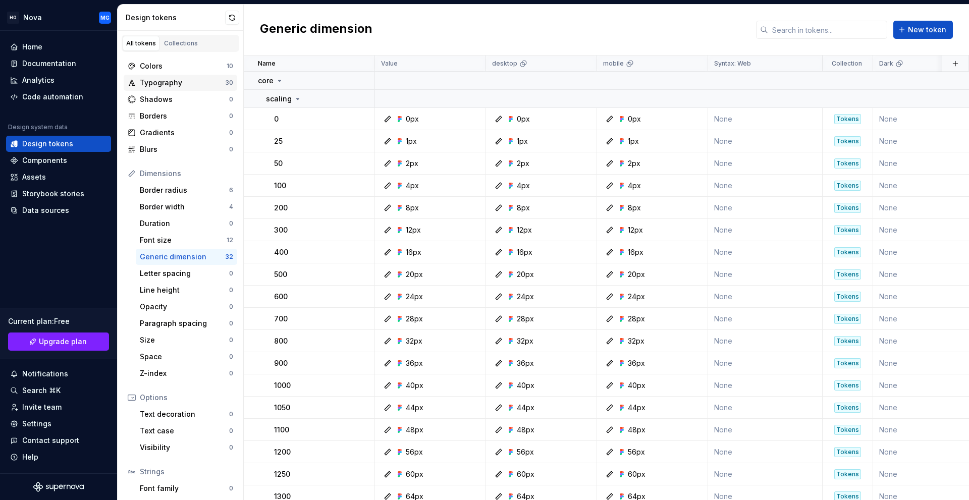
click at [191, 89] on div "Typography 30" at bounding box center [181, 83] width 114 height 16
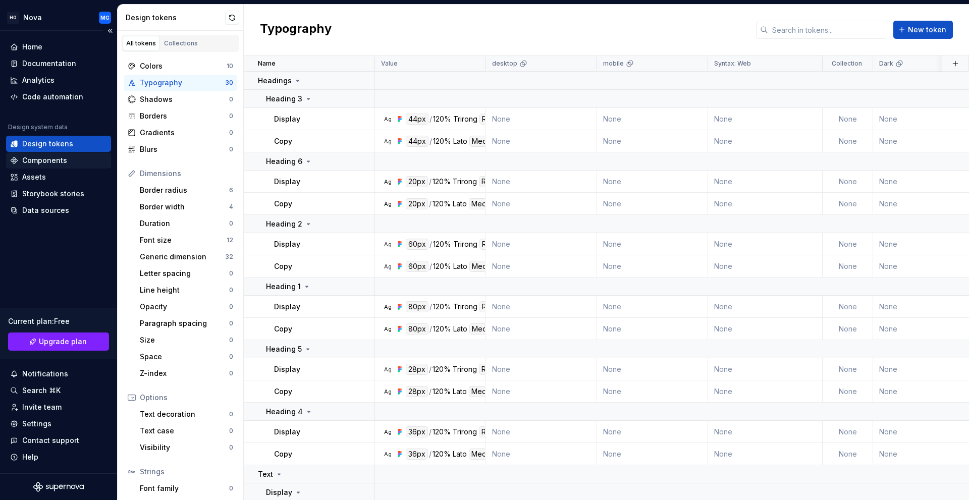
click at [52, 164] on div "Components" at bounding box center [44, 161] width 45 height 10
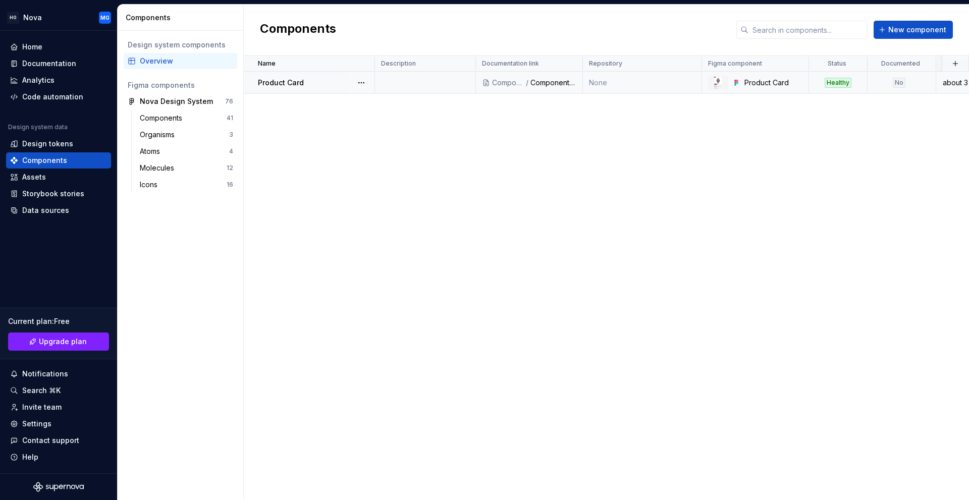
click at [275, 88] on td "Product Card" at bounding box center [309, 83] width 131 height 22
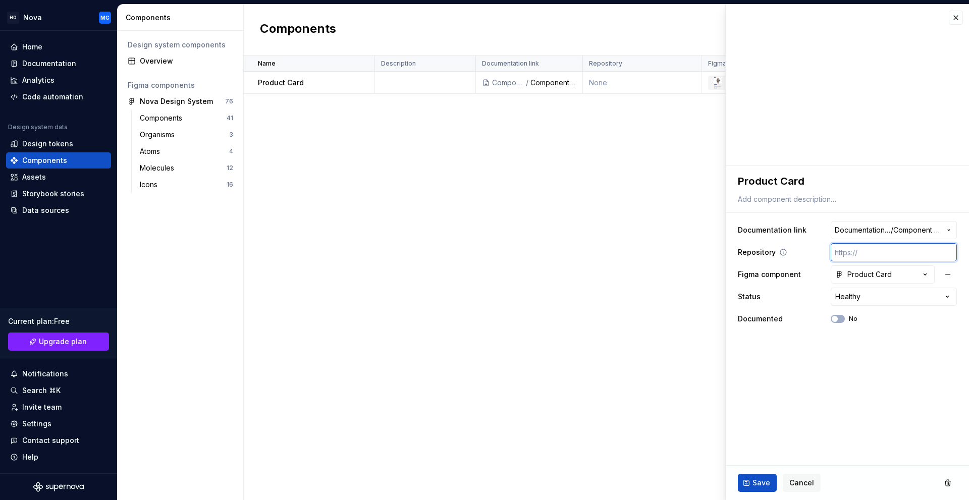
click at [859, 258] on input "text" at bounding box center [894, 252] width 126 height 18
click at [847, 275] on div "Product Card" at bounding box center [864, 275] width 57 height 10
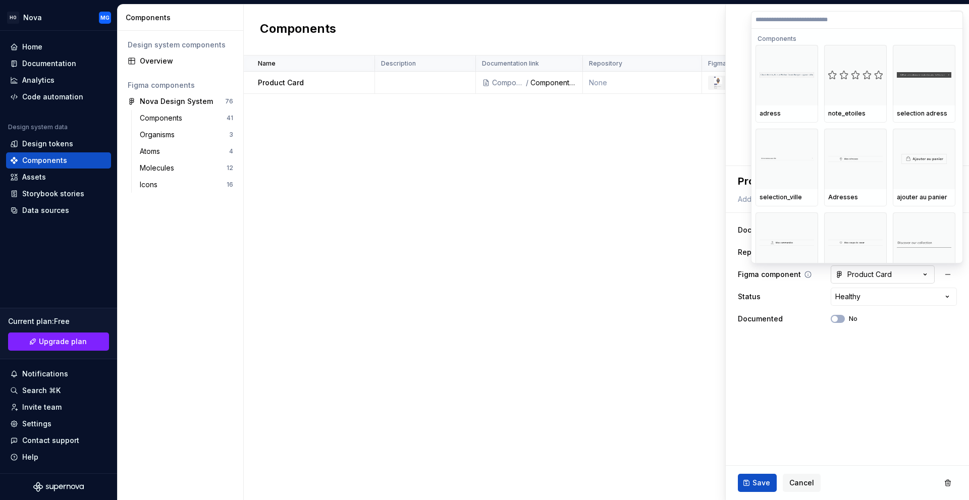
click at [847, 275] on html "**********" at bounding box center [484, 250] width 969 height 500
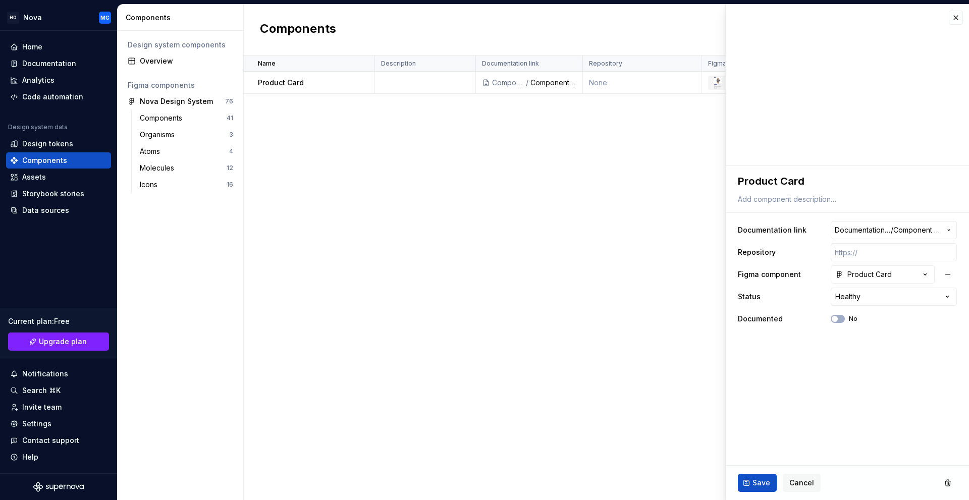
click at [791, 368] on fieldset "**********" at bounding box center [847, 333] width 243 height 334
drag, startPoint x: 791, startPoint y: 485, endPoint x: 771, endPoint y: 469, distance: 25.6
click at [791, 485] on span "Cancel" at bounding box center [802, 483] width 25 height 10
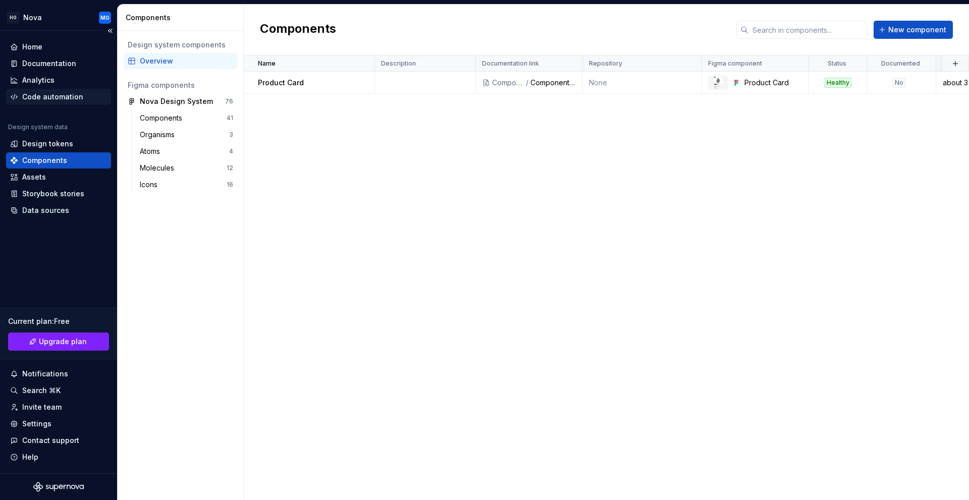
click at [46, 96] on div "Code automation" at bounding box center [52, 97] width 61 height 10
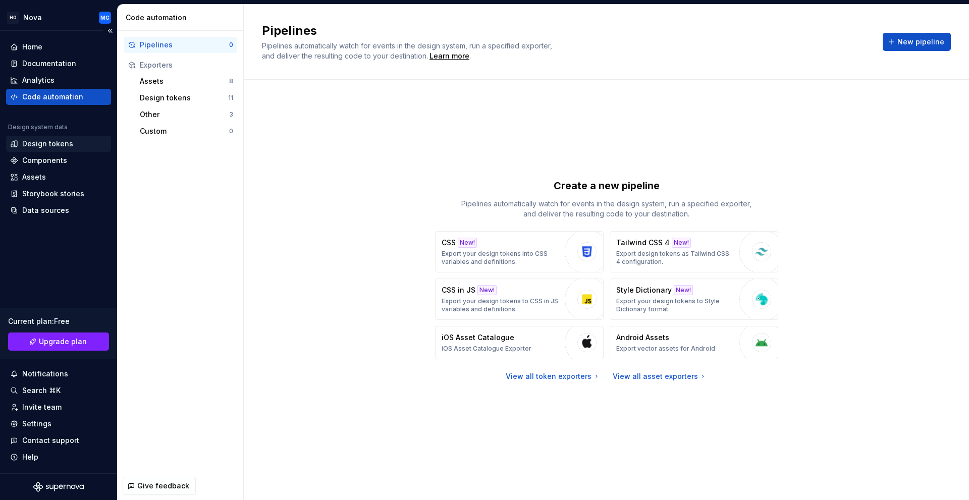
click at [42, 147] on div "Design tokens" at bounding box center [47, 144] width 51 height 10
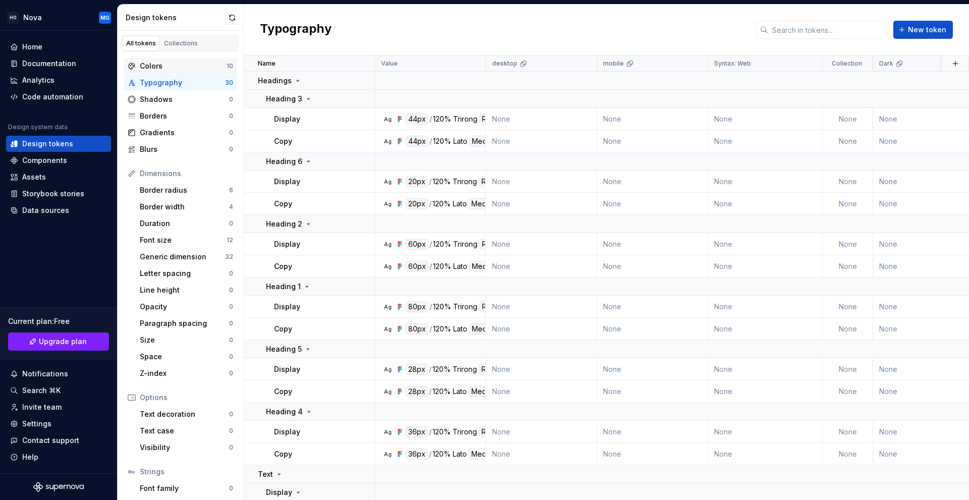
click at [164, 64] on div "Colors" at bounding box center [183, 66] width 87 height 10
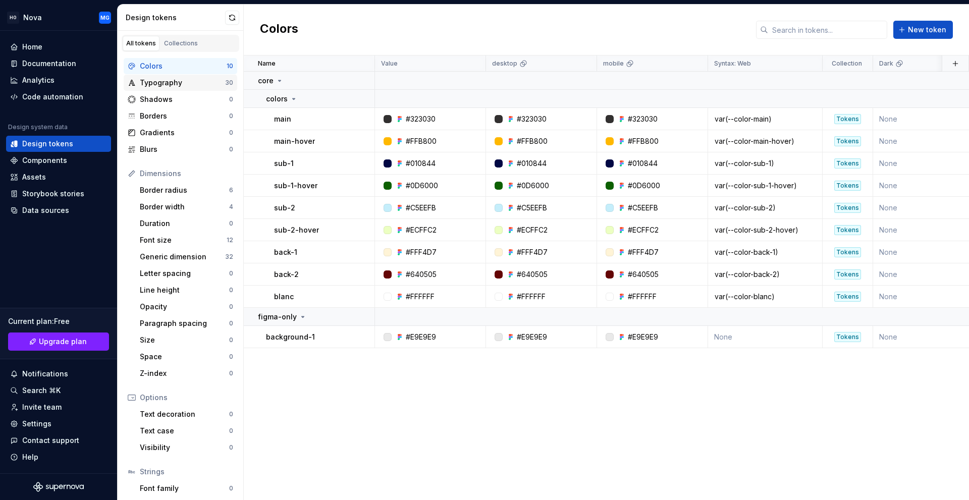
click at [162, 87] on div "Typography" at bounding box center [182, 83] width 85 height 10
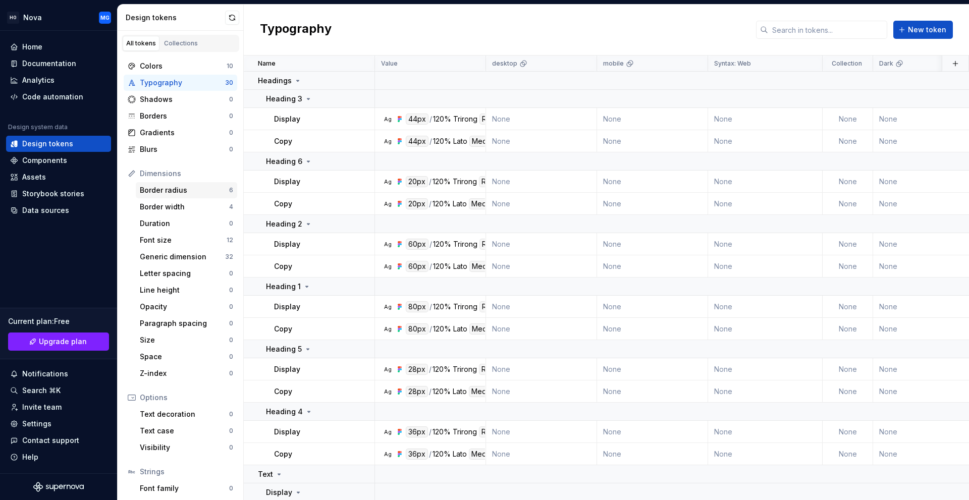
click at [158, 193] on div "Border radius" at bounding box center [184, 190] width 89 height 10
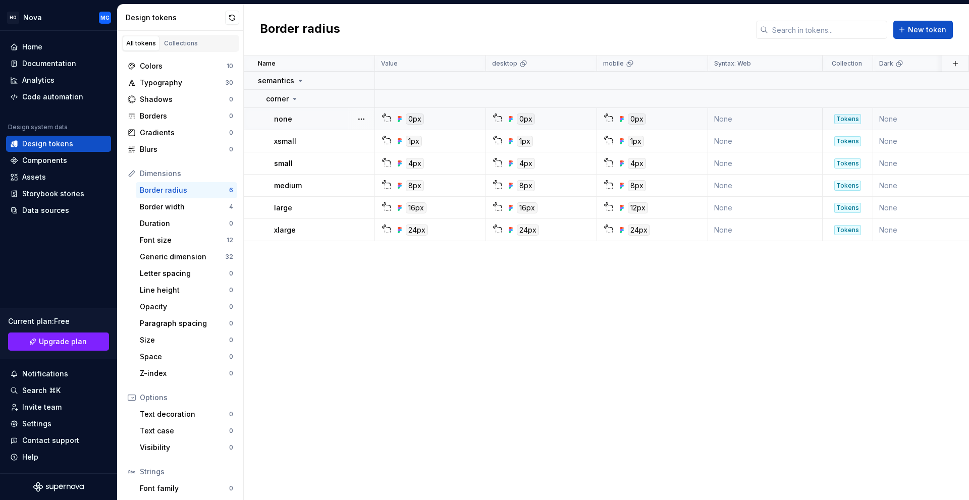
click at [755, 119] on td "None" at bounding box center [765, 119] width 115 height 22
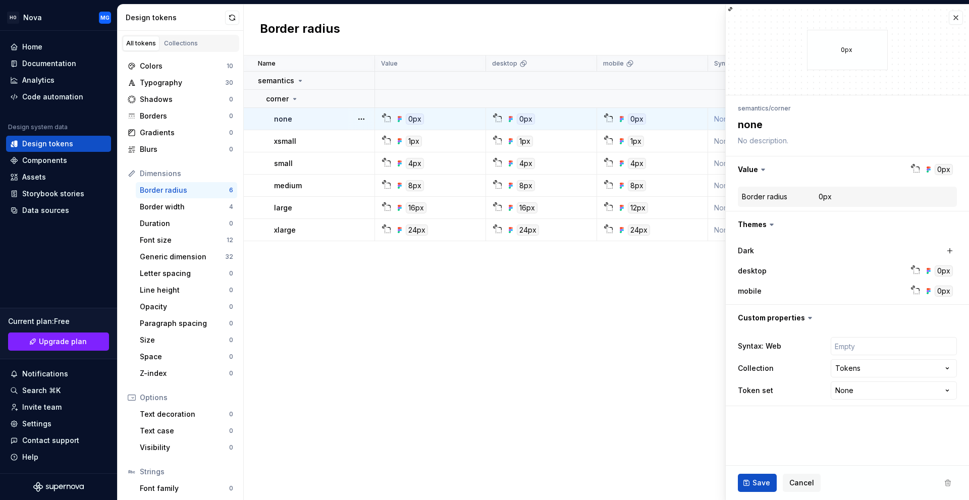
type textarea "*"
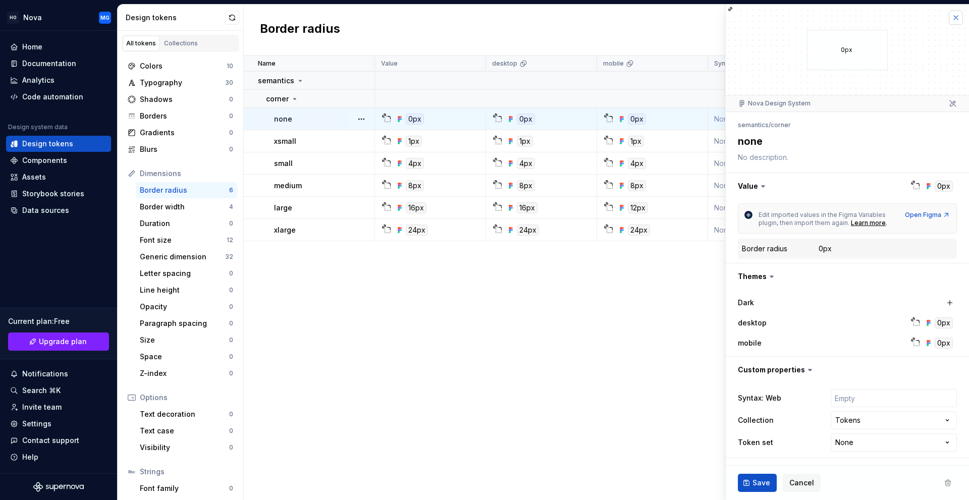
click at [955, 20] on button "button" at bounding box center [956, 18] width 14 height 14
